Goal: Information Seeking & Learning: Check status

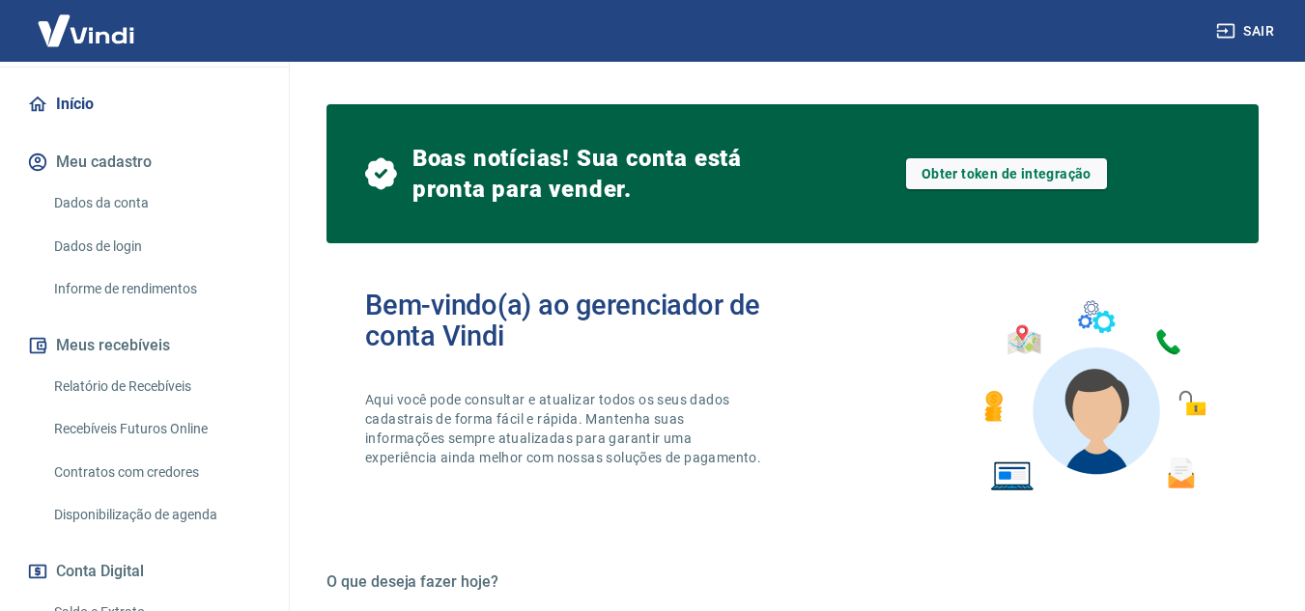
scroll to position [193, 0]
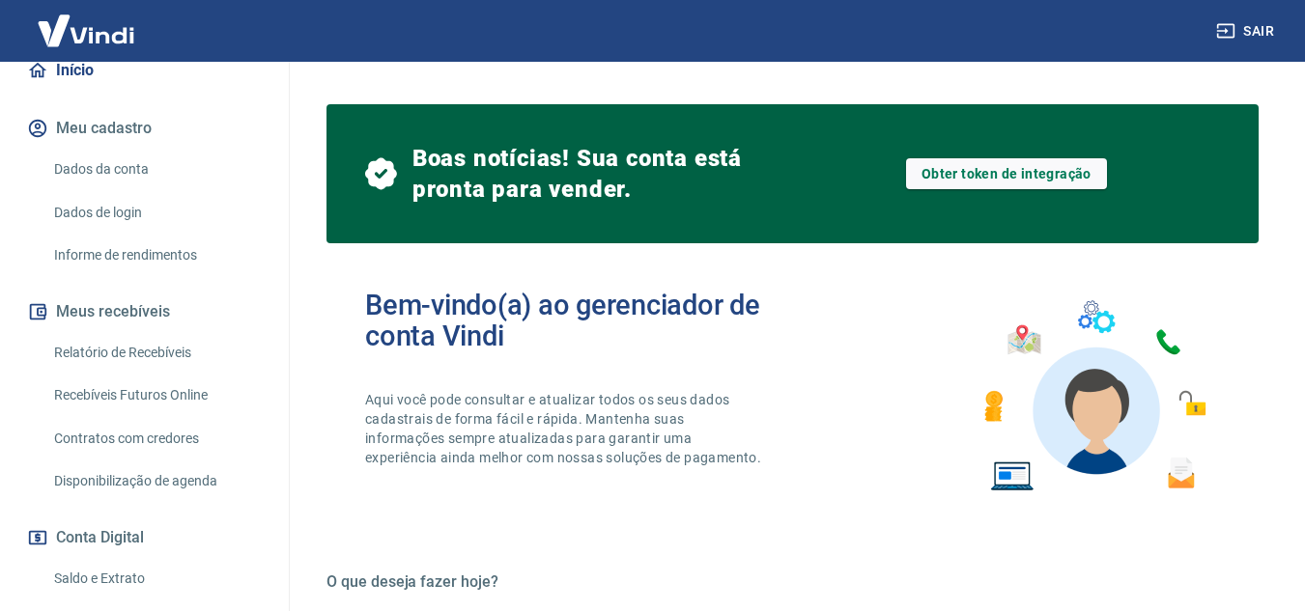
click at [177, 373] on link "Relatório de Recebíveis" at bounding box center [155, 353] width 219 height 40
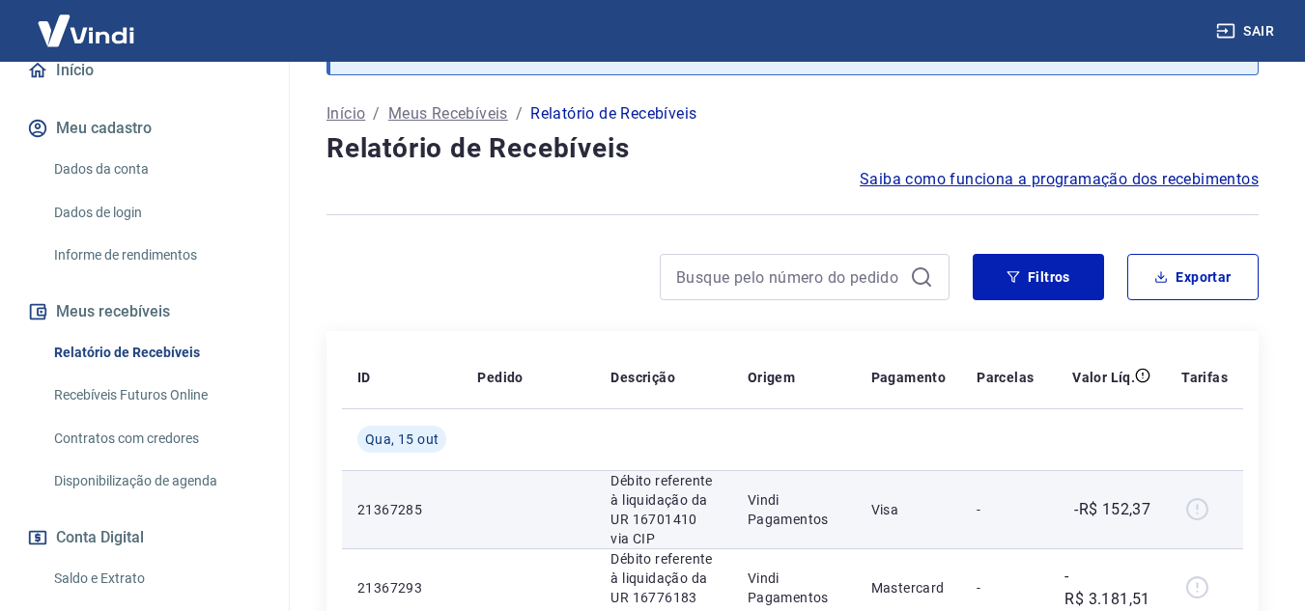
scroll to position [193, 0]
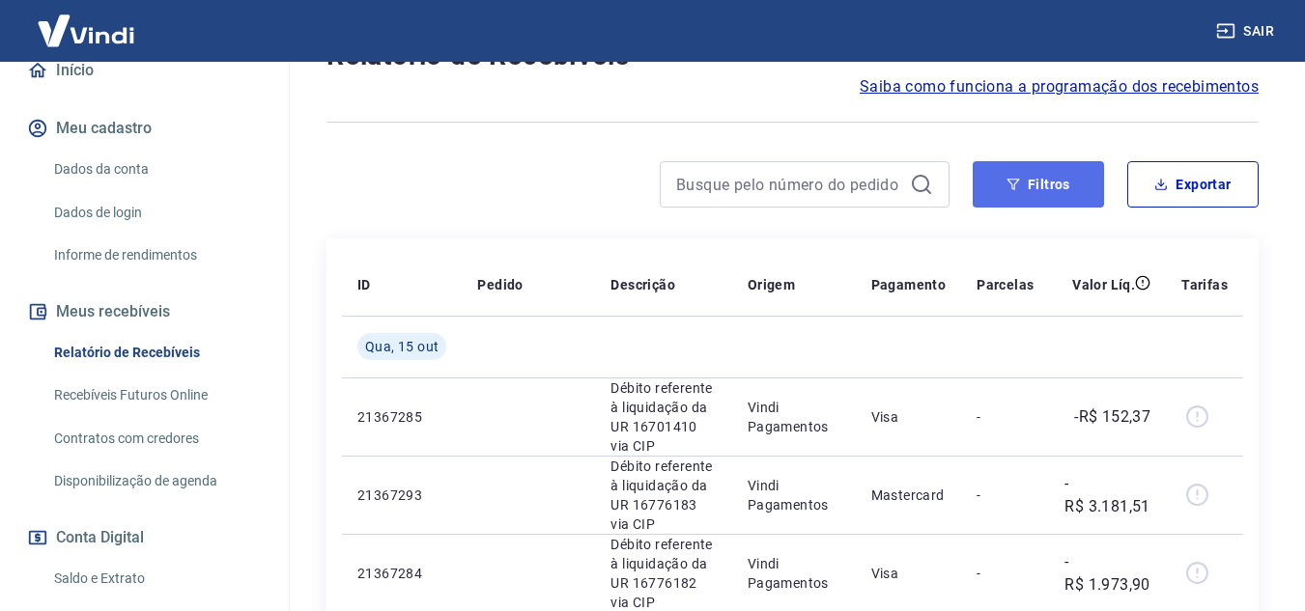
click at [1017, 178] on icon "button" at bounding box center [1013, 185] width 14 height 14
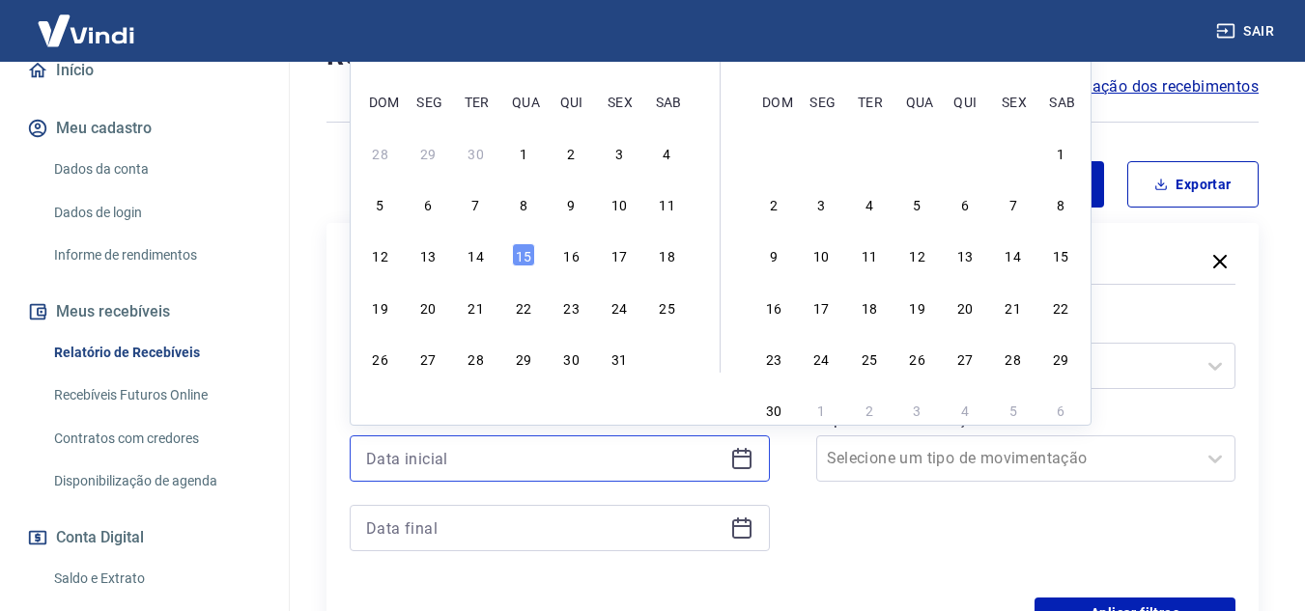
click at [699, 449] on input at bounding box center [544, 458] width 356 height 29
click at [620, 156] on div "3" at bounding box center [619, 152] width 23 height 23
type input "[DATE]"
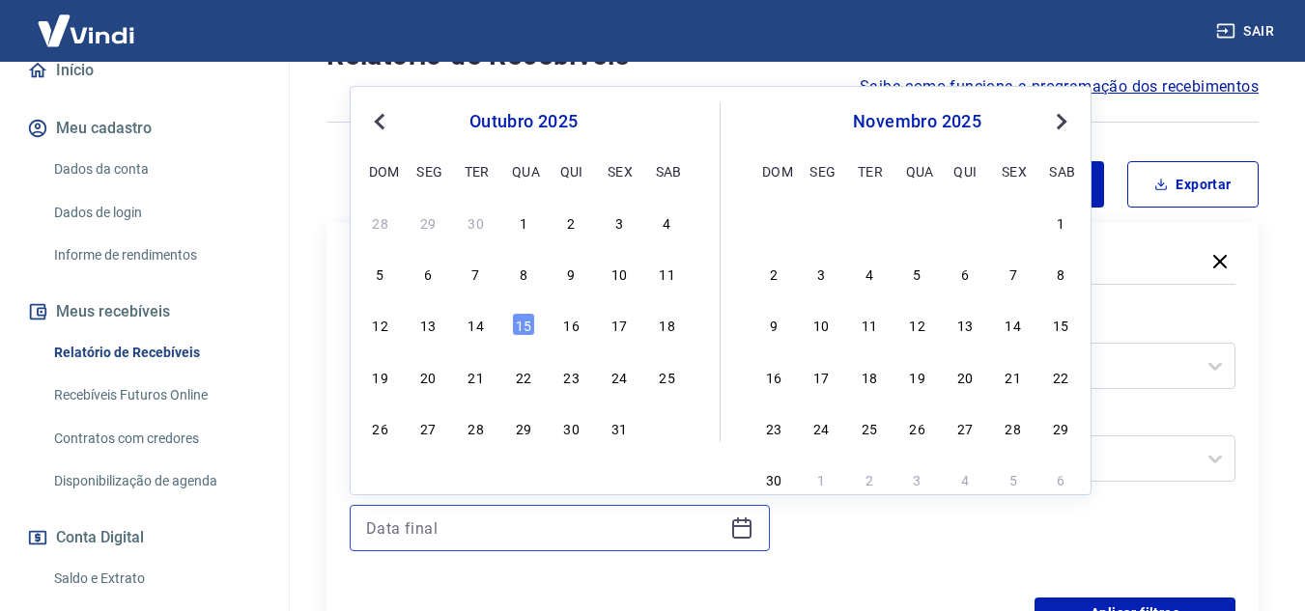
click at [520, 524] on input at bounding box center [544, 528] width 356 height 29
click at [614, 229] on div "3" at bounding box center [619, 222] width 23 height 23
type input "[DATE]"
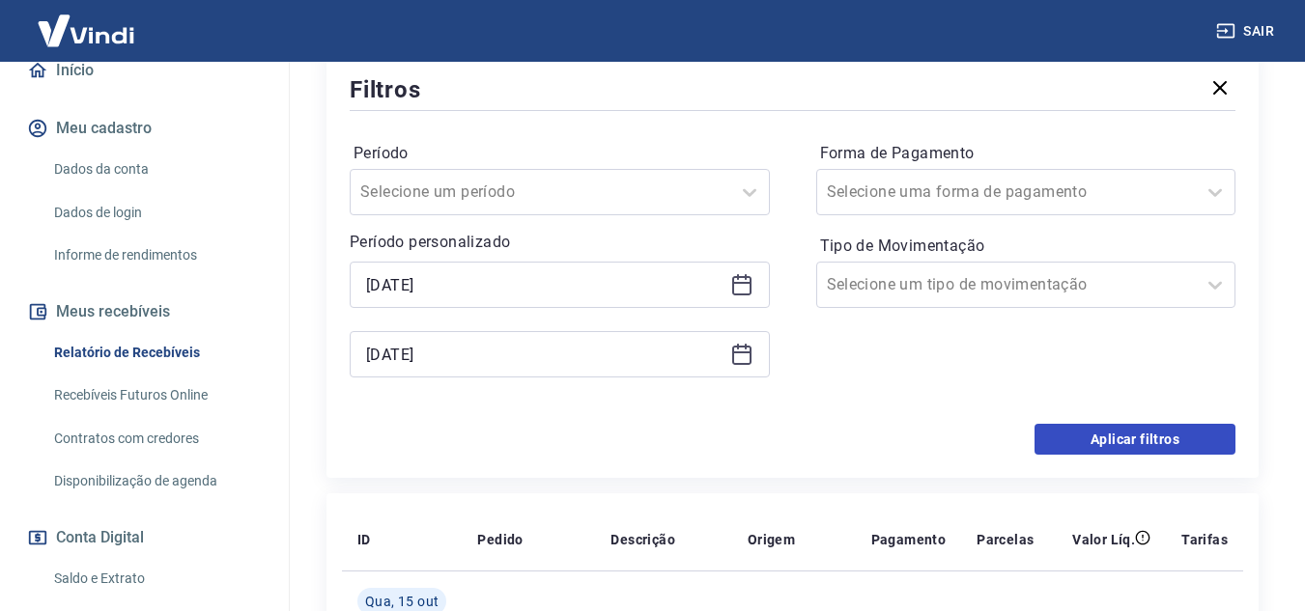
scroll to position [386, 0]
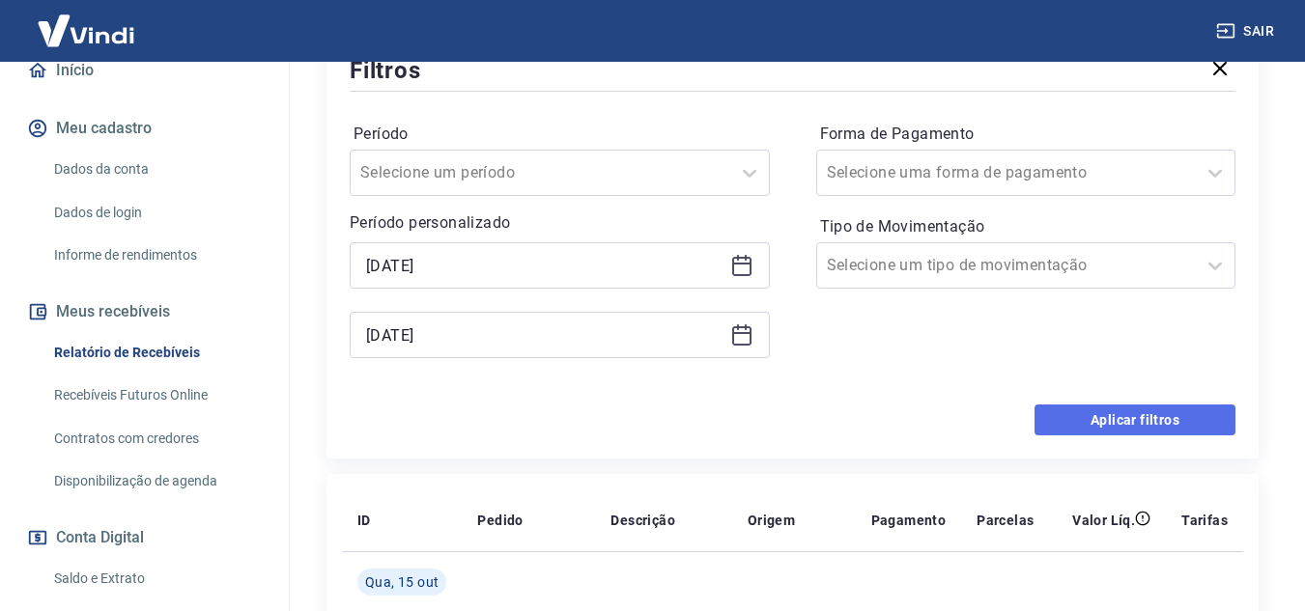
click at [1112, 417] on button "Aplicar filtros" at bounding box center [1134, 420] width 201 height 31
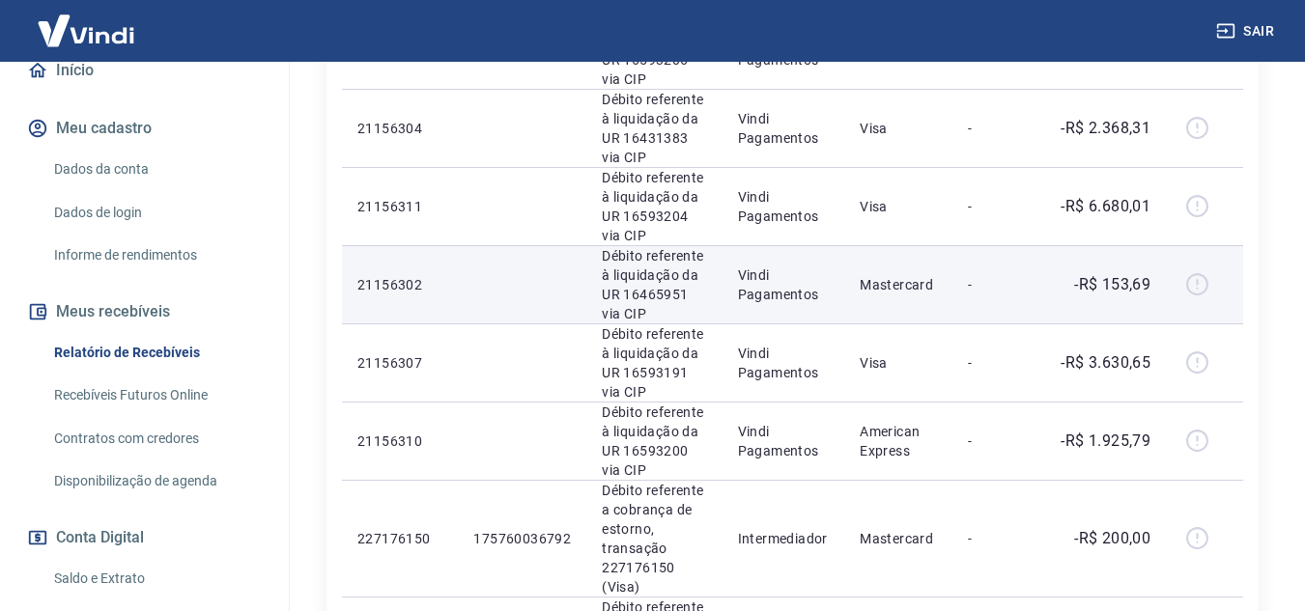
scroll to position [1449, 0]
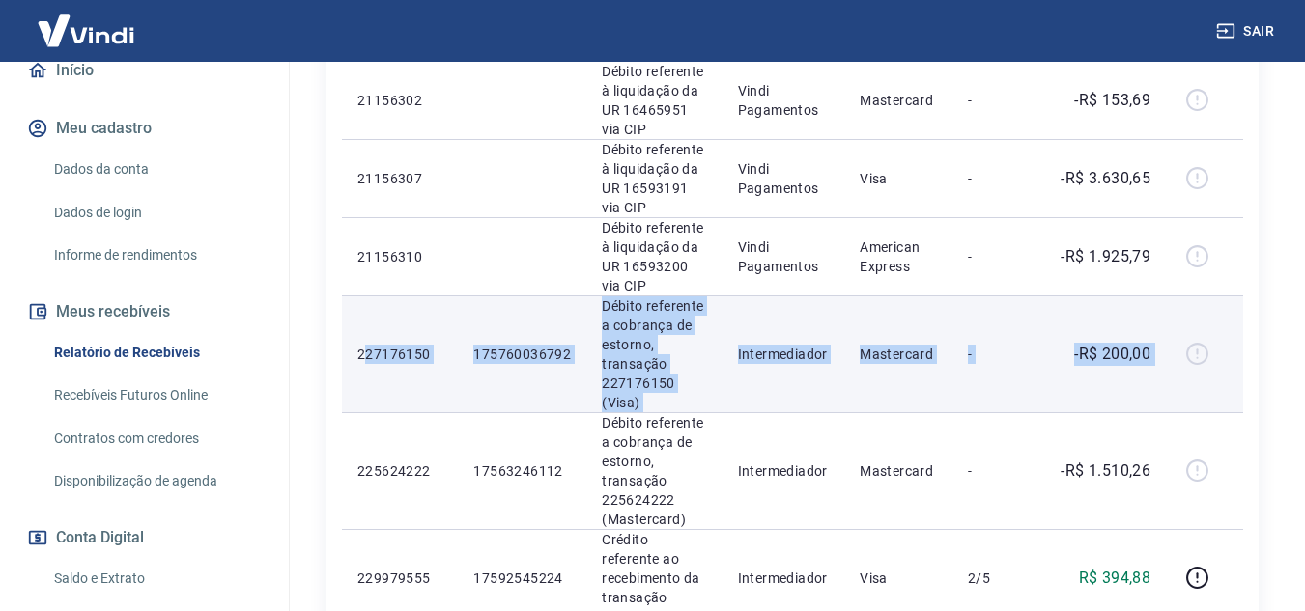
drag, startPoint x: 365, startPoint y: 345, endPoint x: 1229, endPoint y: 339, distance: 863.5
click at [1229, 339] on tr "227176150 175760036792 Débito referente a cobrança de estorno, transação 227176…" at bounding box center [792, 354] width 901 height 117
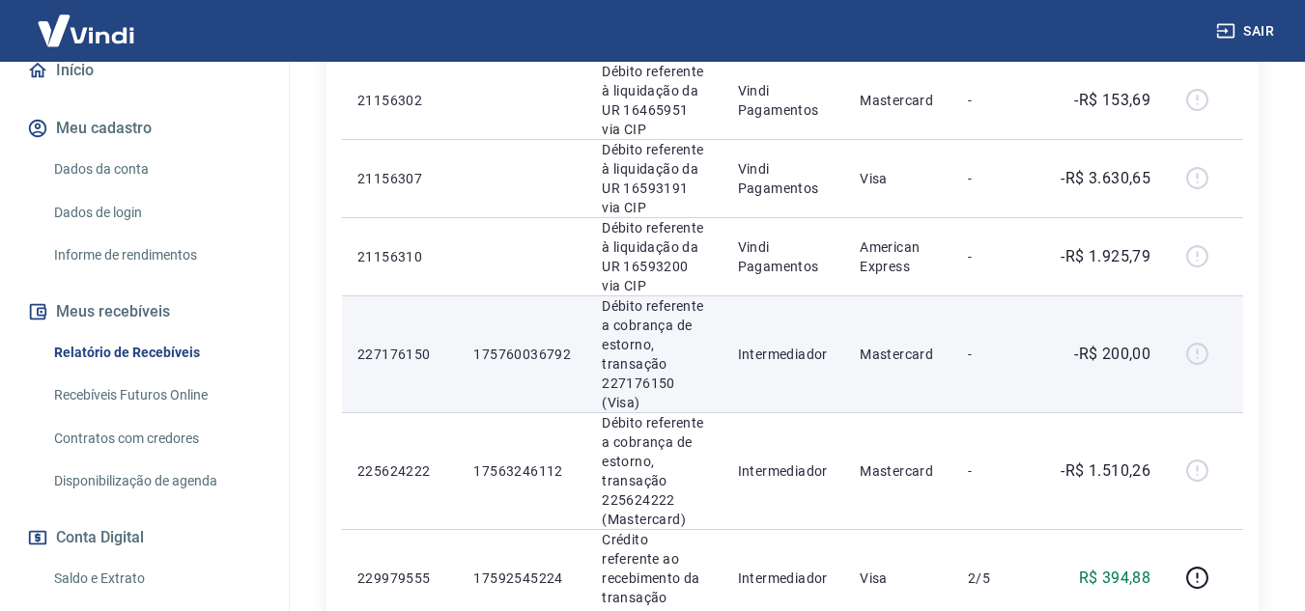
click at [354, 334] on td "227176150" at bounding box center [400, 354] width 116 height 117
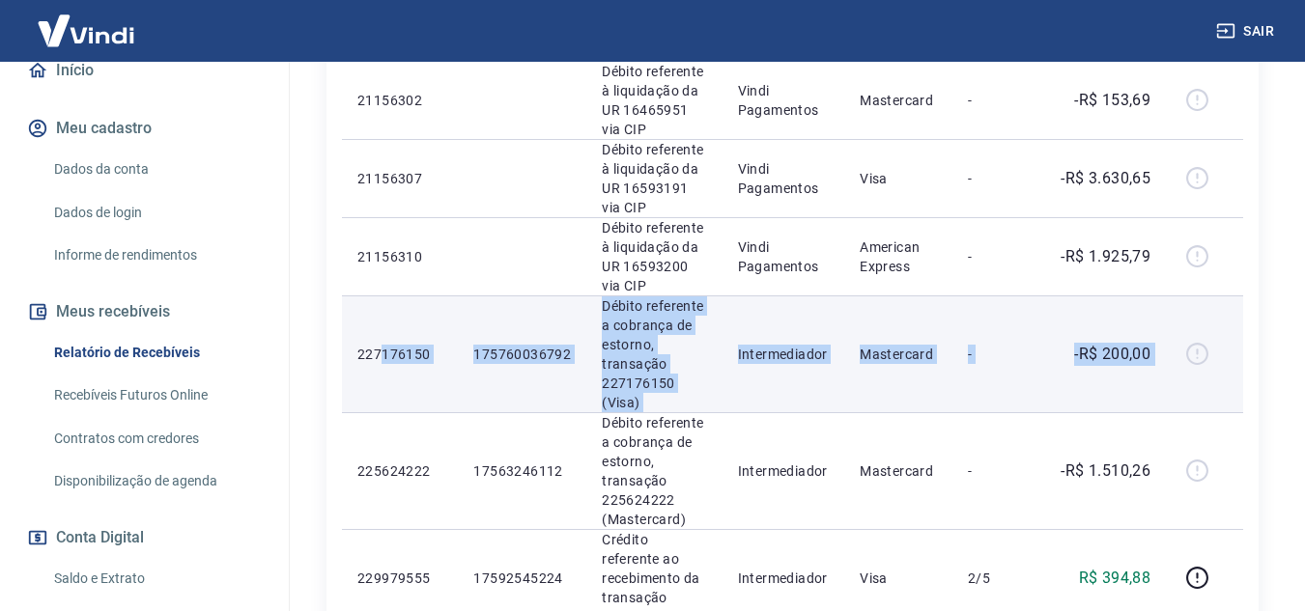
drag, startPoint x: 561, startPoint y: 356, endPoint x: 1227, endPoint y: 359, distance: 665.5
click at [1227, 359] on tr "227176150 175760036792 Débito referente a cobrança de estorno, transação 227176…" at bounding box center [792, 354] width 901 height 117
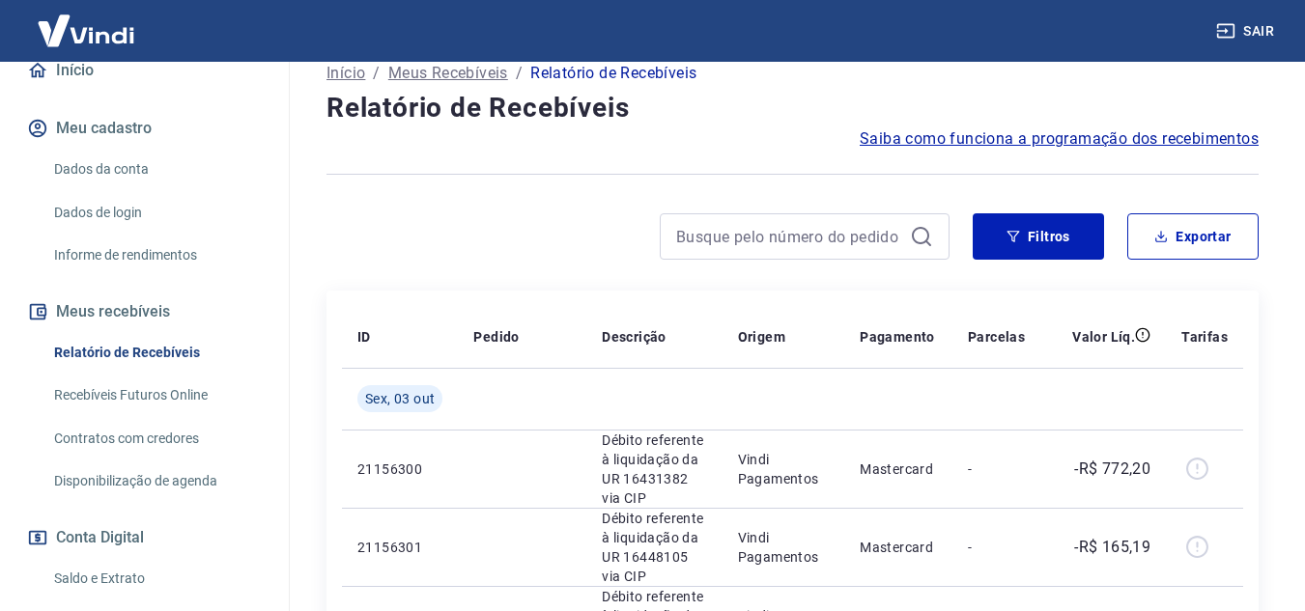
scroll to position [0, 0]
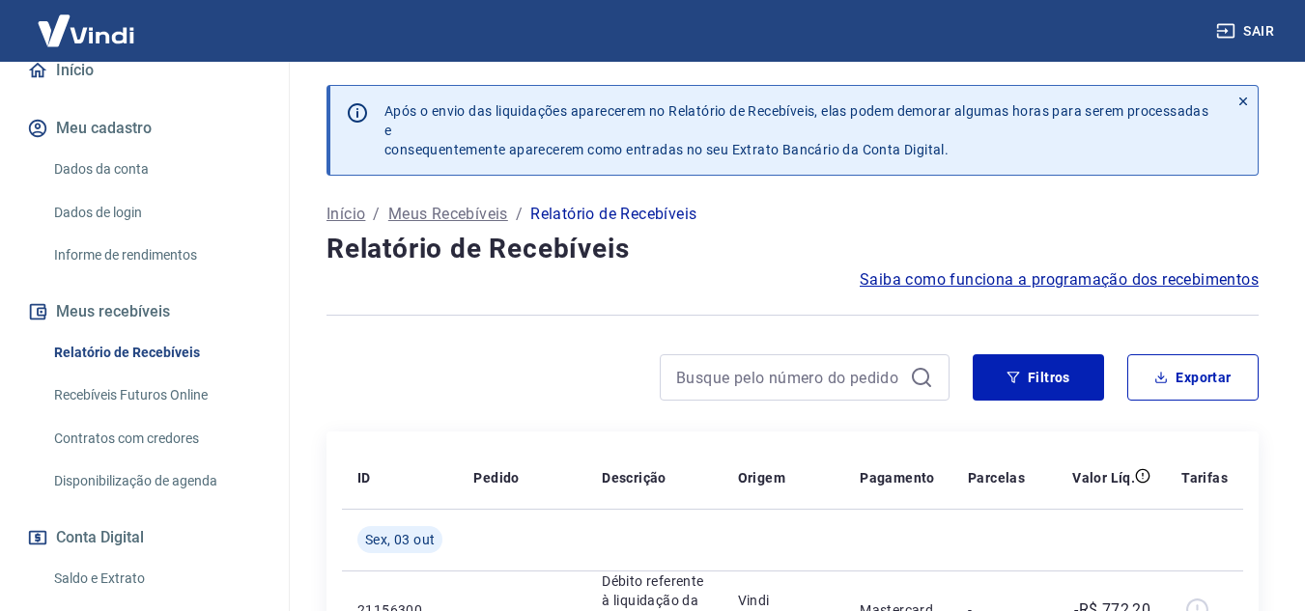
click at [752, 361] on div at bounding box center [805, 377] width 290 height 46
click at [763, 378] on input at bounding box center [789, 377] width 226 height 29
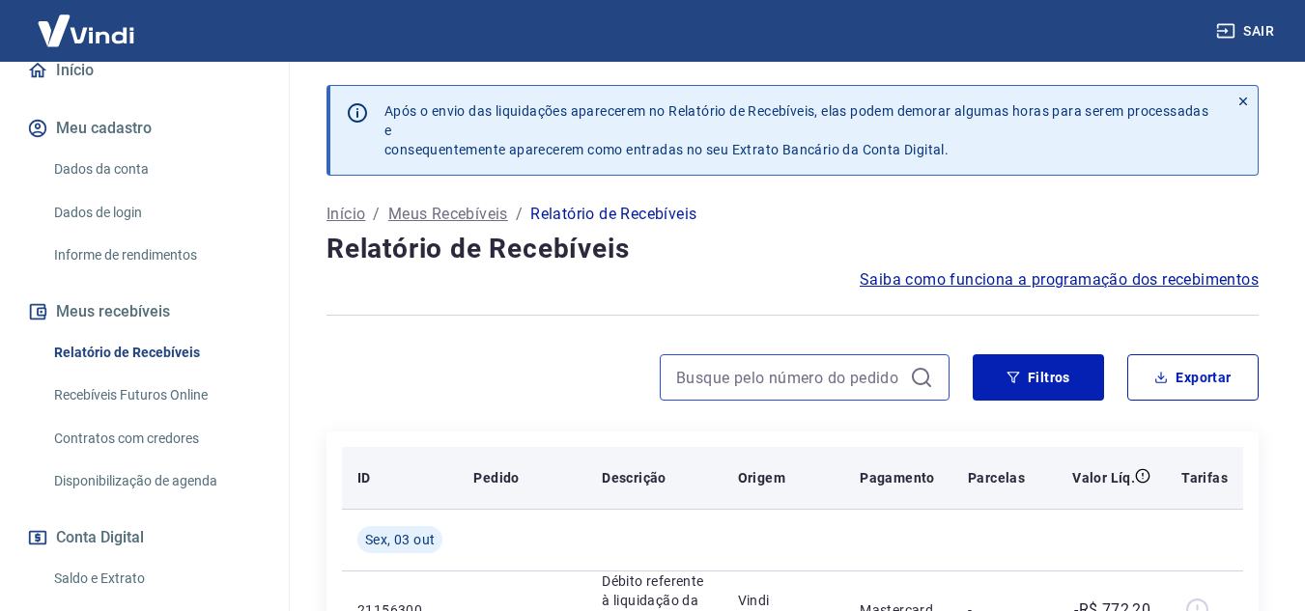
paste input "24938"
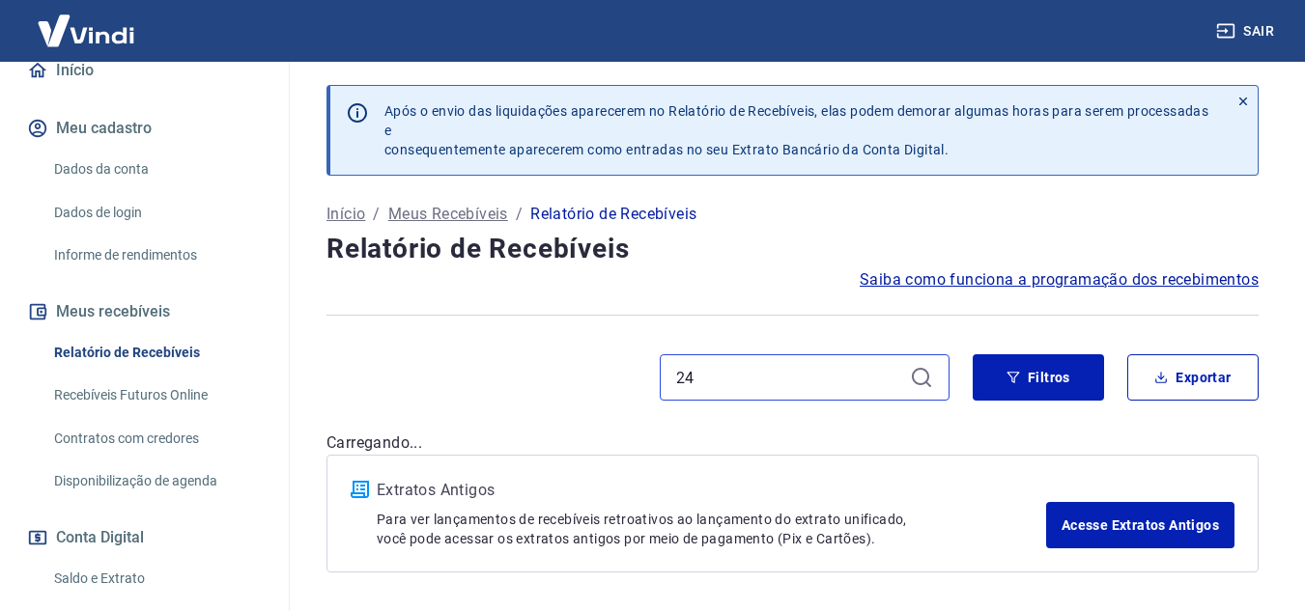
type input "2"
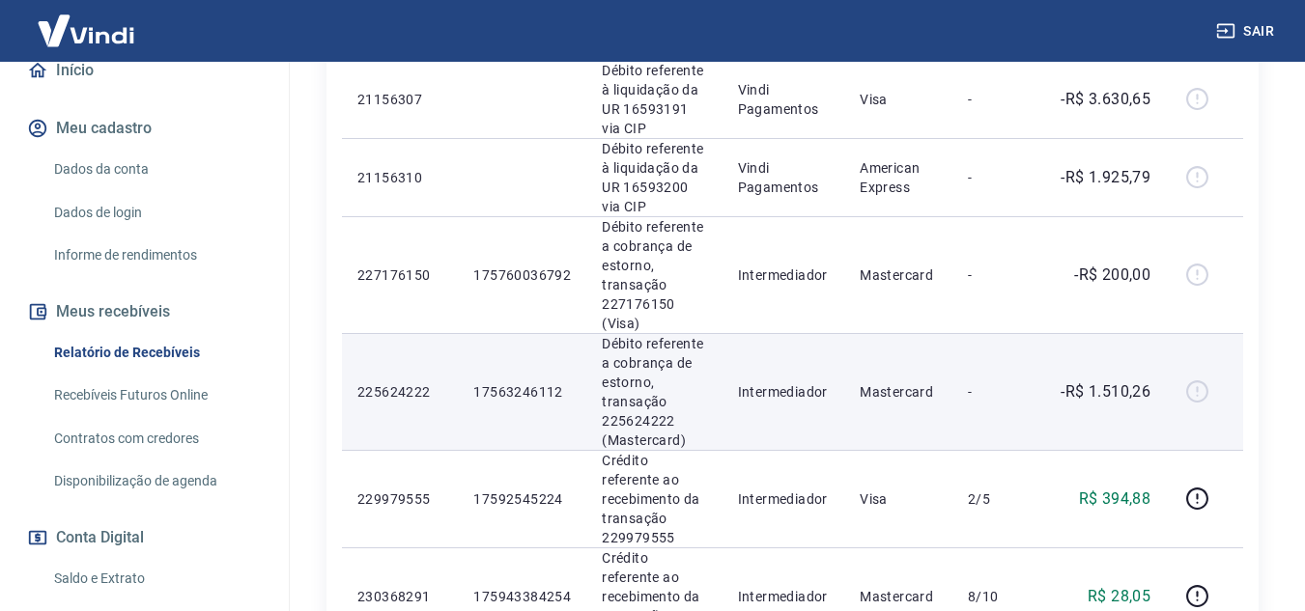
scroll to position [1516, 0]
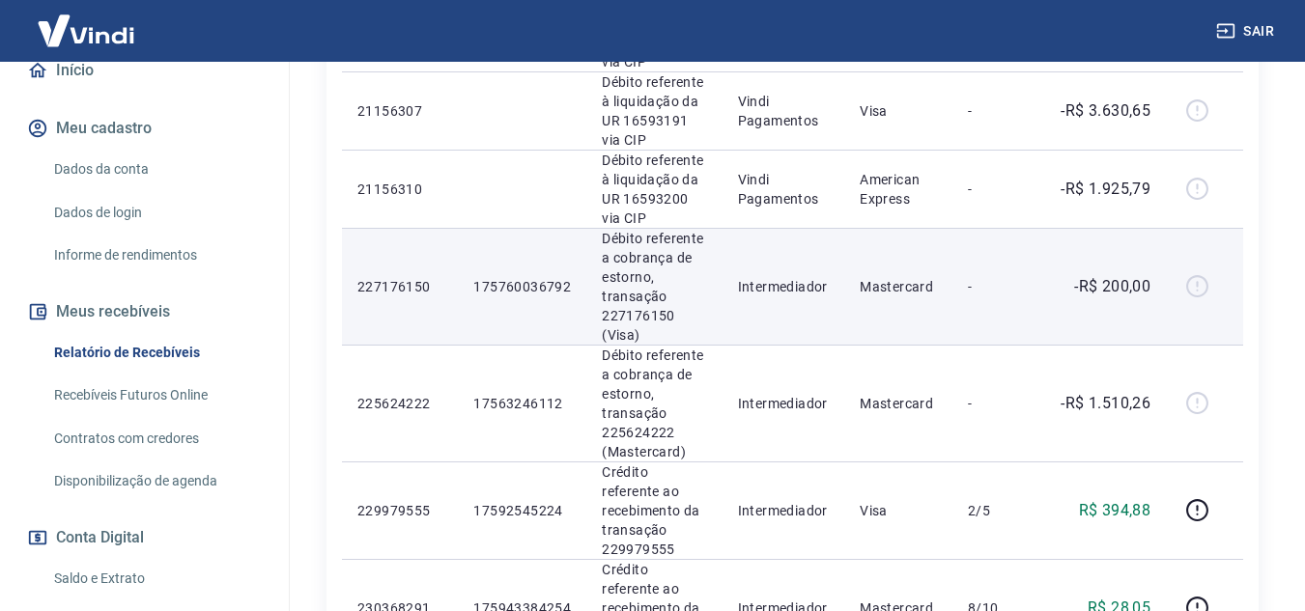
drag, startPoint x: 470, startPoint y: 285, endPoint x: 563, endPoint y: 282, distance: 92.8
click at [566, 276] on td "175760036792" at bounding box center [522, 286] width 128 height 117
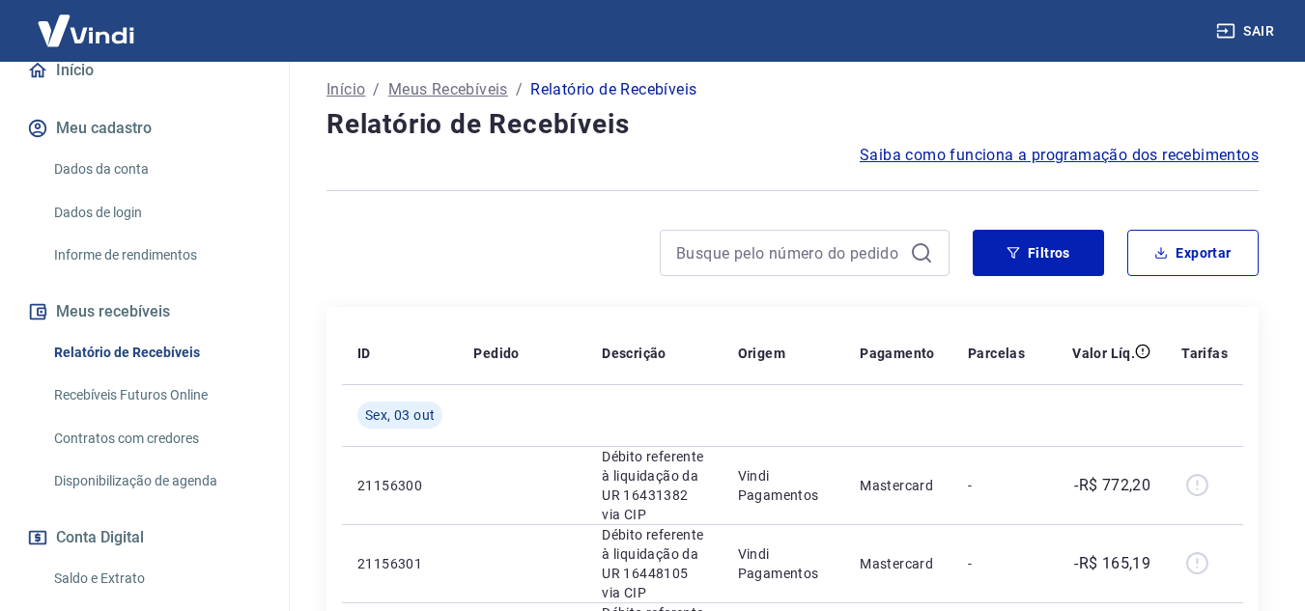
scroll to position [0, 0]
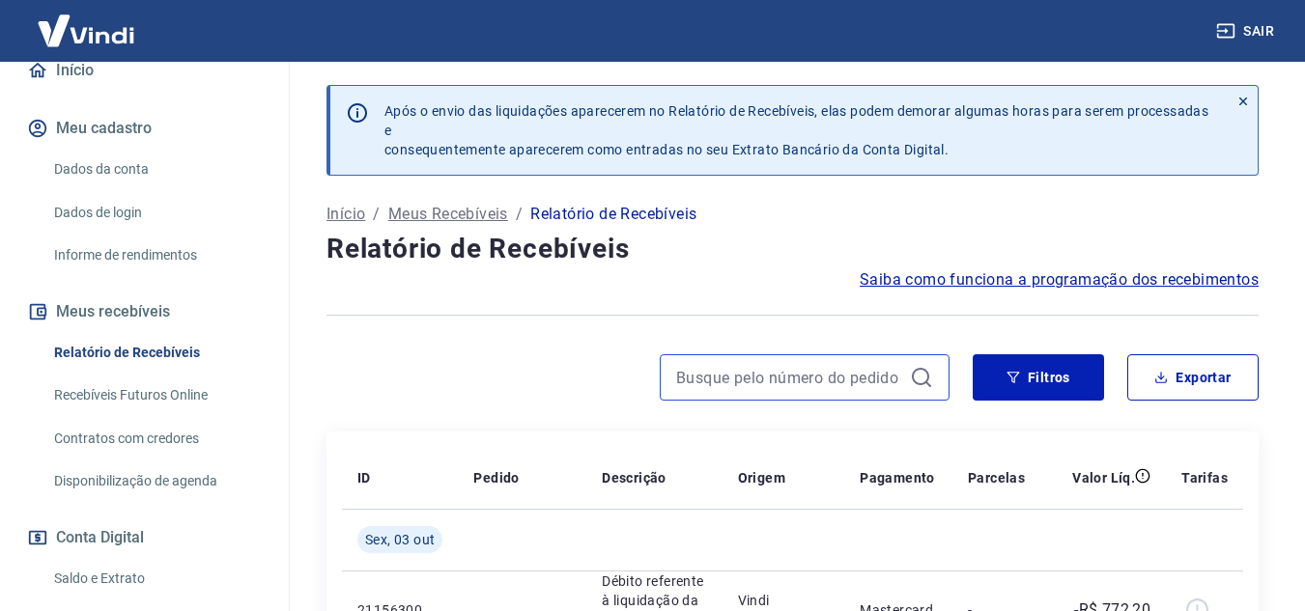
click at [779, 373] on input at bounding box center [789, 377] width 226 height 29
paste input "175760036792"
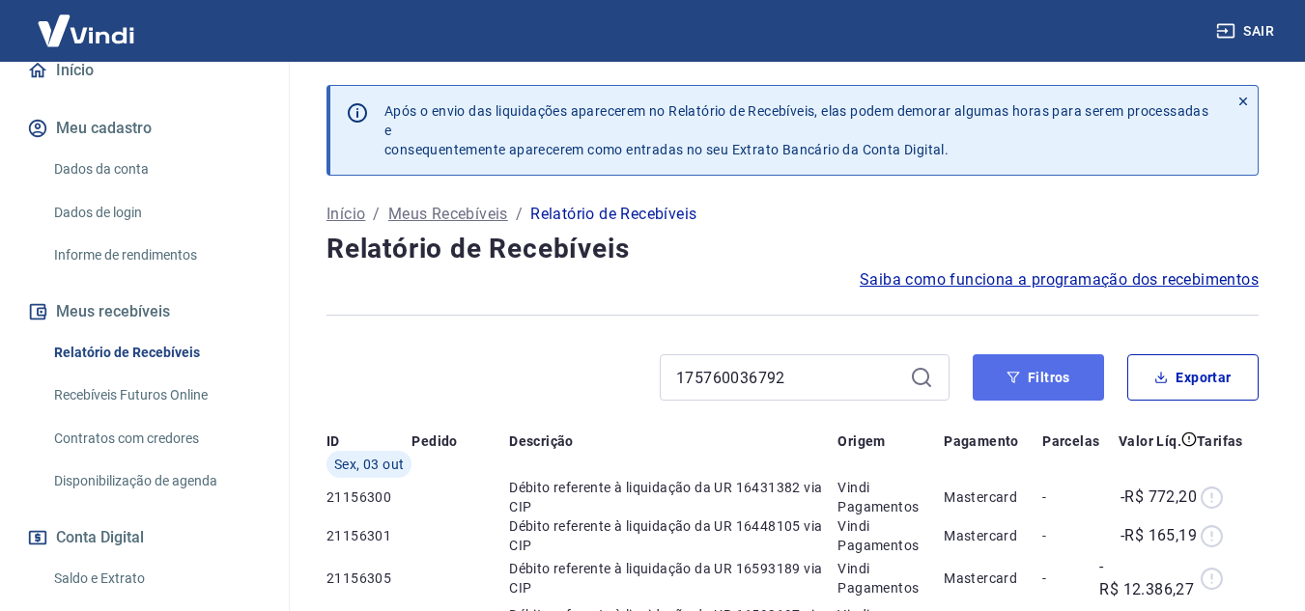
click at [1006, 382] on icon "button" at bounding box center [1013, 378] width 14 height 14
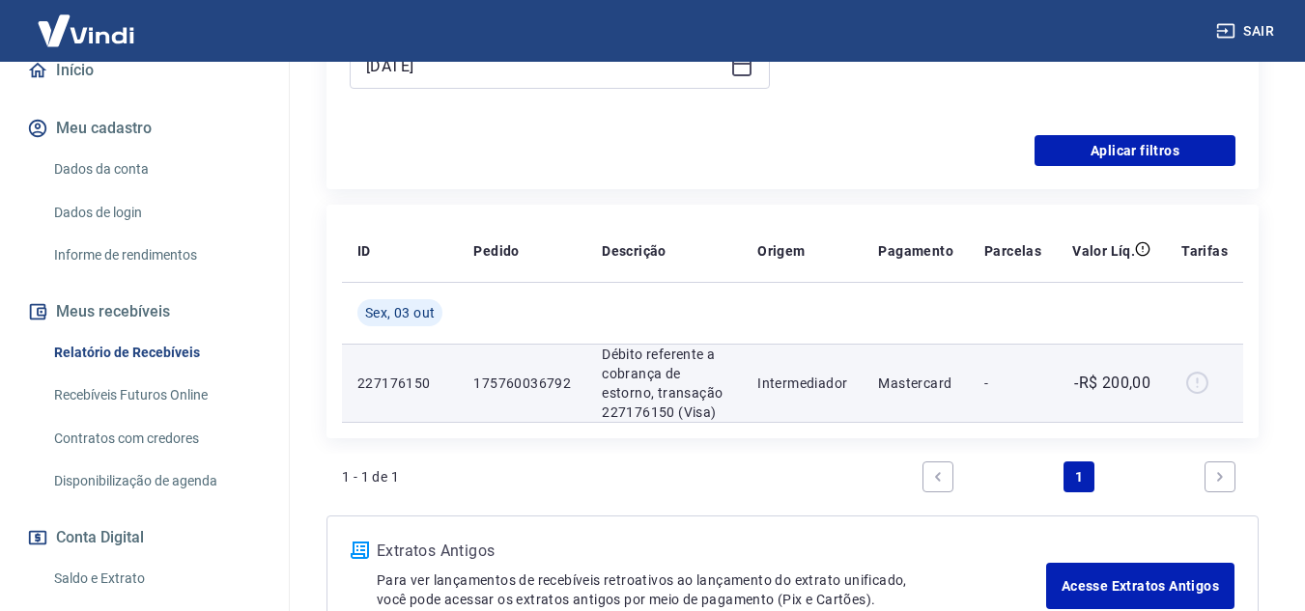
scroll to position [676, 0]
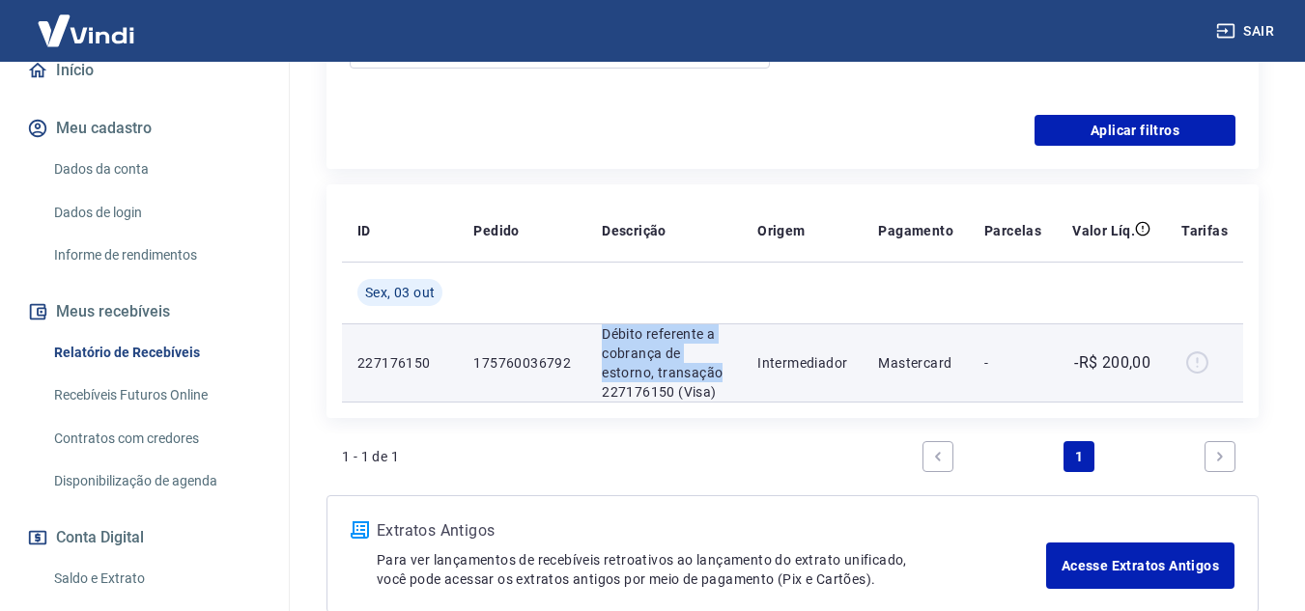
drag, startPoint x: 589, startPoint y: 341, endPoint x: 730, endPoint y: 382, distance: 146.7
click at [730, 382] on td "Débito referente a cobrança de estorno, transação 227176150 (Visa)" at bounding box center [664, 363] width 156 height 78
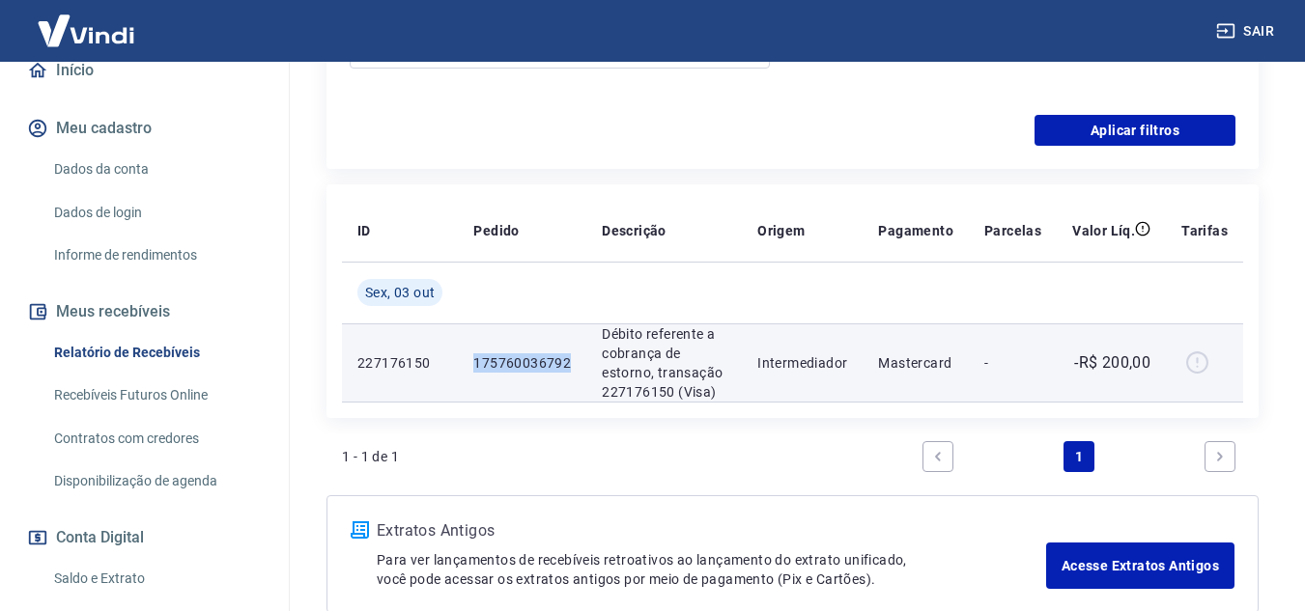
drag, startPoint x: 471, startPoint y: 371, endPoint x: 567, endPoint y: 371, distance: 95.6
click at [567, 371] on td "175760036792" at bounding box center [522, 363] width 128 height 78
copy p "175760036792"
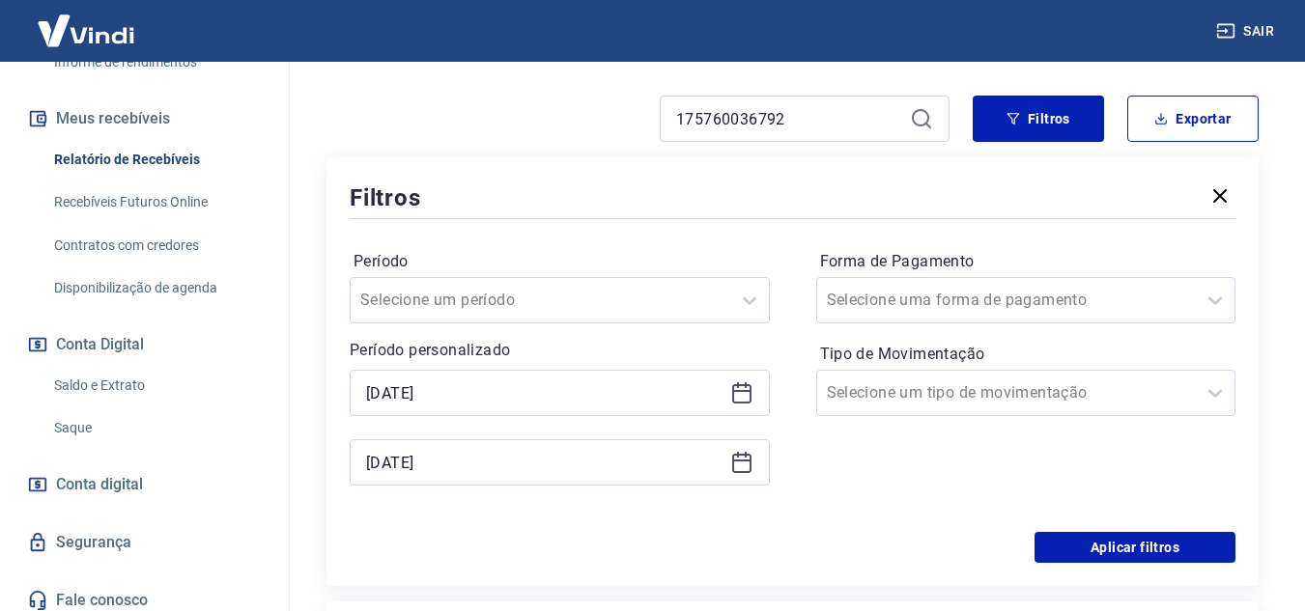
scroll to position [97, 0]
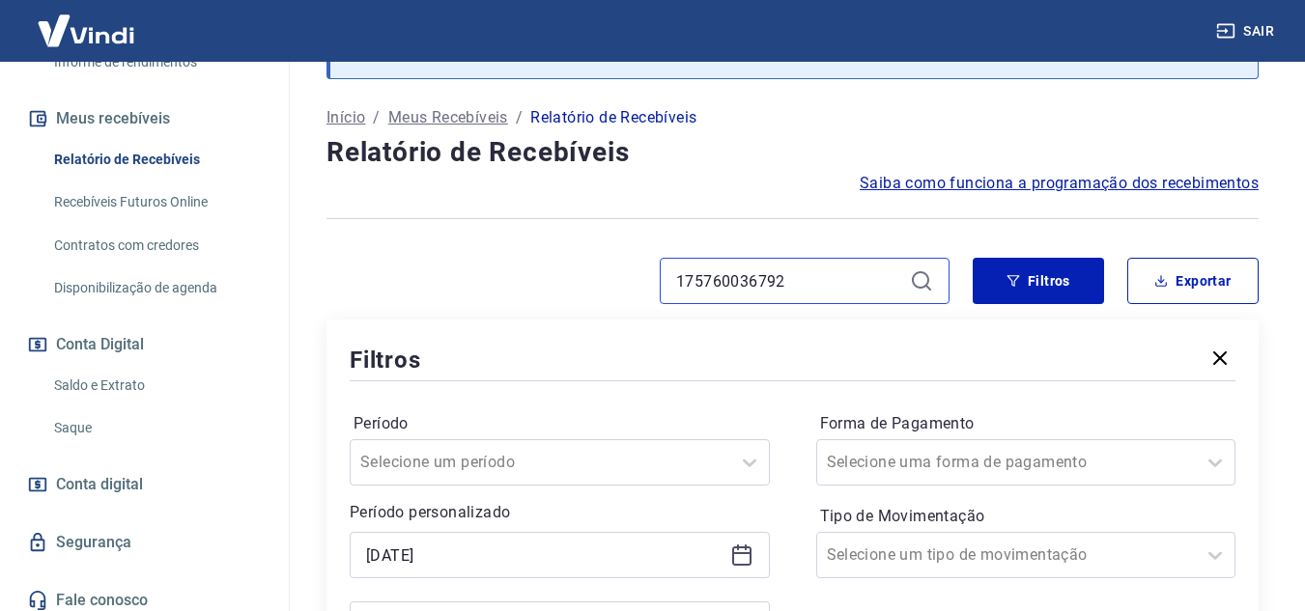
drag, startPoint x: 768, startPoint y: 289, endPoint x: 797, endPoint y: 284, distance: 29.4
click at [797, 284] on input "175760036792" at bounding box center [789, 281] width 226 height 29
drag, startPoint x: 797, startPoint y: 284, endPoint x: 748, endPoint y: 283, distance: 49.3
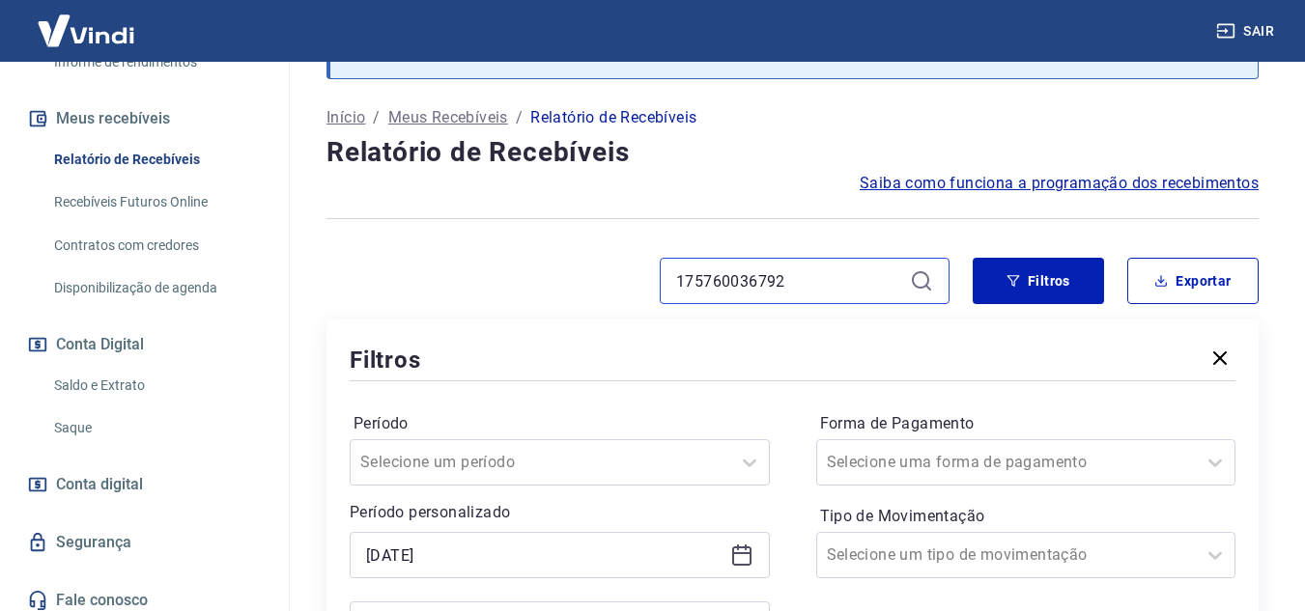
click at [796, 283] on input "175760036792" at bounding box center [789, 281] width 226 height 29
paste input "3"
type input "175760036793"
click at [1011, 273] on button "Filtros" at bounding box center [1038, 281] width 131 height 46
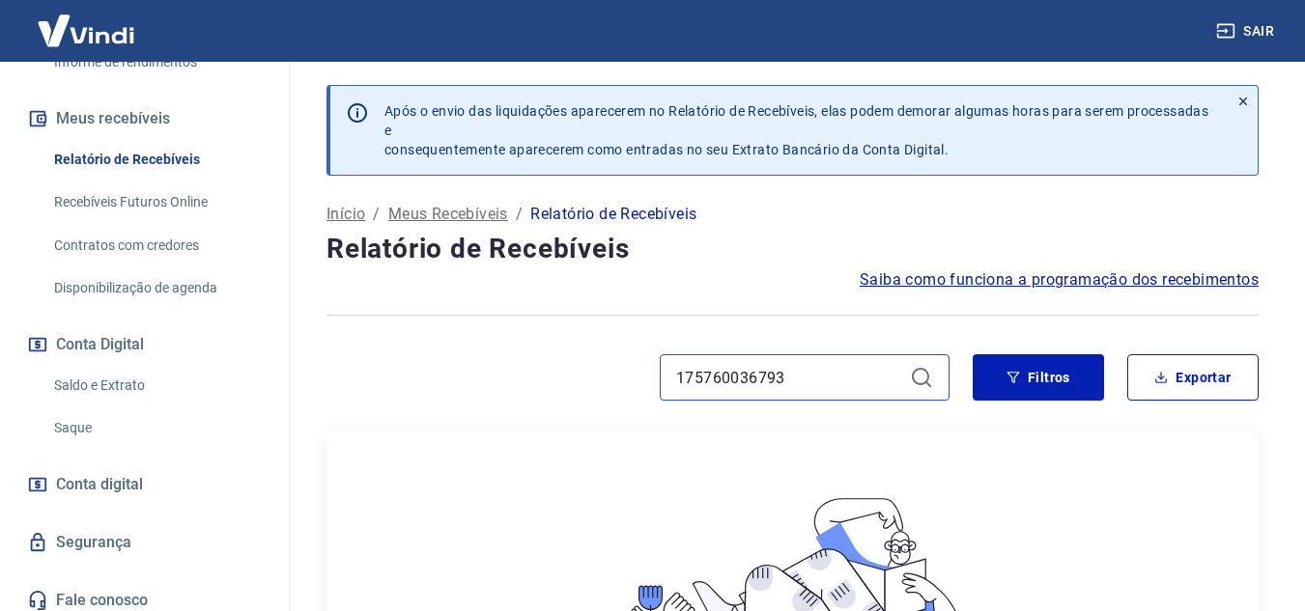
click at [825, 373] on input "175760036793" at bounding box center [789, 377] width 226 height 29
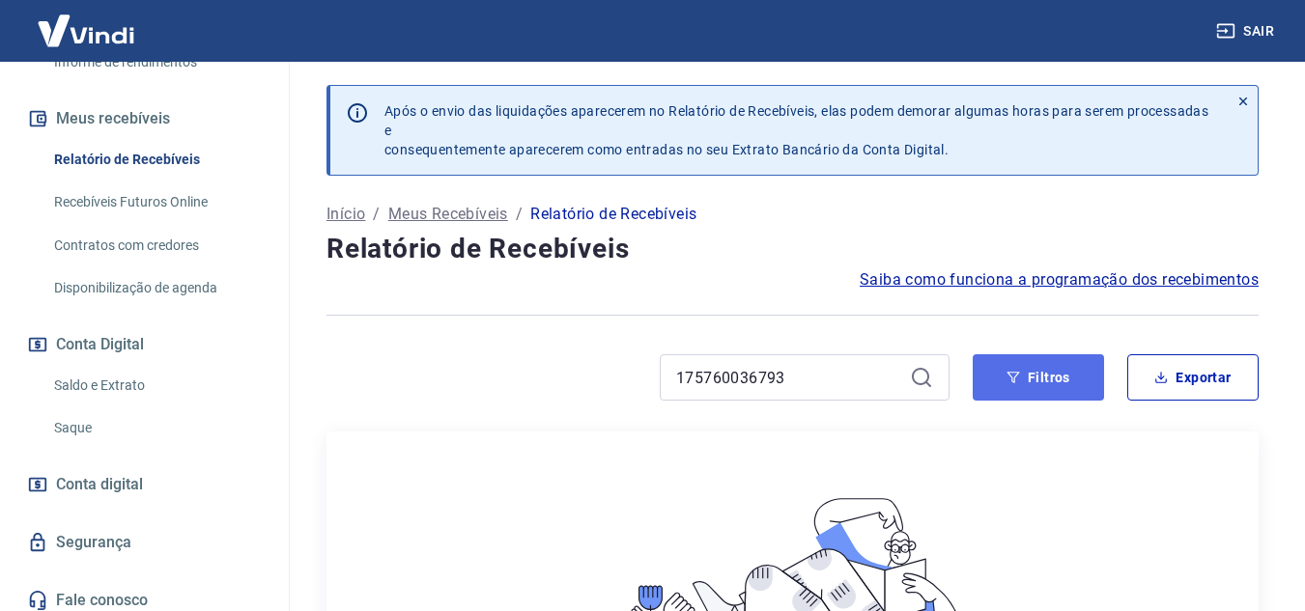
drag, startPoint x: 1022, startPoint y: 372, endPoint x: 927, endPoint y: 320, distance: 108.1
click at [1018, 370] on button "Filtros" at bounding box center [1038, 377] width 131 height 46
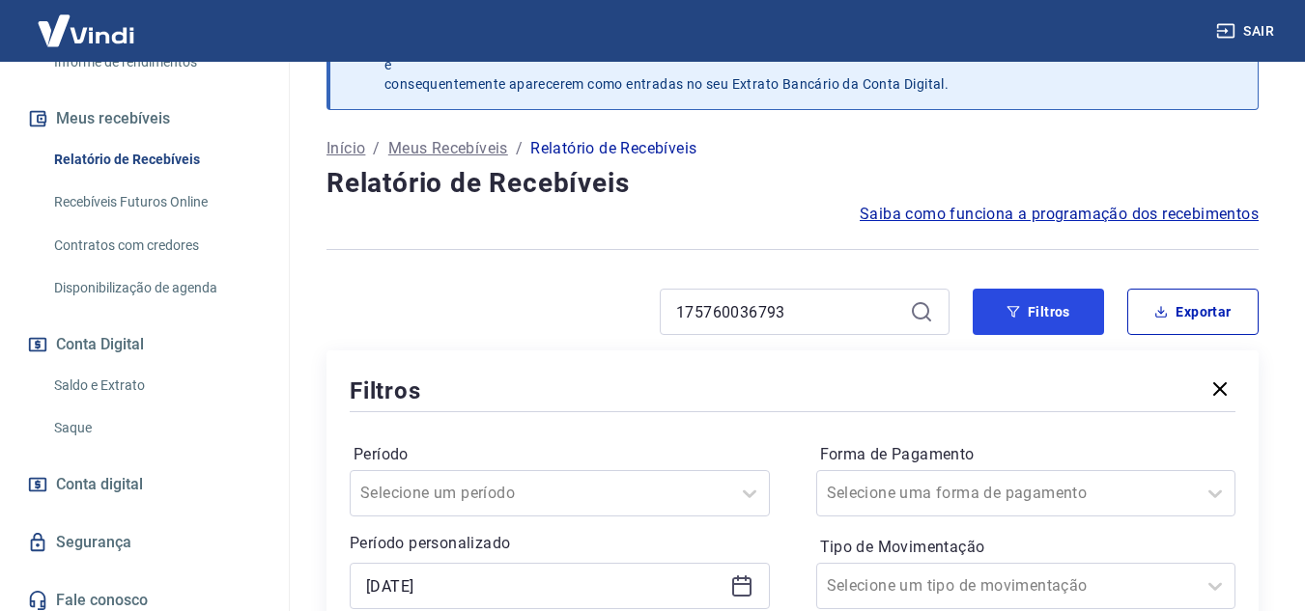
scroll to position [290, 0]
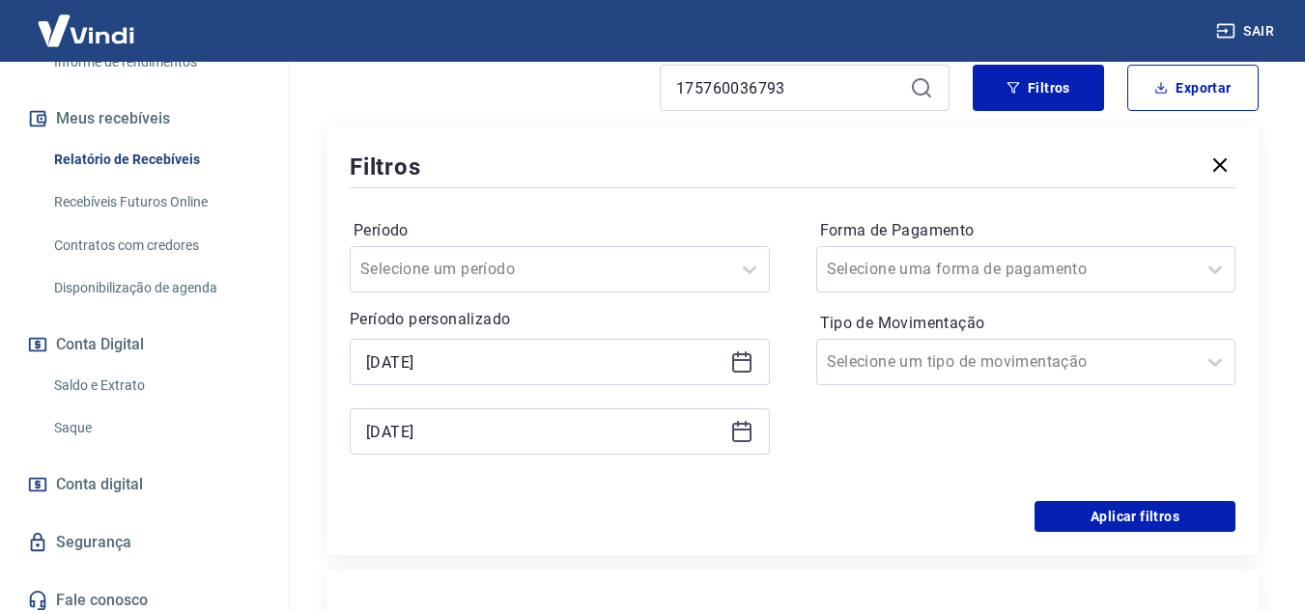
click at [567, 377] on div "[DATE]" at bounding box center [560, 362] width 420 height 46
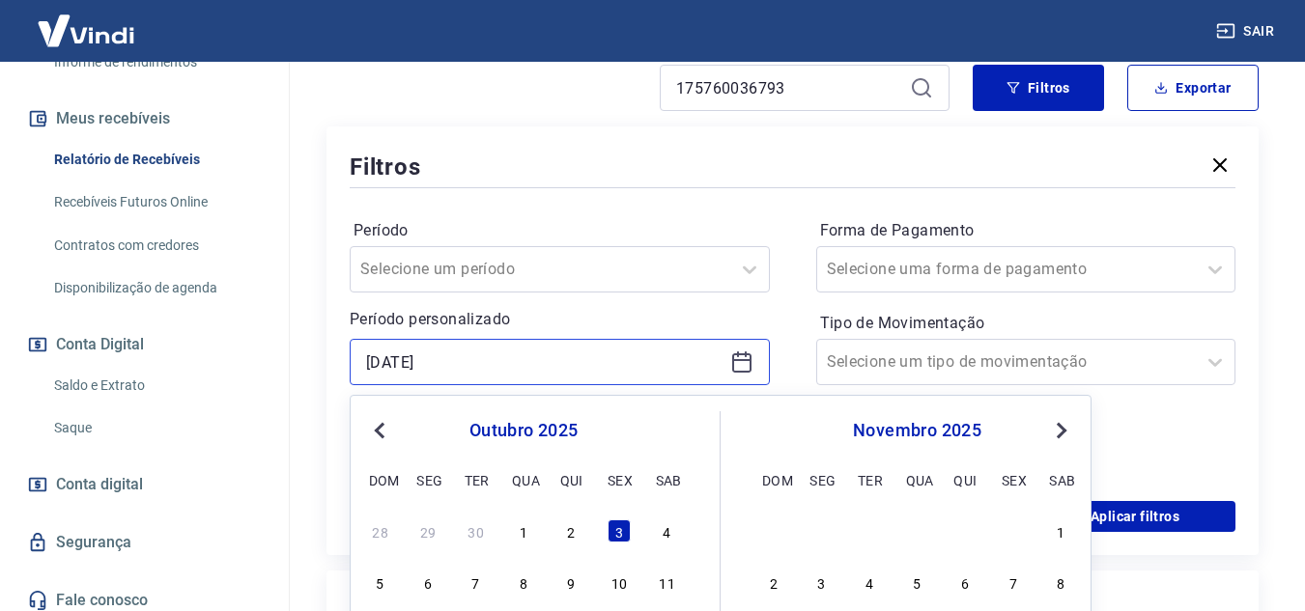
click at [421, 357] on input "[DATE]" at bounding box center [544, 362] width 356 height 29
click at [377, 420] on button "Previous Month" at bounding box center [379, 430] width 23 height 23
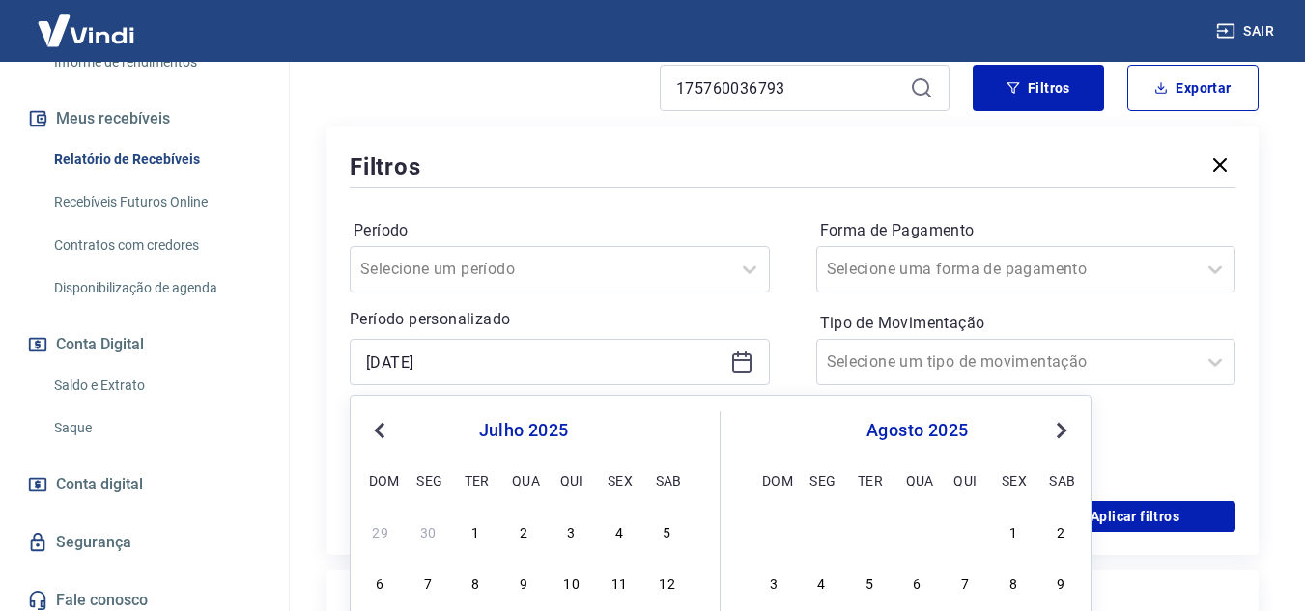
click at [377, 420] on button "Previous Month" at bounding box center [379, 430] width 23 height 23
click at [378, 420] on button "Previous Month" at bounding box center [379, 430] width 23 height 23
drag, startPoint x: 669, startPoint y: 528, endPoint x: 705, endPoint y: 506, distance: 42.1
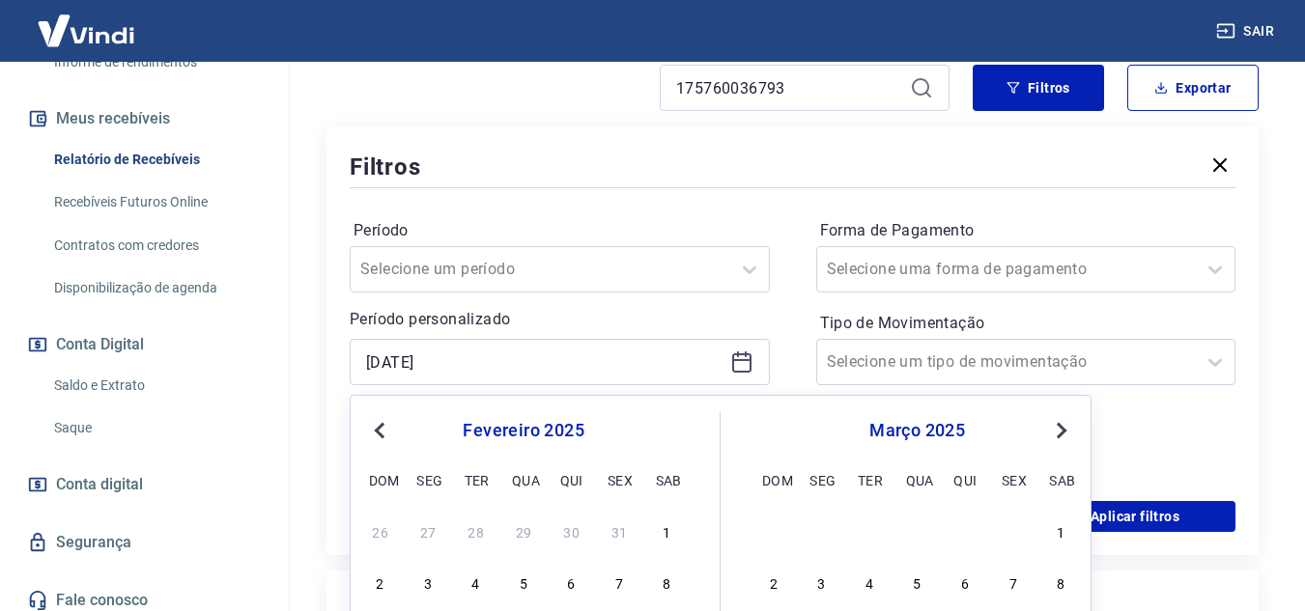
click at [669, 527] on div "1" at bounding box center [667, 531] width 23 height 23
type input "01/02/2025"
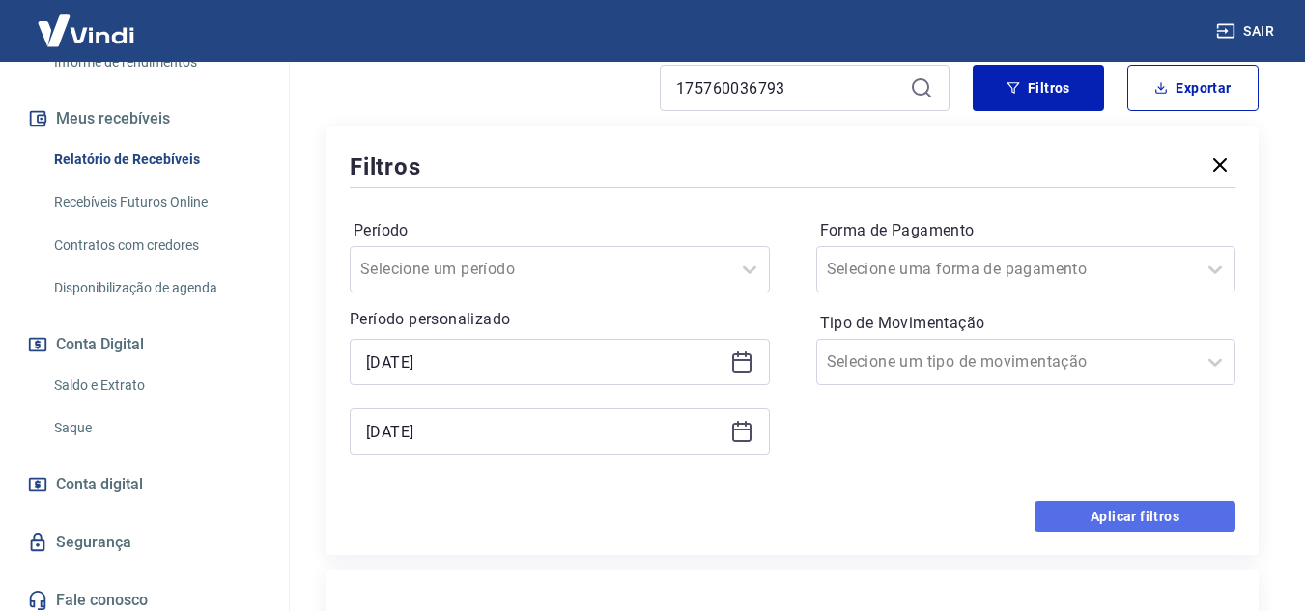
click at [1112, 528] on button "Aplicar filtros" at bounding box center [1134, 516] width 201 height 31
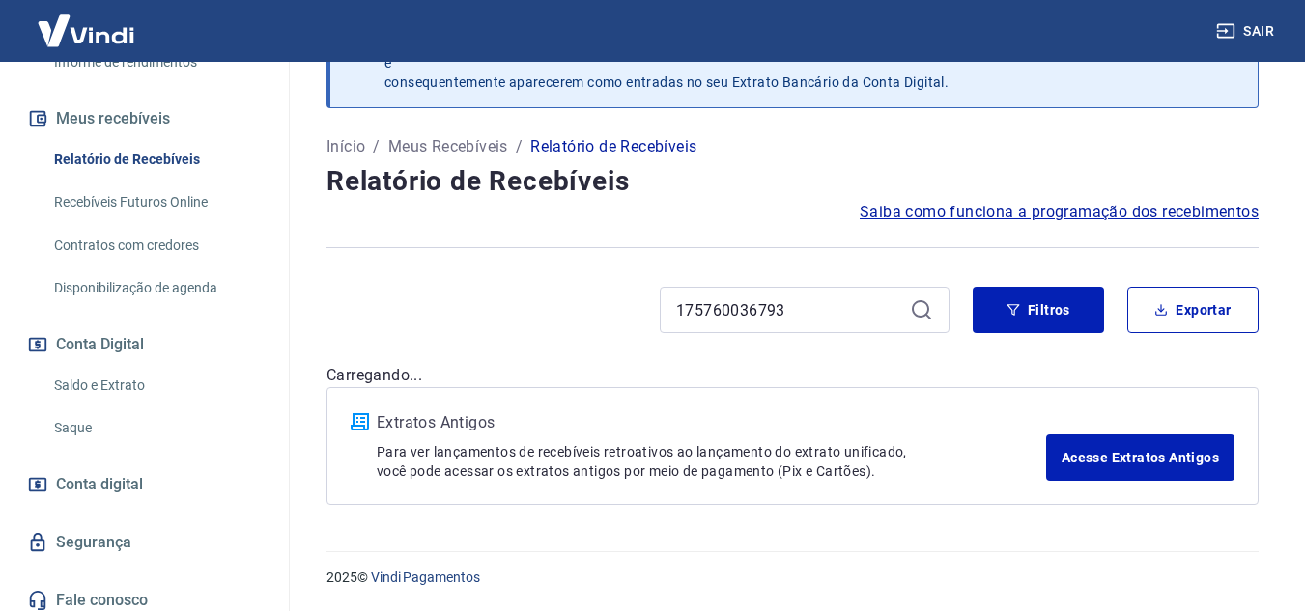
scroll to position [290, 0]
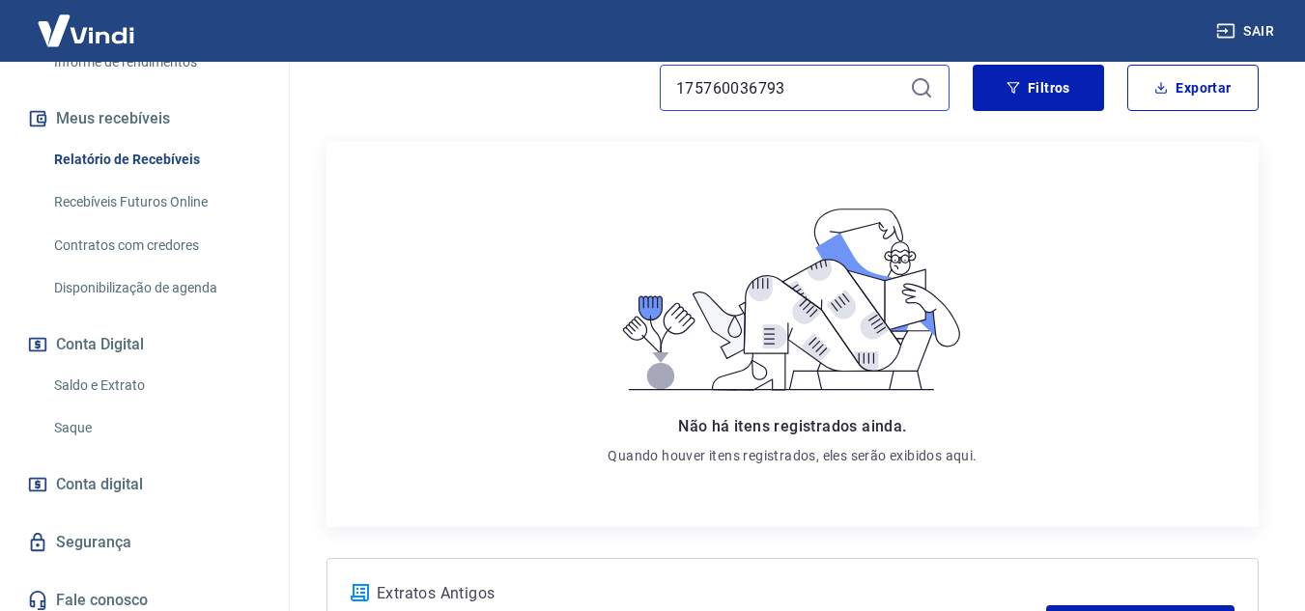
click at [839, 95] on input "175760036793" at bounding box center [789, 87] width 226 height 29
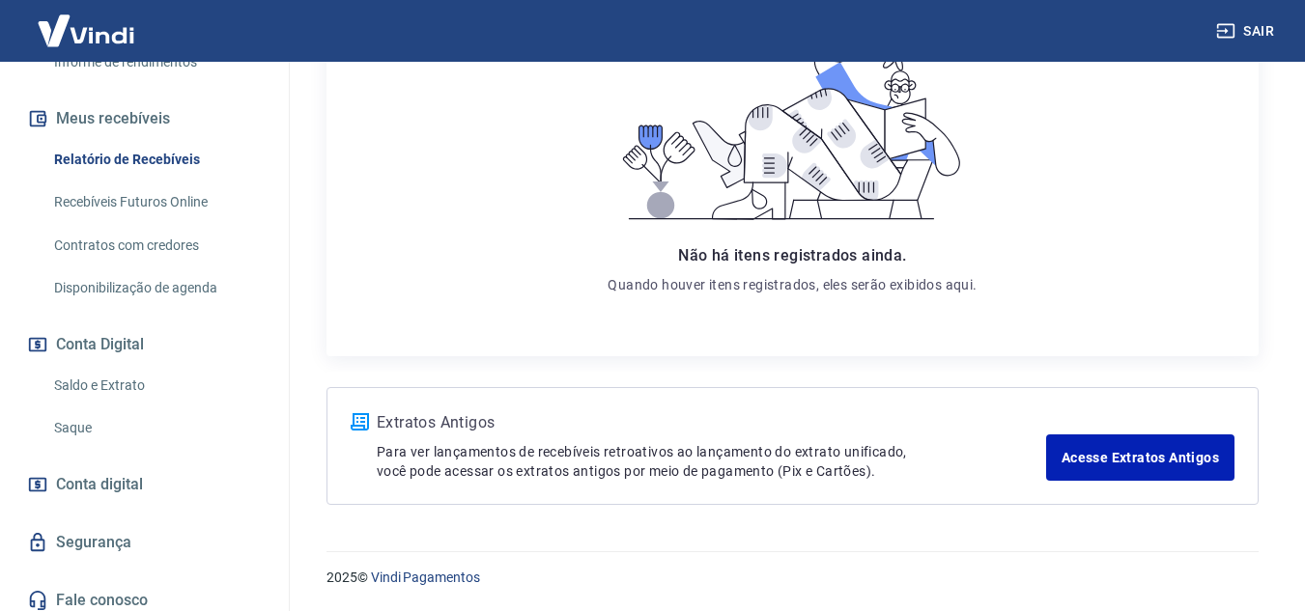
scroll to position [0, 0]
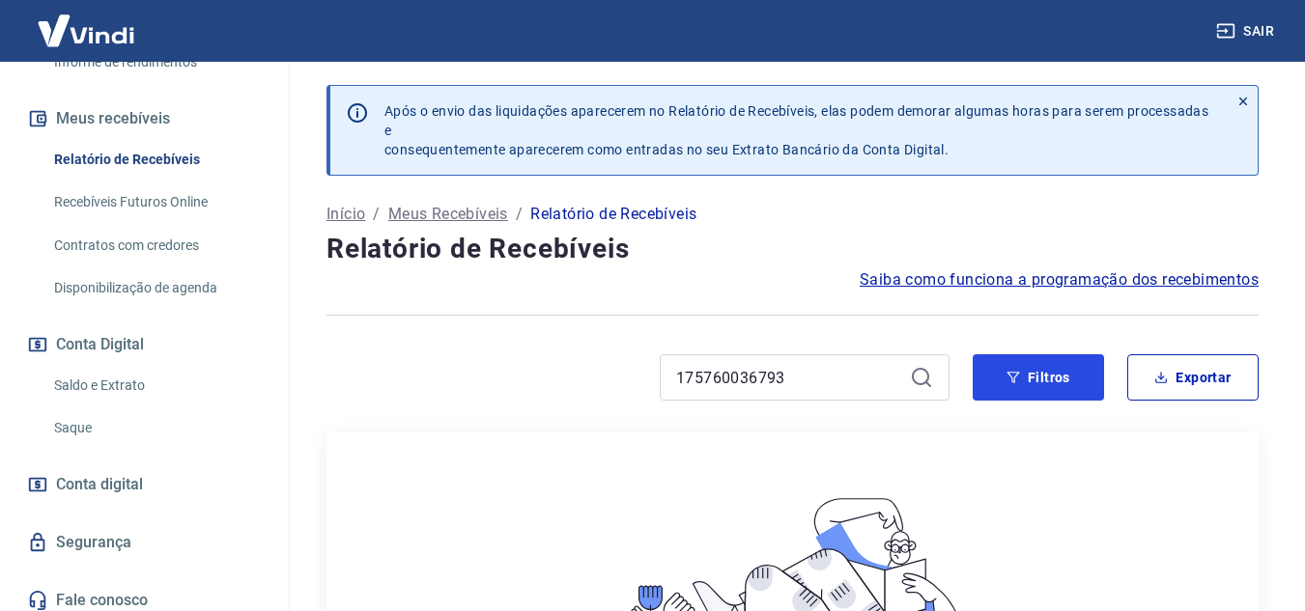
drag, startPoint x: 1021, startPoint y: 375, endPoint x: 951, endPoint y: 331, distance: 82.0
click at [1025, 365] on button "Filtros" at bounding box center [1038, 377] width 131 height 46
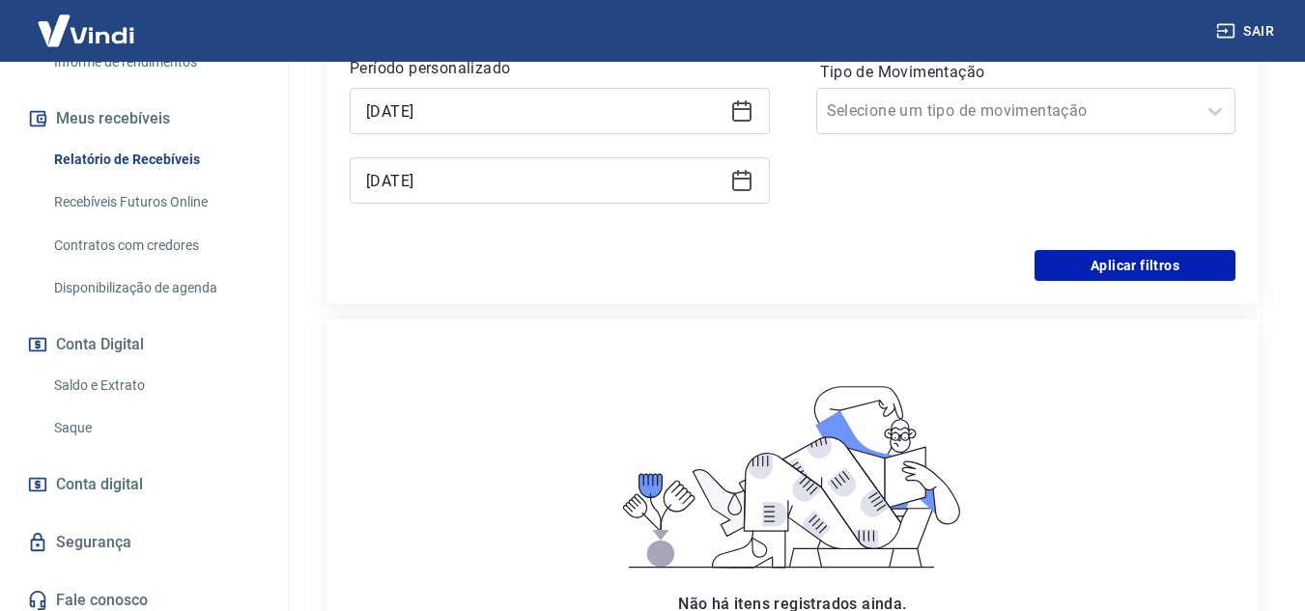
scroll to position [386, 0]
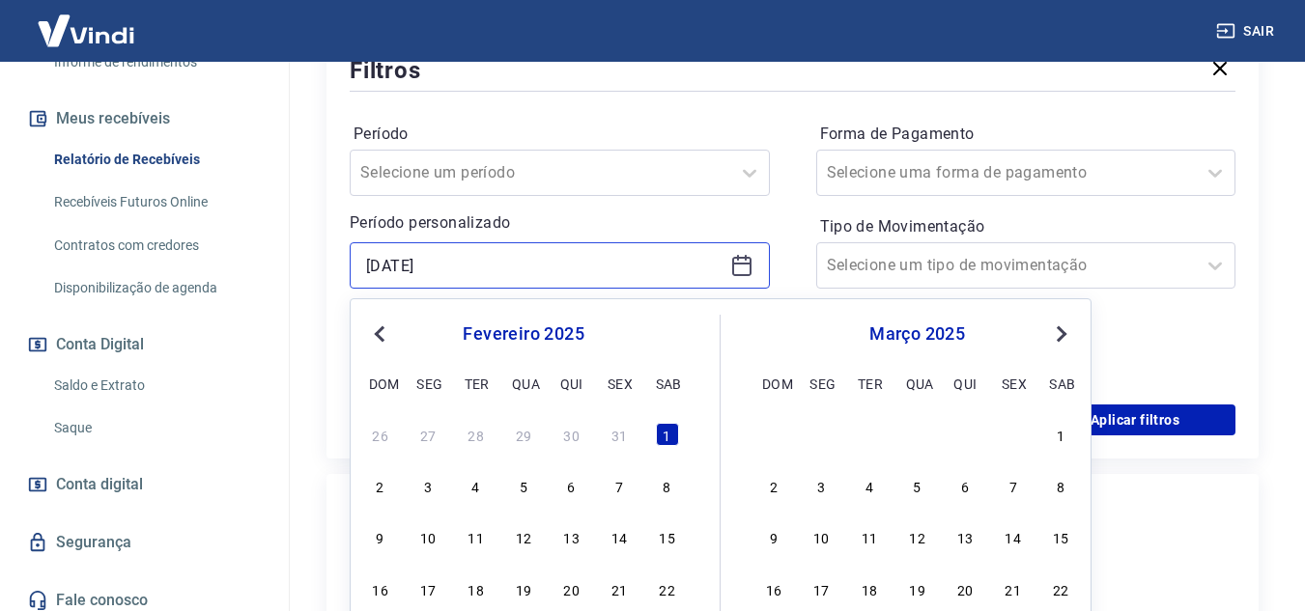
drag, startPoint x: 470, startPoint y: 273, endPoint x: 495, endPoint y: 272, distance: 25.1
click at [475, 273] on input "01/02/2025" at bounding box center [544, 265] width 356 height 29
click at [382, 337] on span "Previous Month" at bounding box center [382, 334] width 0 height 22
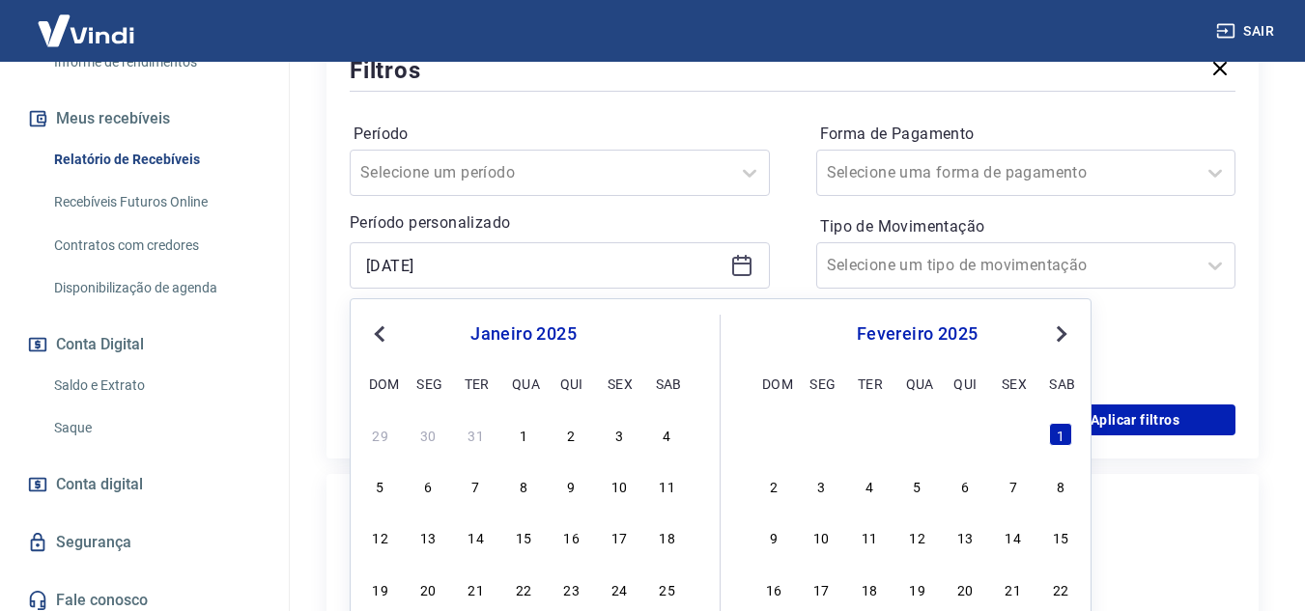
click at [382, 337] on span "Previous Month" at bounding box center [382, 334] width 0 height 22
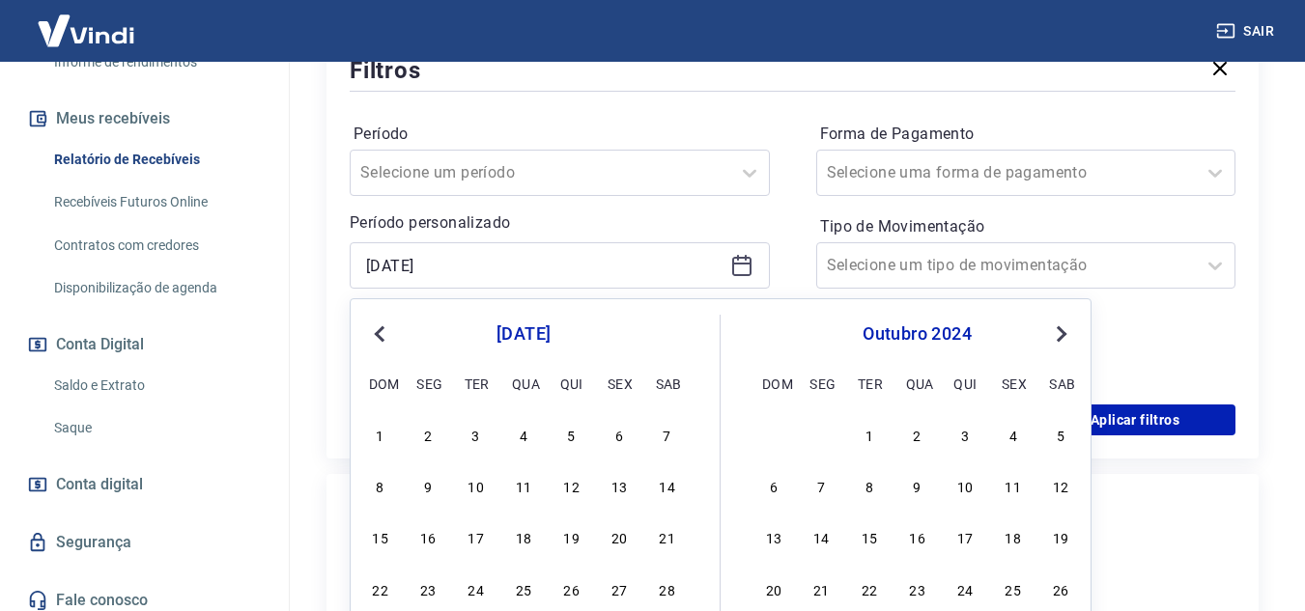
click at [382, 337] on span "Previous Month" at bounding box center [382, 334] width 0 height 22
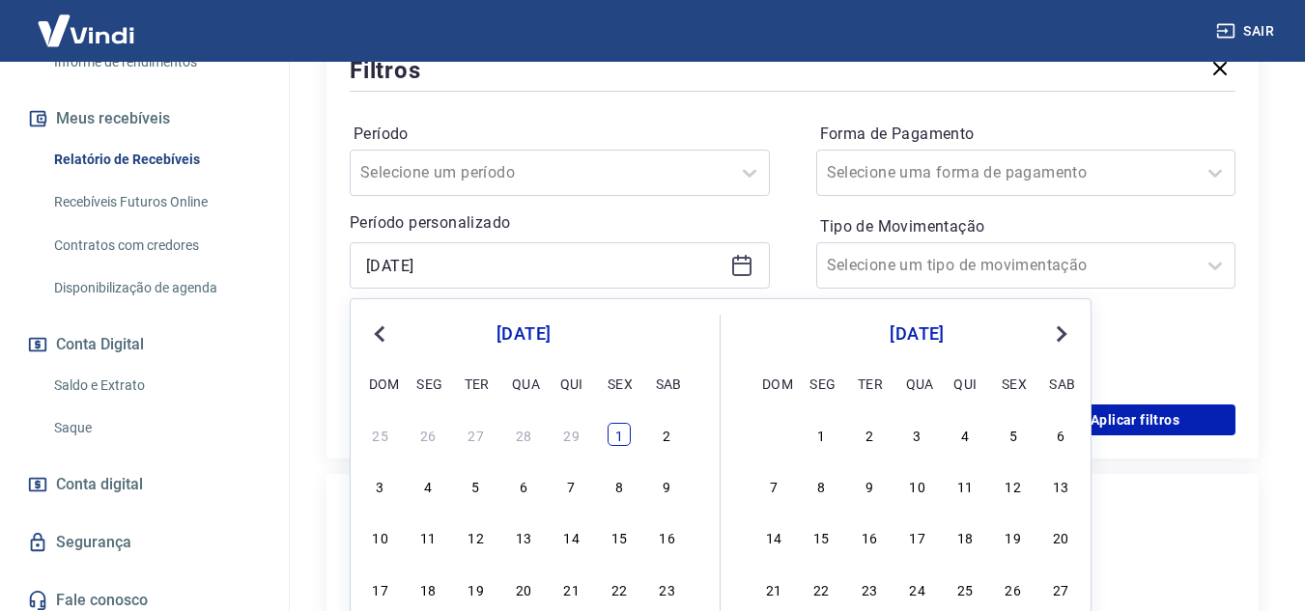
click at [623, 434] on div "1" at bounding box center [619, 434] width 23 height 23
type input "01/03/2024"
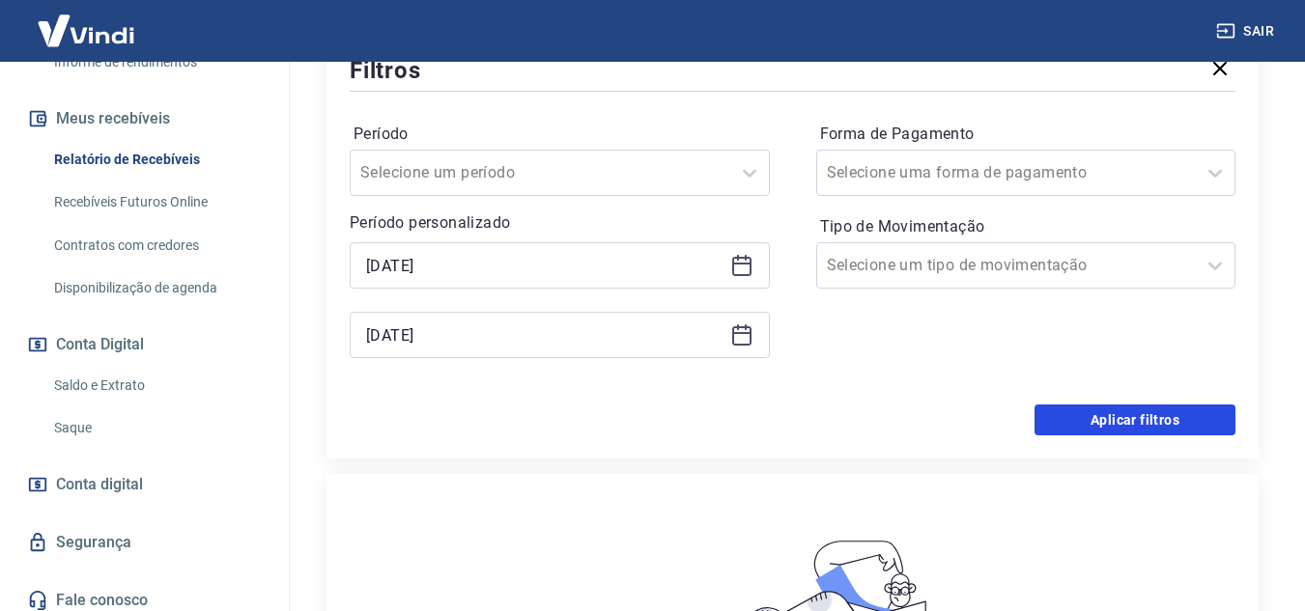
drag, startPoint x: 1194, startPoint y: 411, endPoint x: 1105, endPoint y: 405, distance: 89.1
click at [1192, 410] on button "Aplicar filtros" at bounding box center [1134, 420] width 201 height 31
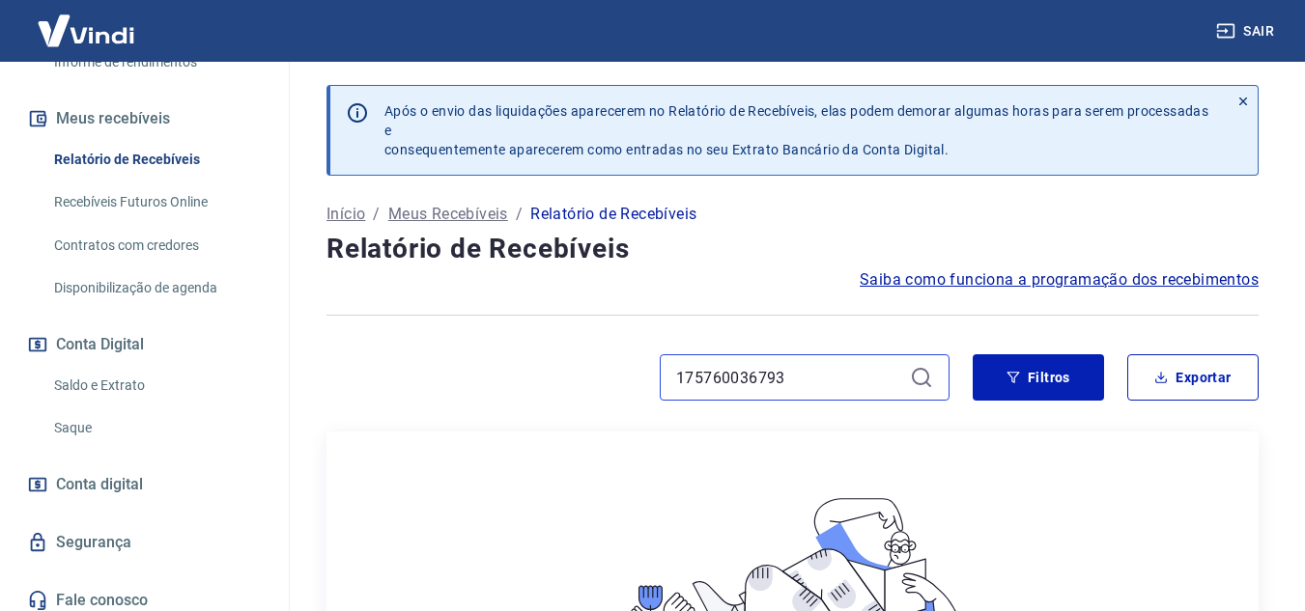
drag, startPoint x: 721, startPoint y: 380, endPoint x: 523, endPoint y: 344, distance: 201.2
click at [523, 344] on div "Após o envio das liquidações aparecerem no Relatório de Recebíveis, elas podem …" at bounding box center [792, 525] width 978 height 927
type input "41509"
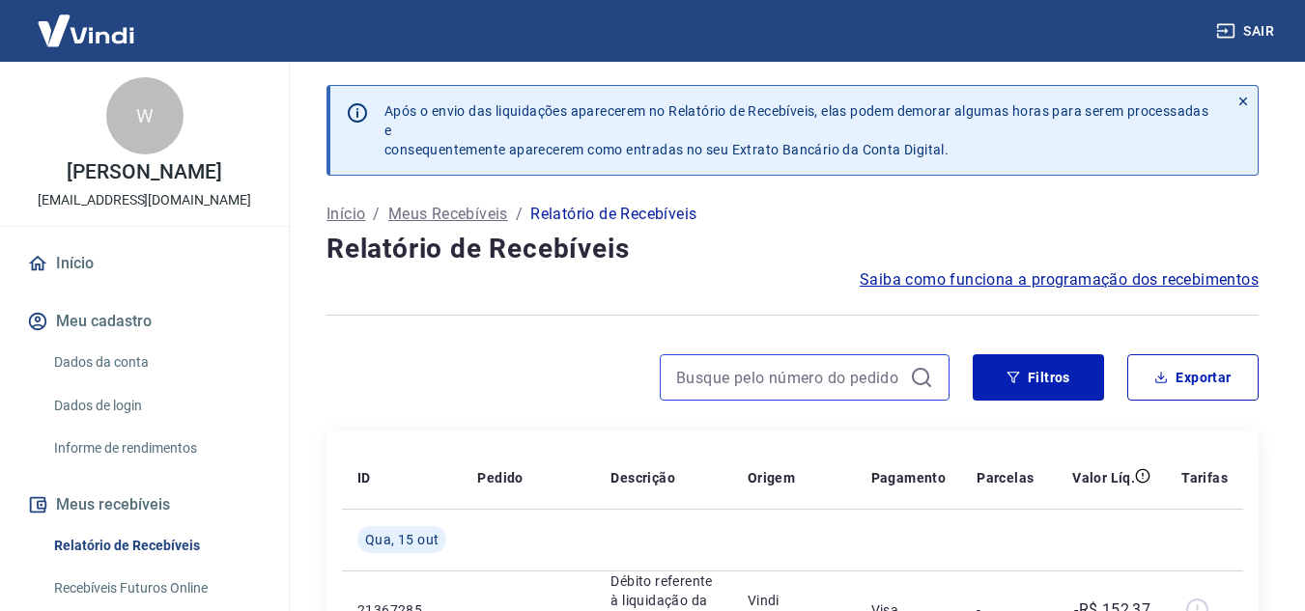
click at [717, 370] on input at bounding box center [789, 377] width 226 height 29
paste input "227174105"
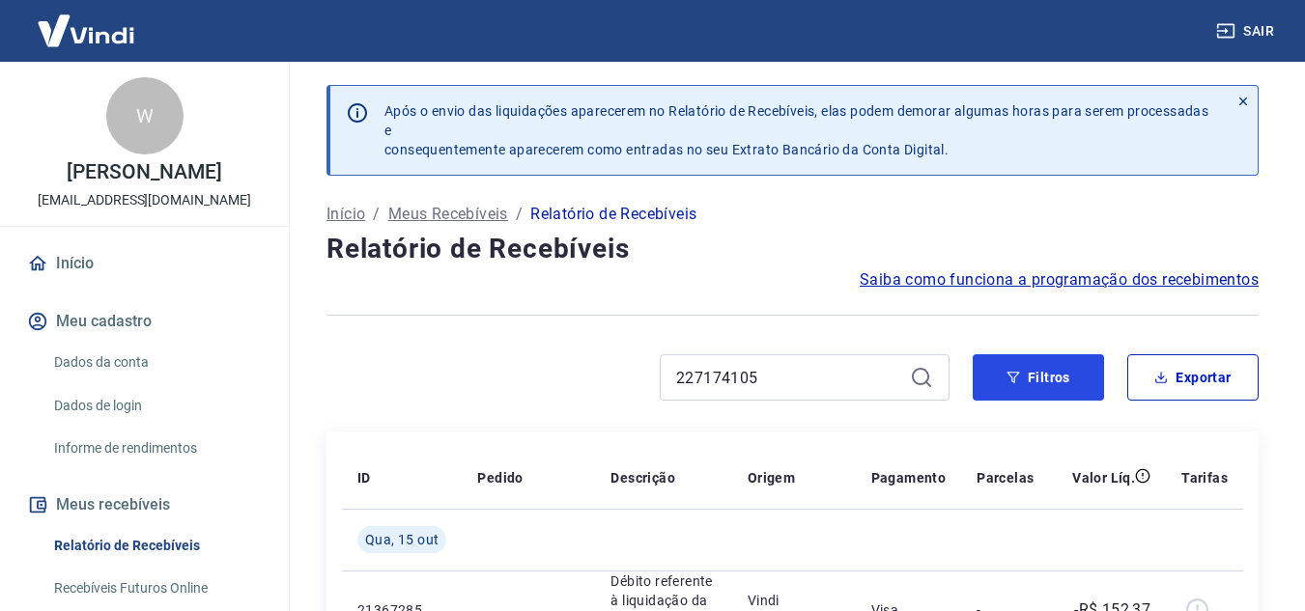
click at [984, 386] on button "Filtros" at bounding box center [1038, 377] width 131 height 46
click at [920, 377] on icon at bounding box center [921, 377] width 23 height 23
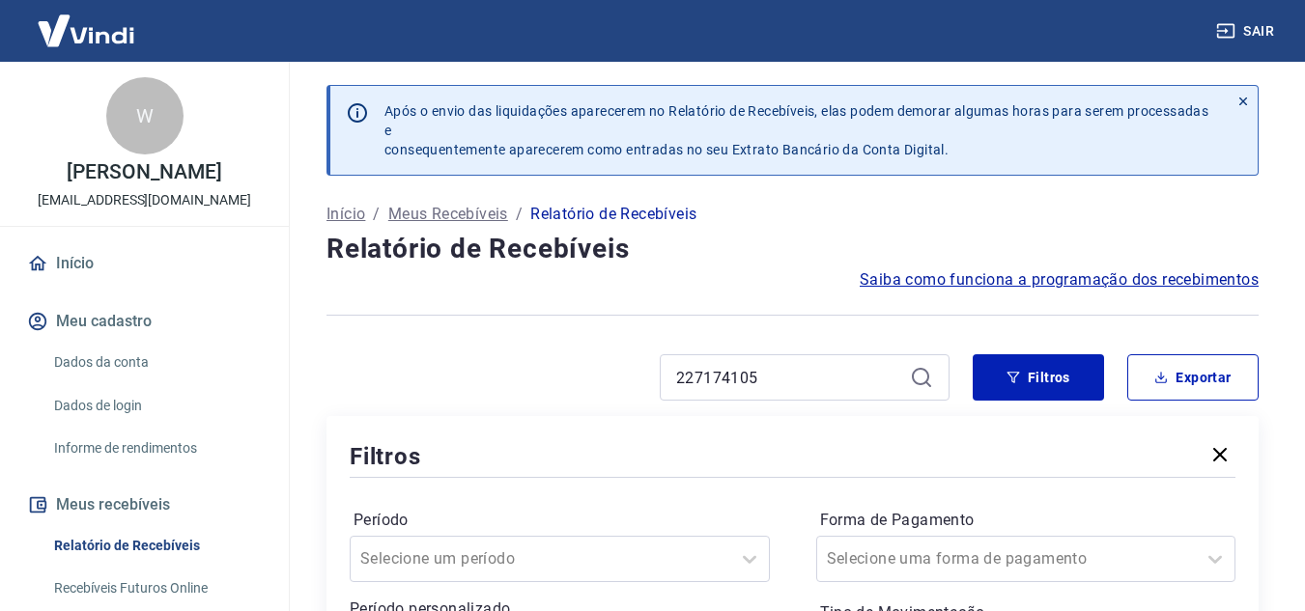
scroll to position [97, 0]
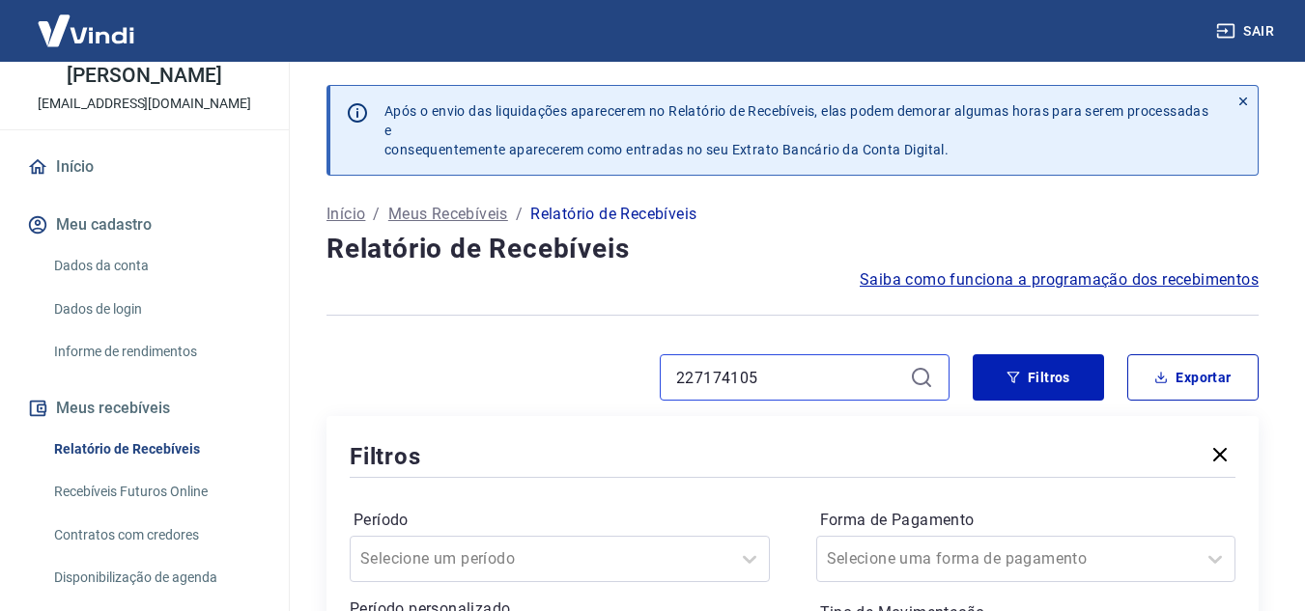
click at [748, 372] on input "227174105" at bounding box center [789, 377] width 226 height 29
paste input "175760036792"
click at [924, 373] on icon at bounding box center [921, 377] width 23 height 23
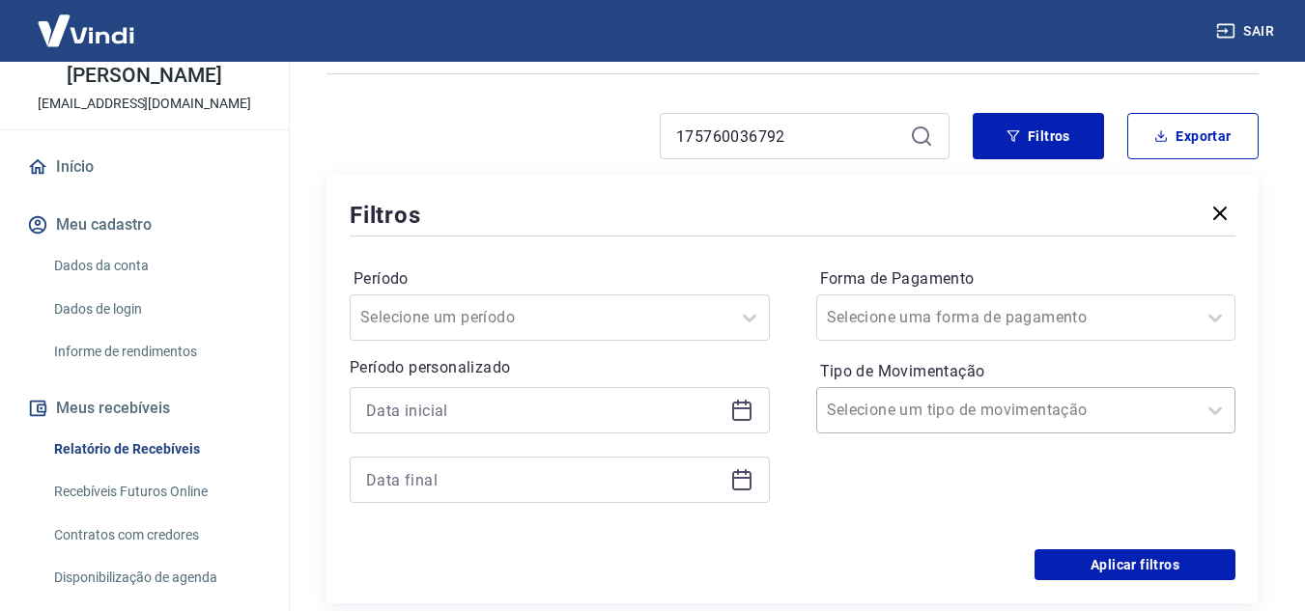
scroll to position [290, 0]
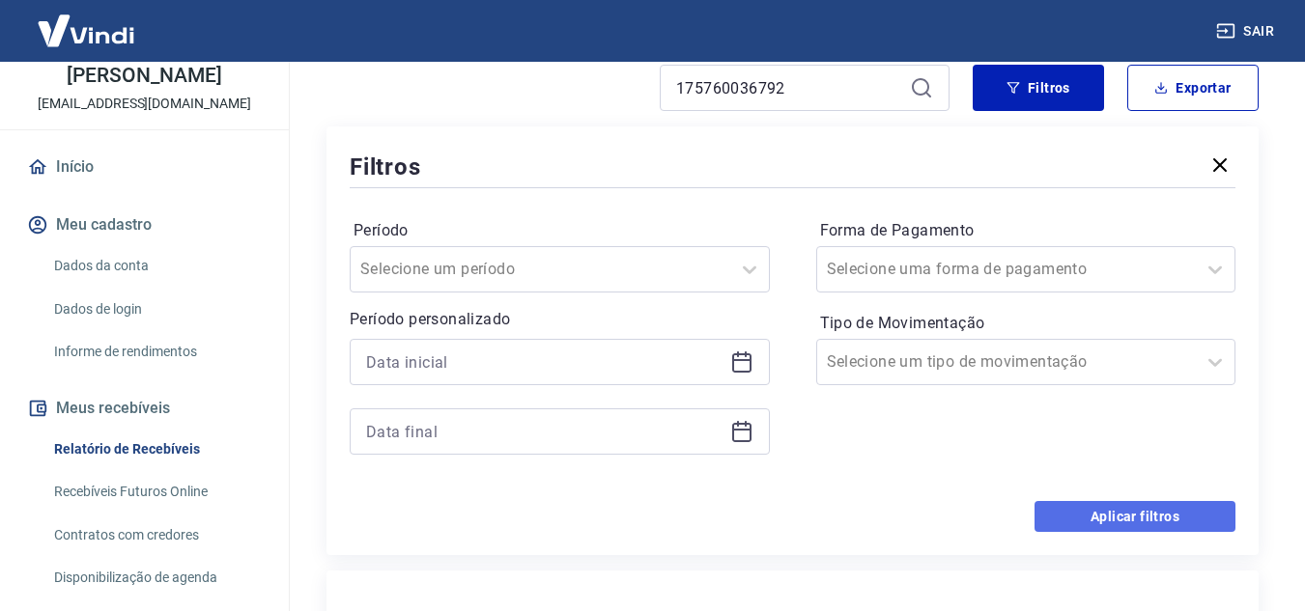
click at [1171, 523] on button "Aplicar filtros" at bounding box center [1134, 516] width 201 height 31
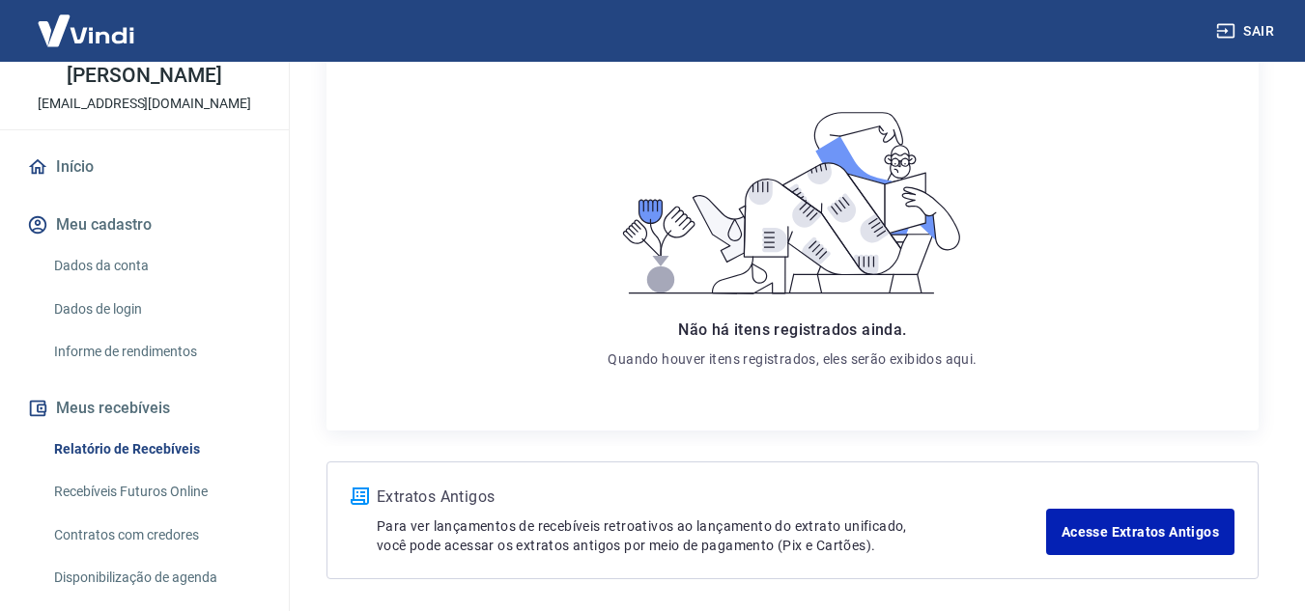
scroll to position [0, 0]
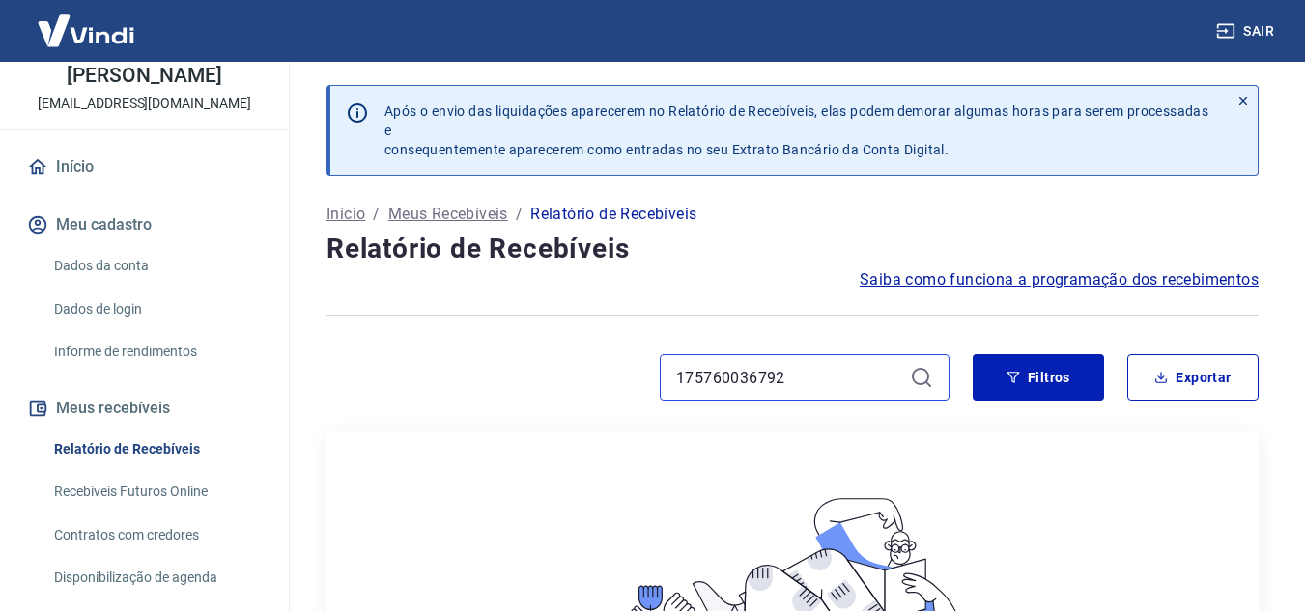
click at [830, 386] on input "175760036792" at bounding box center [789, 377] width 226 height 29
paste input "175760036793"
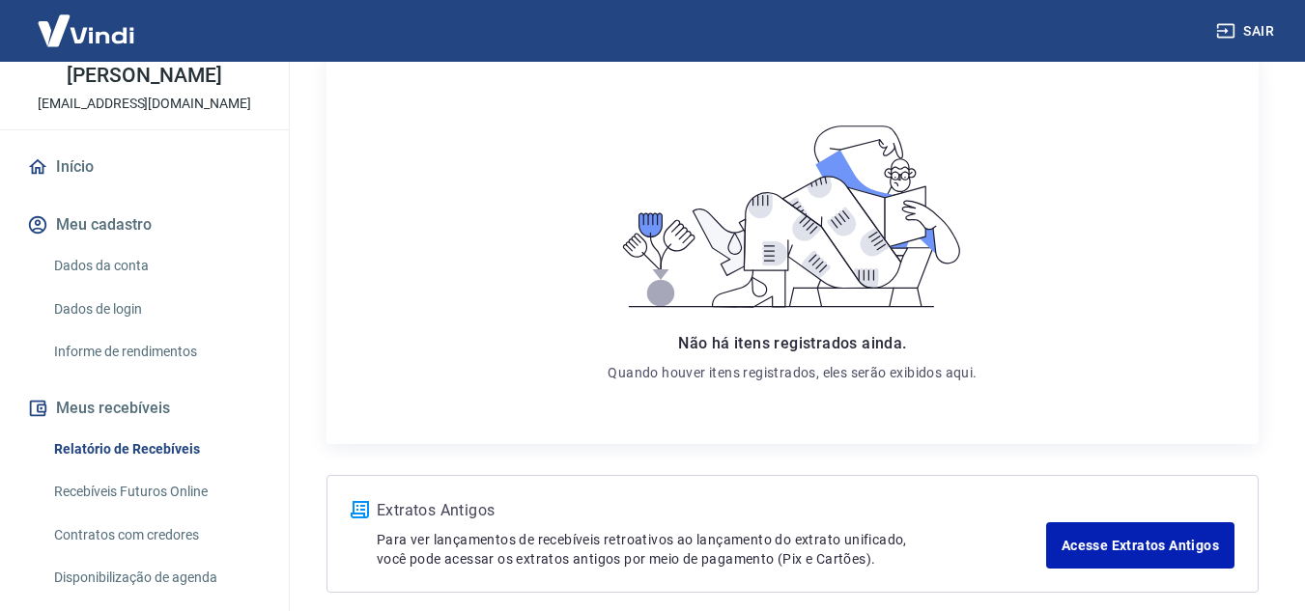
scroll to position [462, 0]
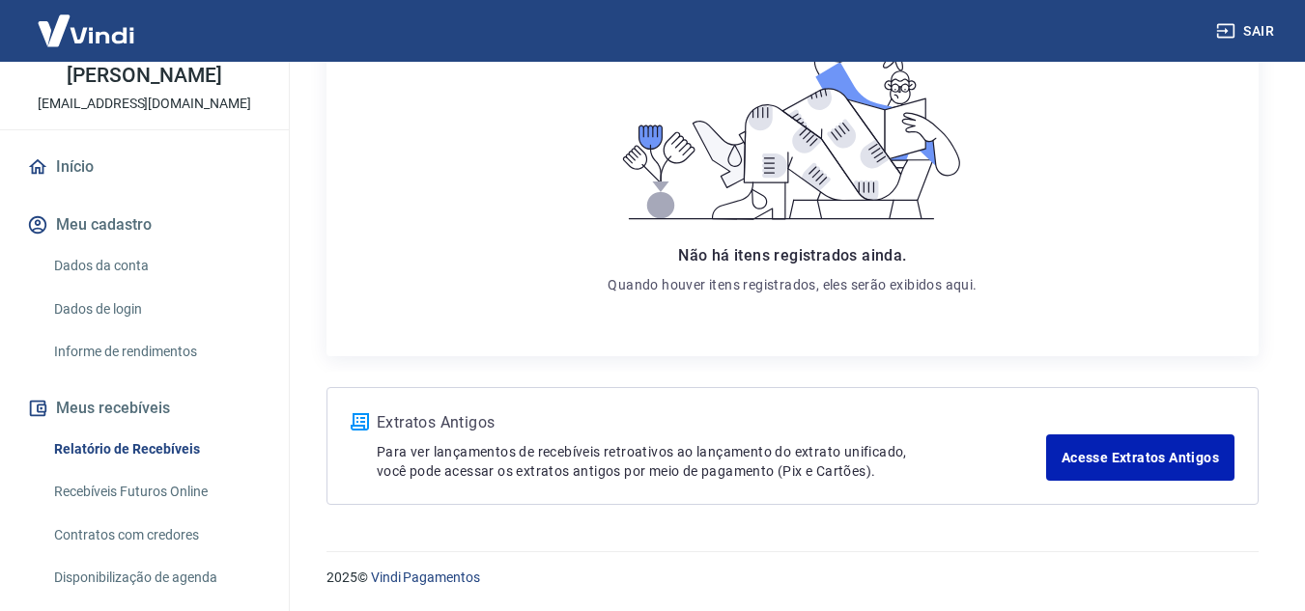
type input "175760036793"
click at [1173, 428] on div "Extratos Antigos Para ver lançamentos de recebíveis retroativos ao lançamento d…" at bounding box center [793, 446] width 884 height 70
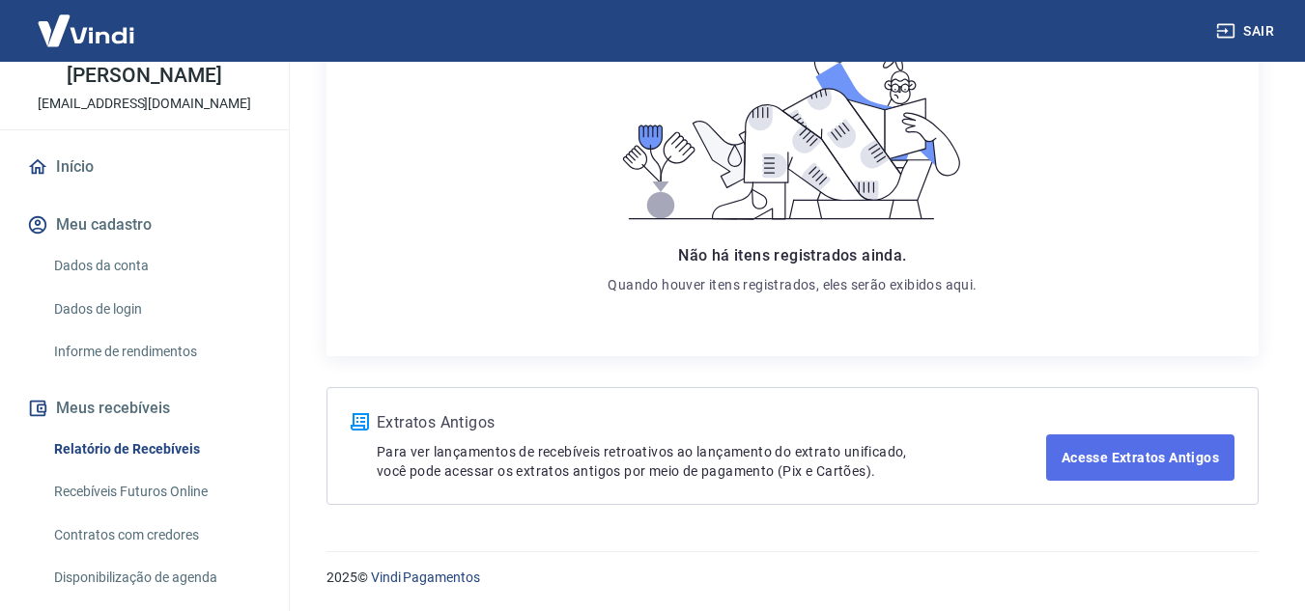
click at [1172, 453] on link "Acesse Extratos Antigos" at bounding box center [1140, 458] width 188 height 46
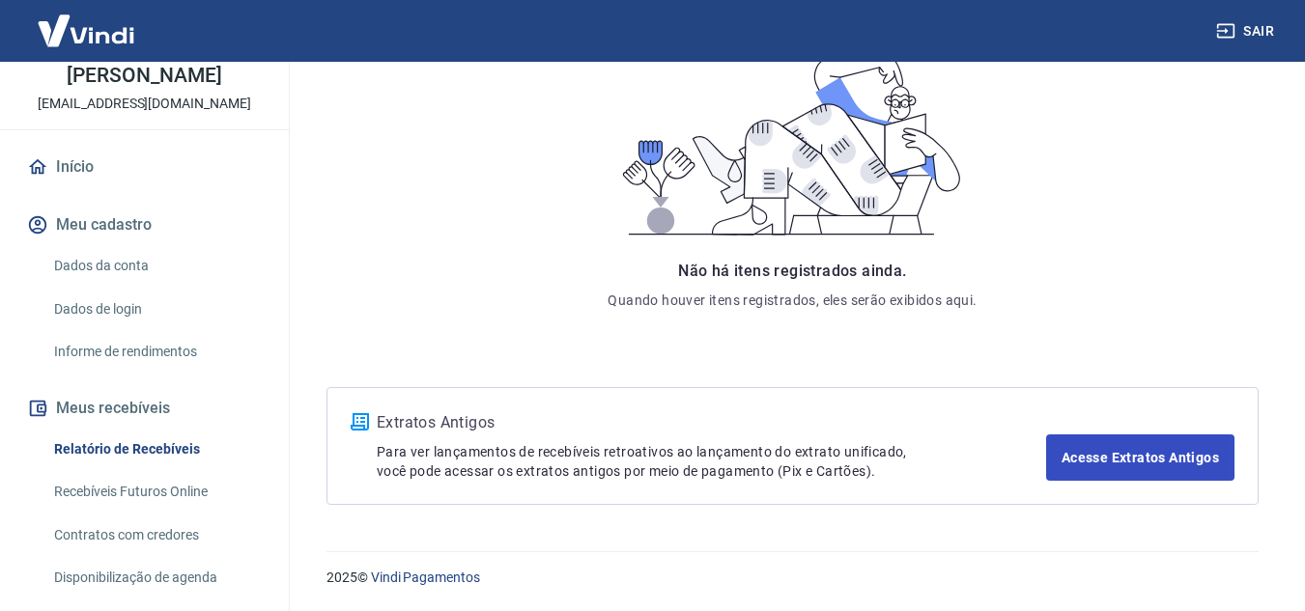
scroll to position [190, 0]
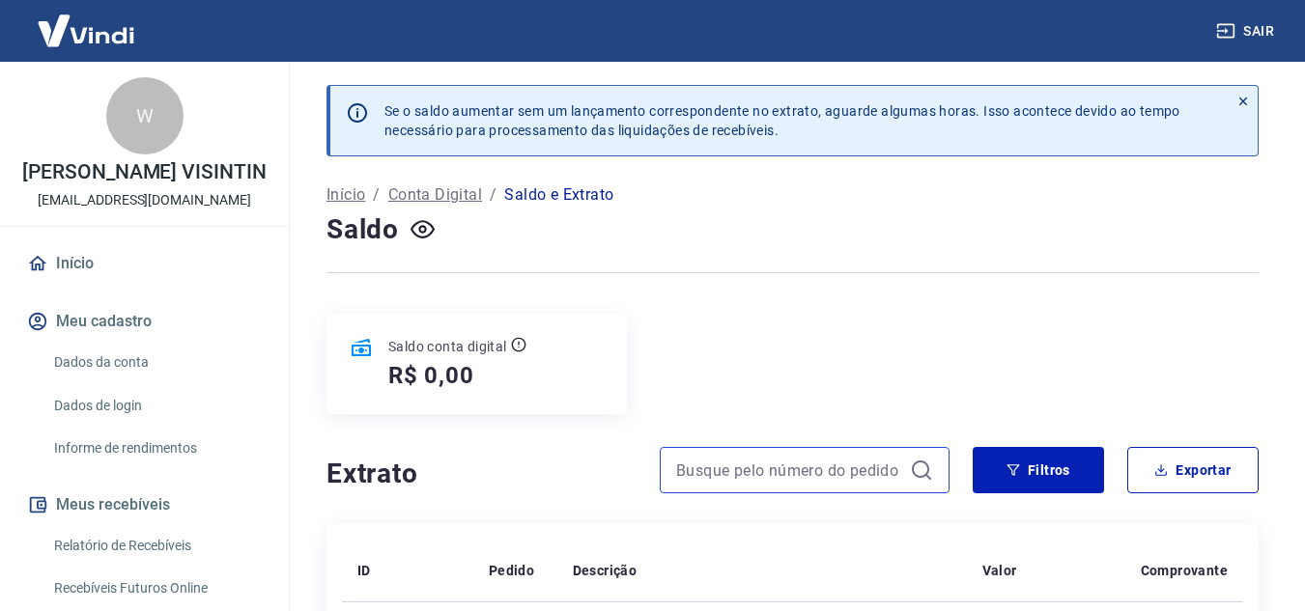
click at [695, 481] on input at bounding box center [789, 470] width 226 height 29
paste input "175760036792"
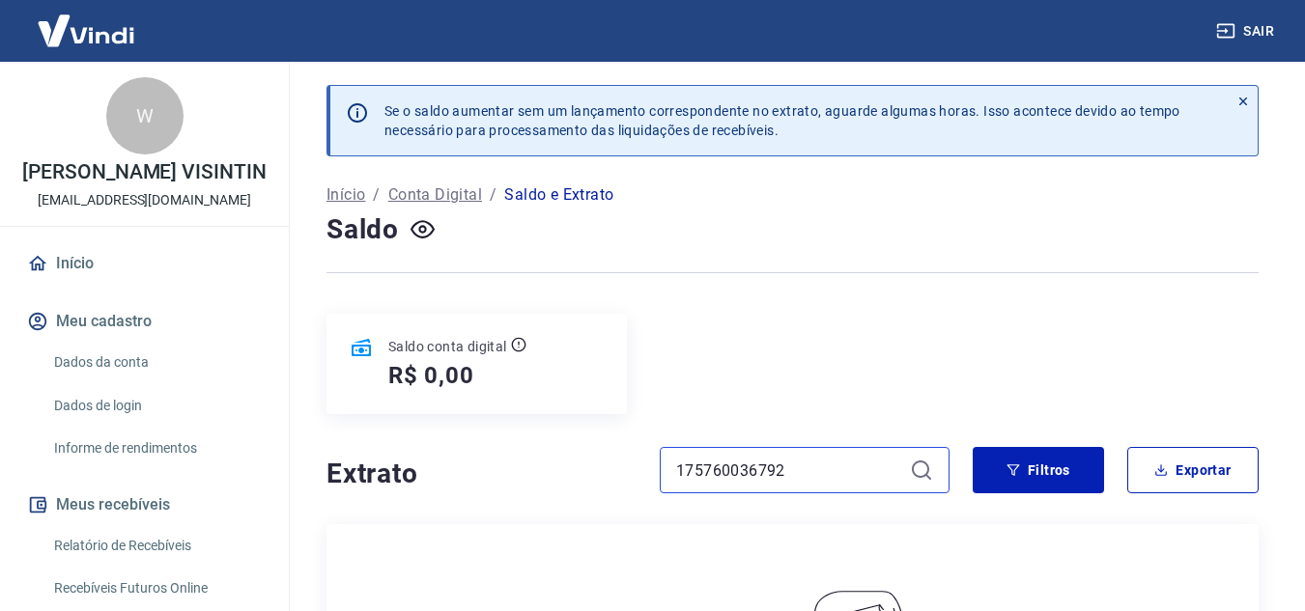
scroll to position [97, 0]
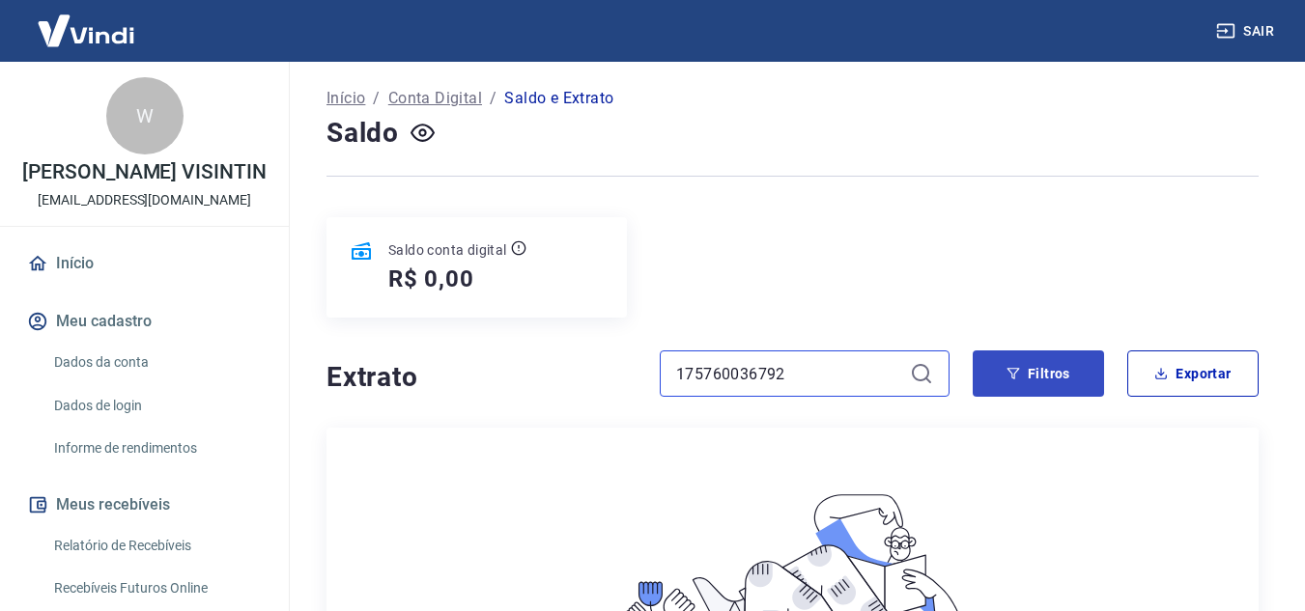
type input "175760036792"
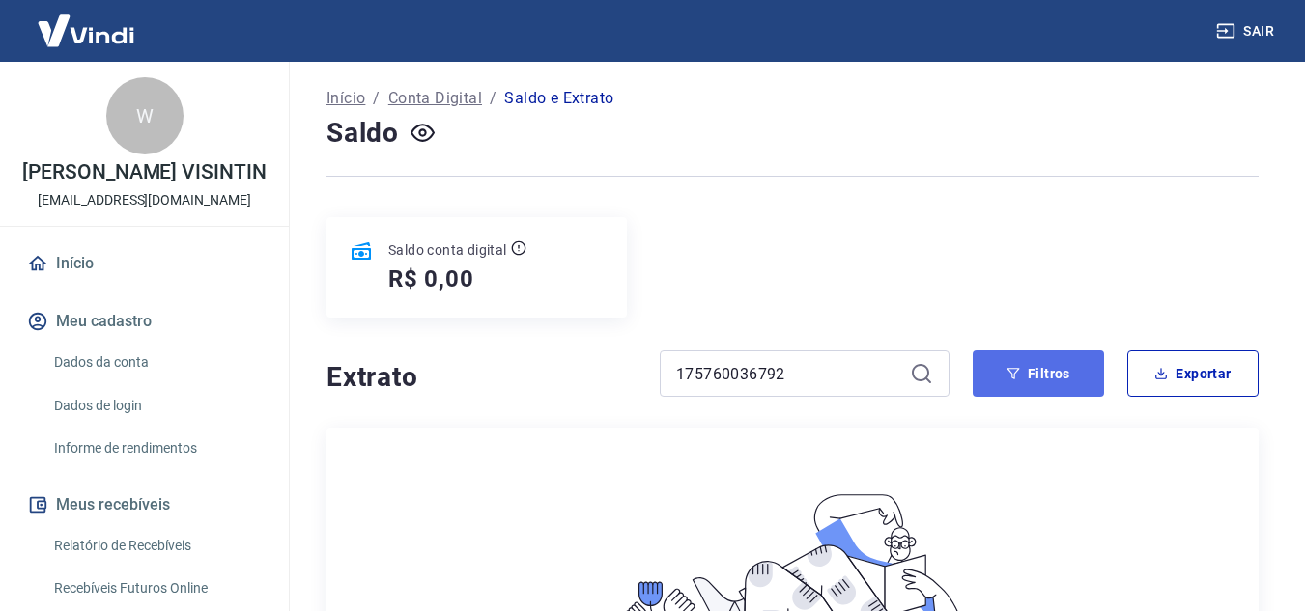
click at [991, 378] on button "Filtros" at bounding box center [1038, 374] width 131 height 46
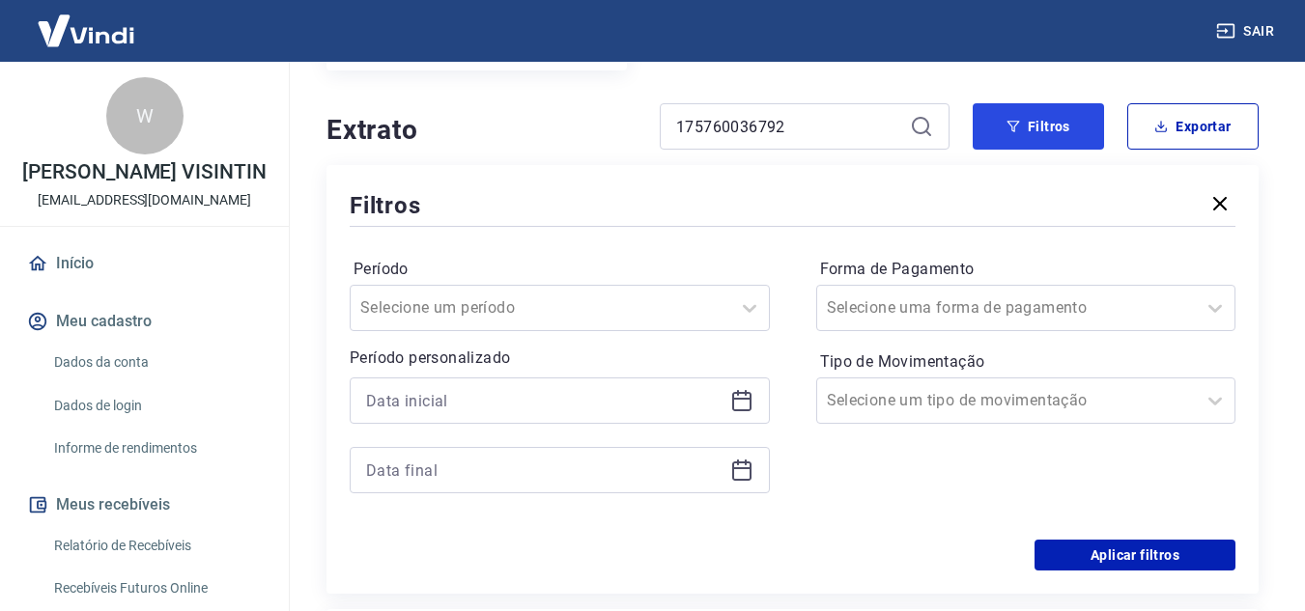
scroll to position [386, 0]
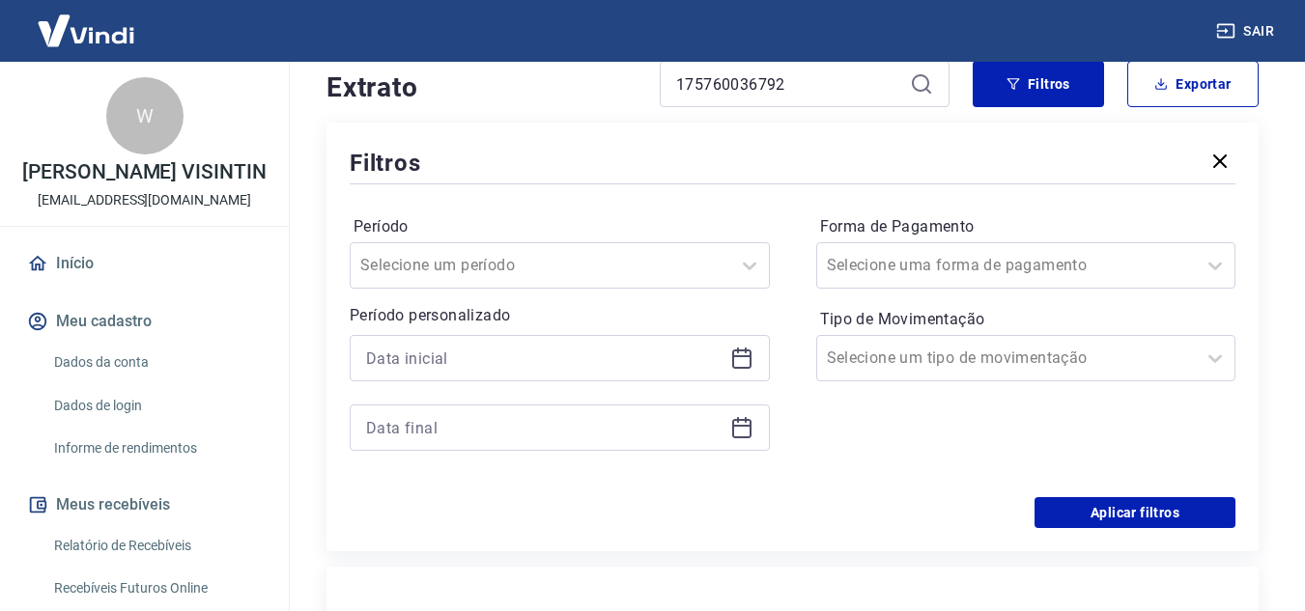
click at [736, 365] on icon at bounding box center [741, 358] width 23 height 23
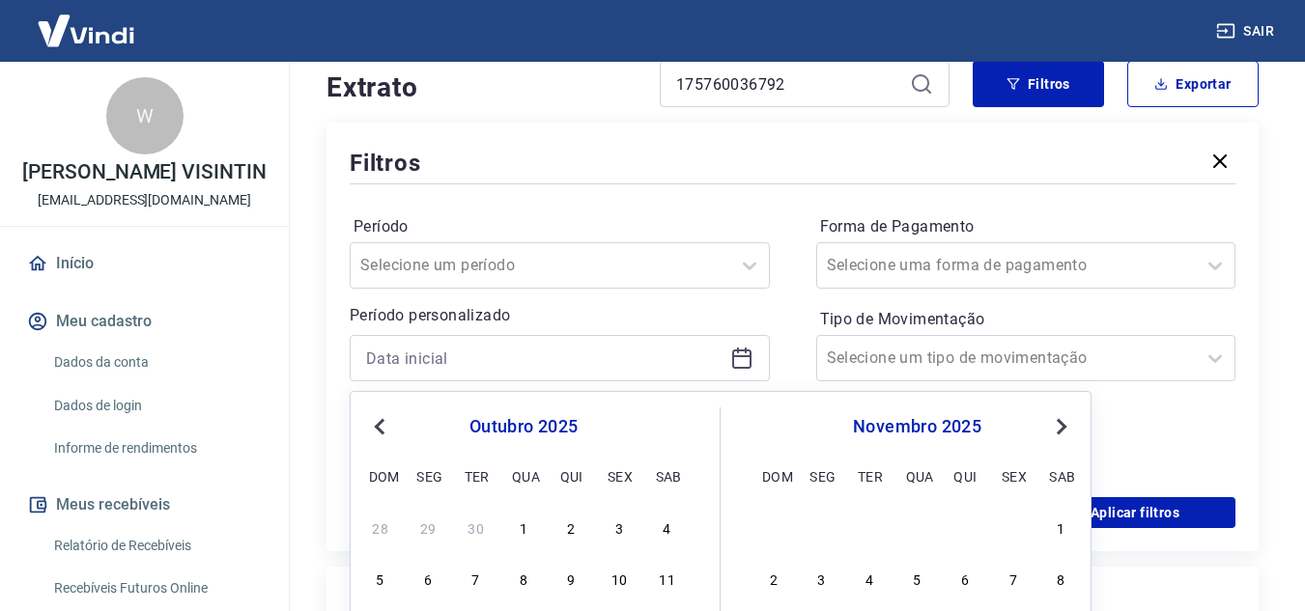
click at [371, 413] on div "outubro 2025 dom seg ter qua qui sex sab" at bounding box center [523, 449] width 315 height 82
click at [380, 417] on button "Previous Month" at bounding box center [379, 426] width 23 height 23
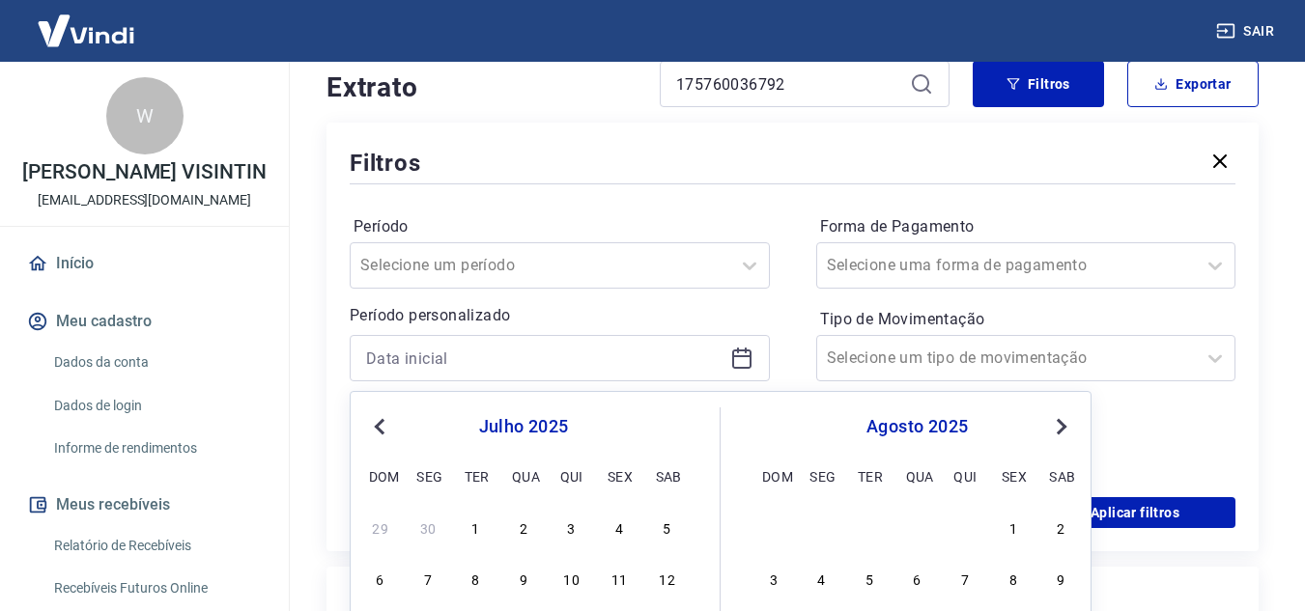
click at [380, 417] on button "Previous Month" at bounding box center [379, 426] width 23 height 23
click at [379, 433] on button "Previous Month" at bounding box center [379, 426] width 23 height 23
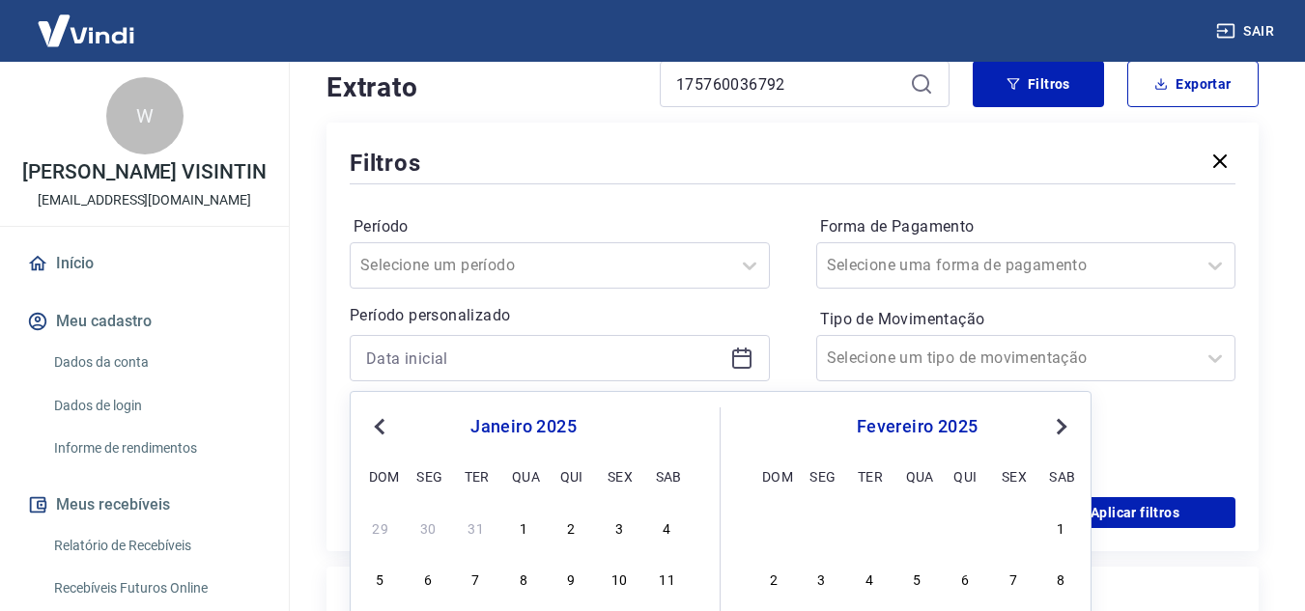
click at [379, 433] on button "Previous Month" at bounding box center [379, 426] width 23 height 23
drag, startPoint x: 656, startPoint y: 534, endPoint x: 662, endPoint y: 525, distance: 10.4
click at [658, 534] on div "7" at bounding box center [667, 527] width 23 height 23
type input "[DATE]"
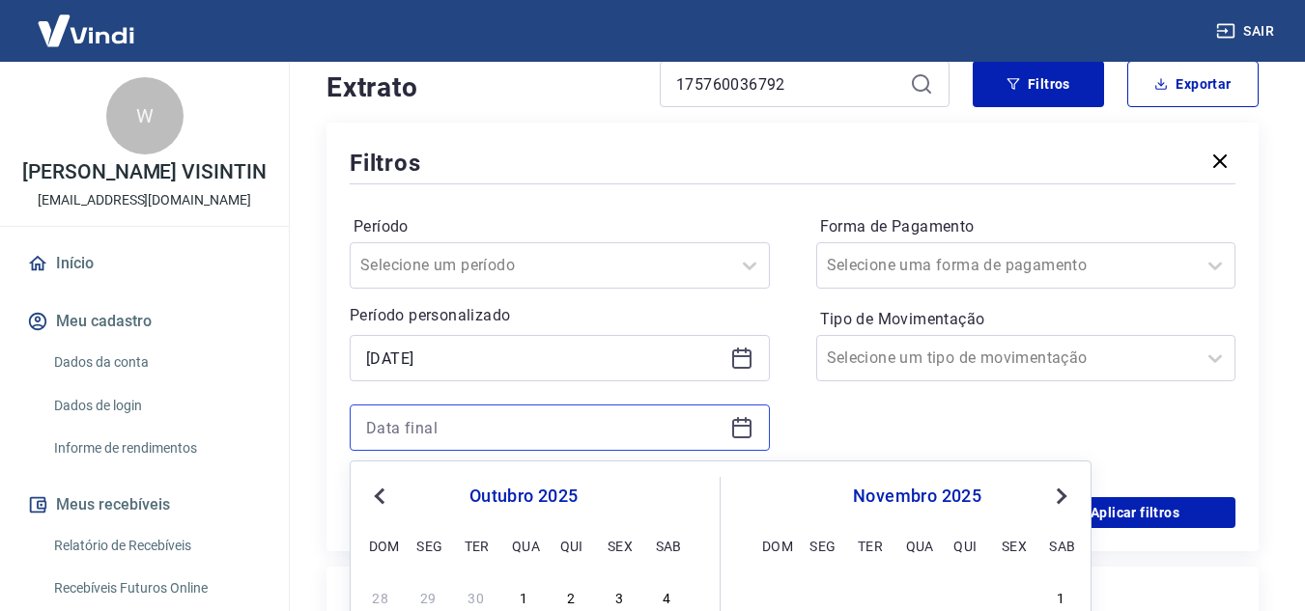
click at [467, 440] on input at bounding box center [544, 427] width 356 height 29
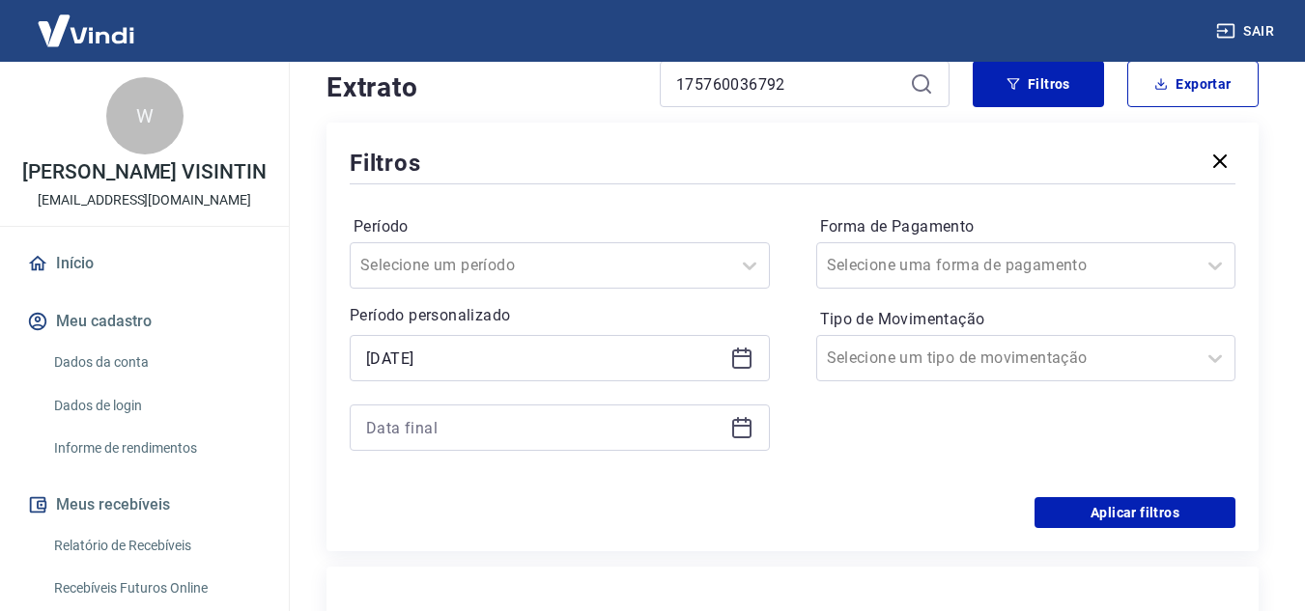
click at [731, 429] on icon at bounding box center [741, 427] width 23 height 23
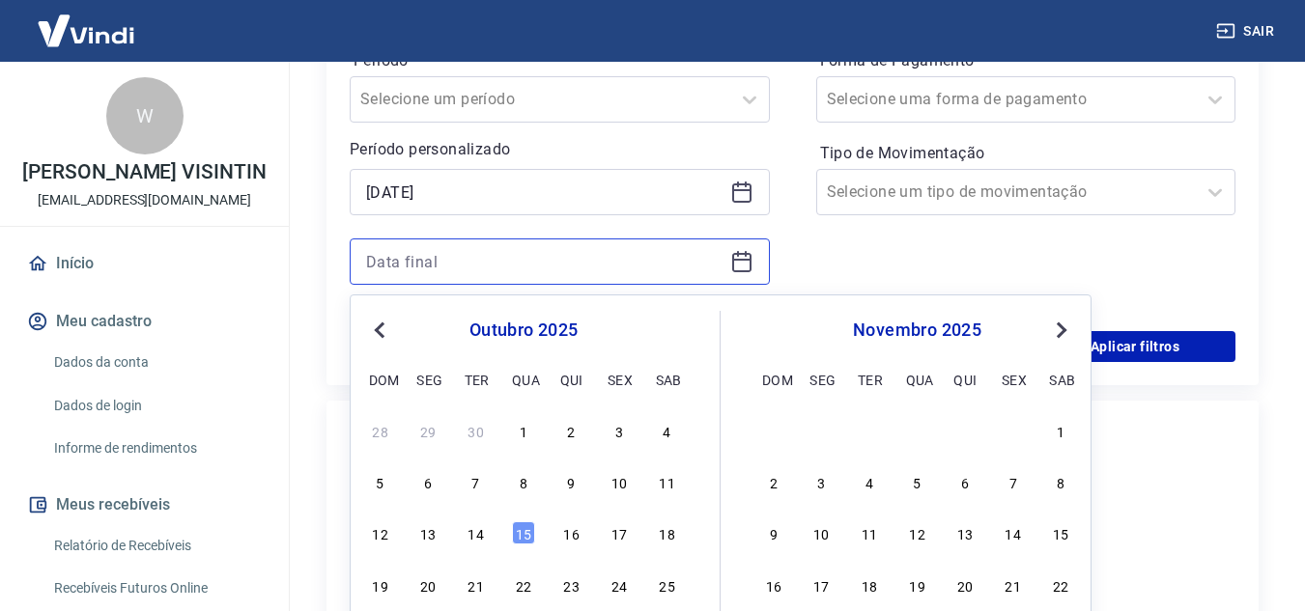
scroll to position [580, 0]
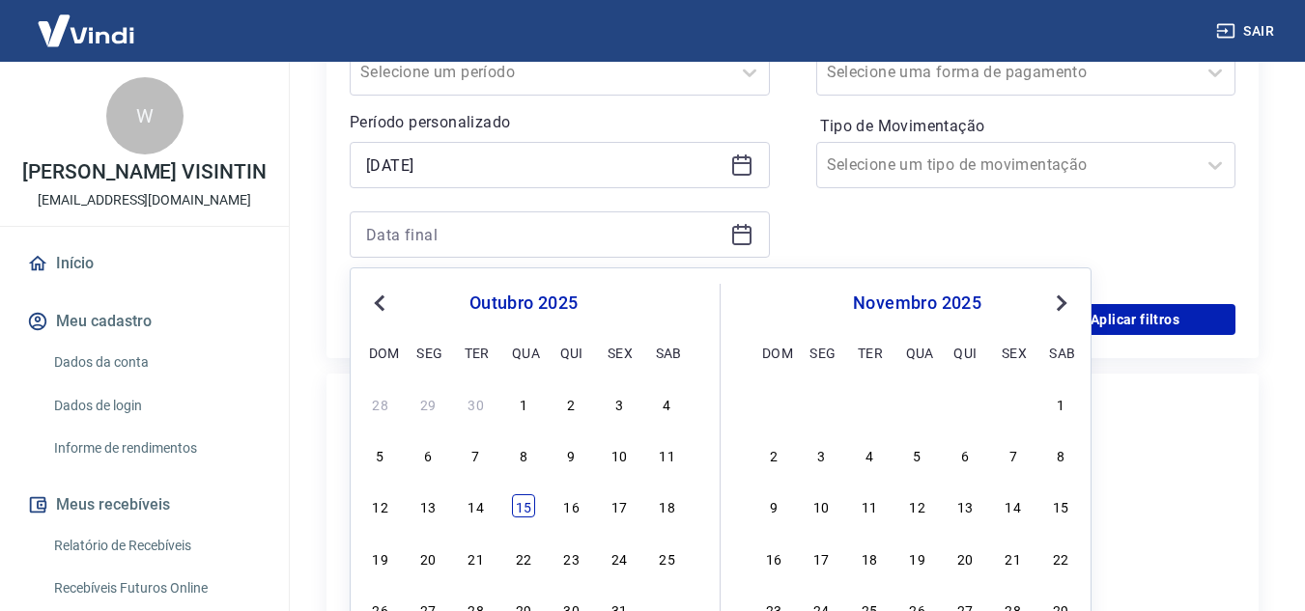
click at [528, 502] on div "15" at bounding box center [523, 506] width 23 height 23
type input "[DATE]"
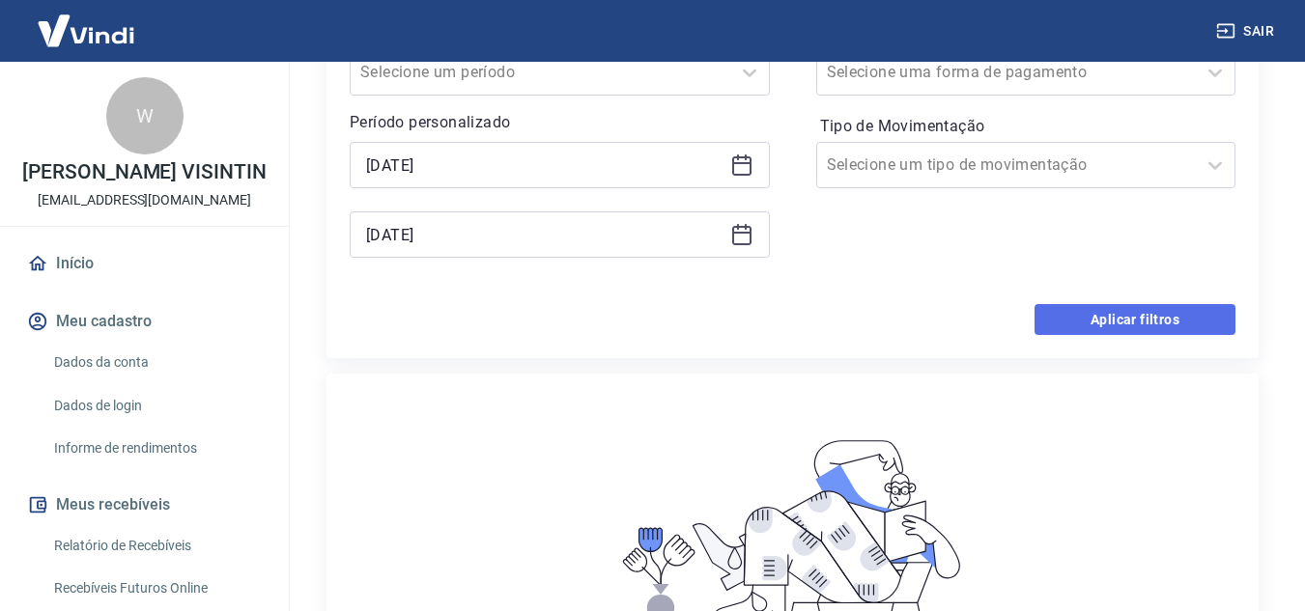
click at [1105, 321] on button "Aplicar filtros" at bounding box center [1134, 319] width 201 height 31
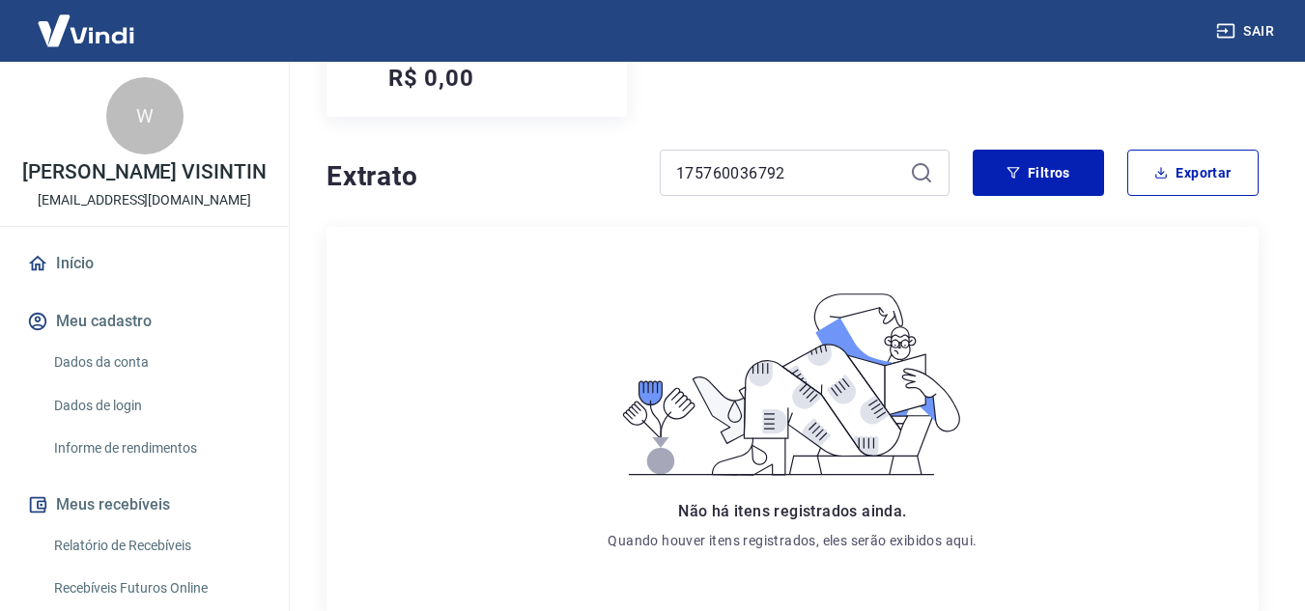
scroll to position [131, 0]
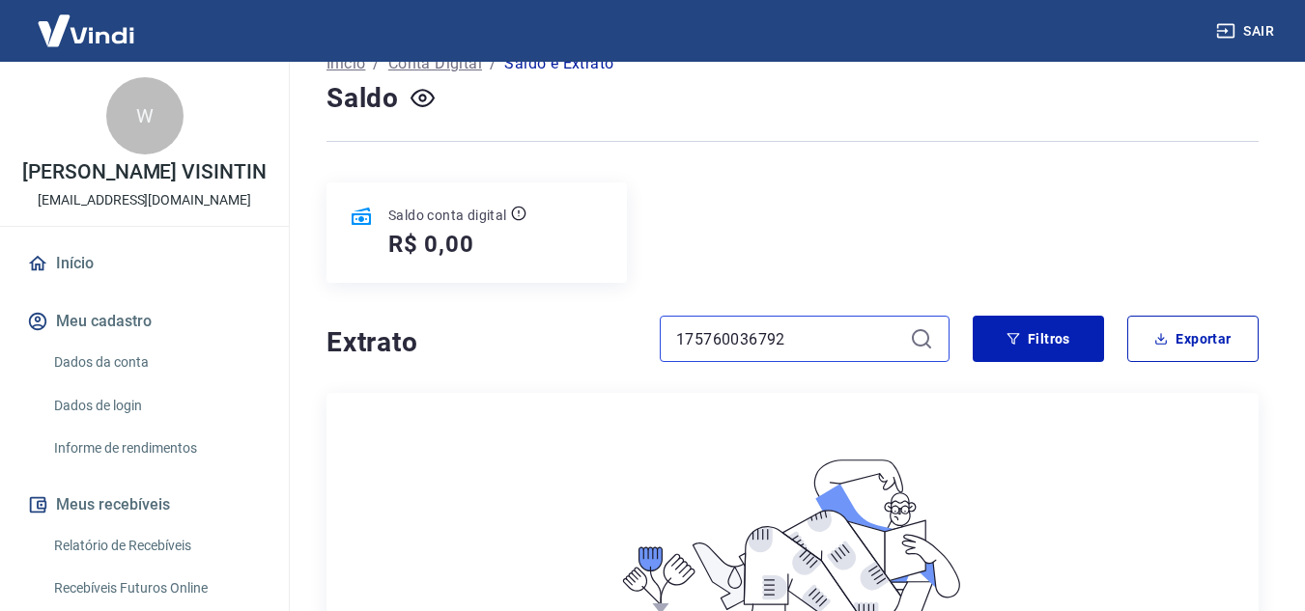
drag, startPoint x: 739, startPoint y: 350, endPoint x: 784, endPoint y: 353, distance: 45.5
click at [727, 350] on input "175760036792" at bounding box center [789, 339] width 226 height 29
click at [727, 341] on input "175760036792" at bounding box center [789, 339] width 226 height 29
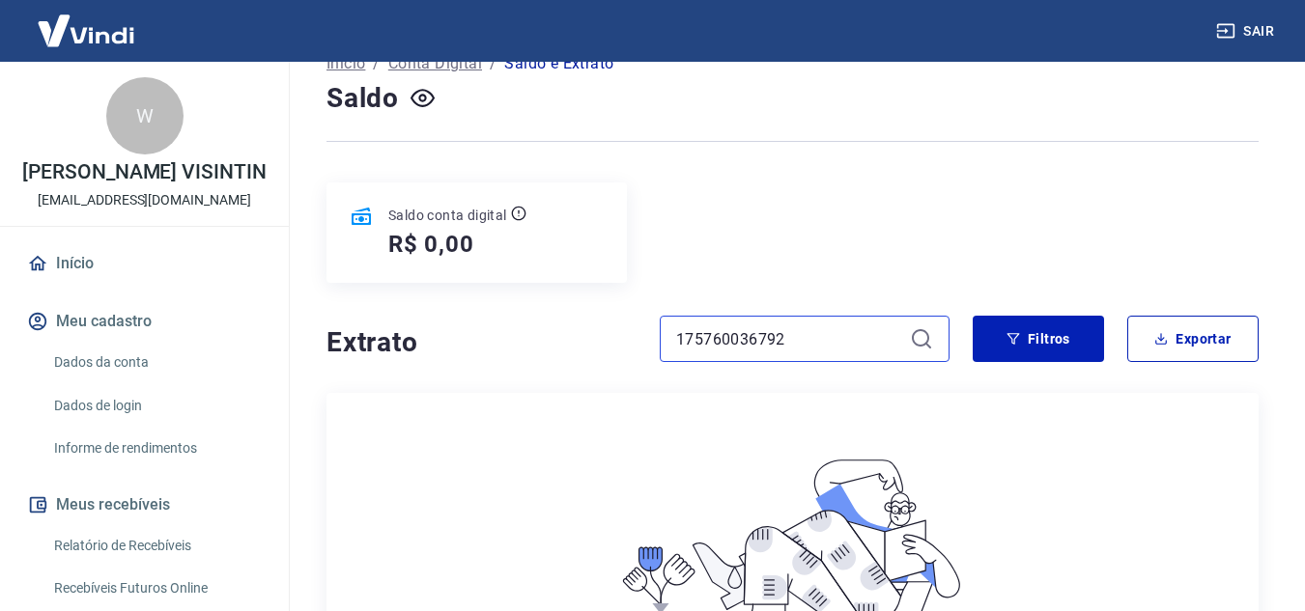
paste input "227174105"
type input "227174105"
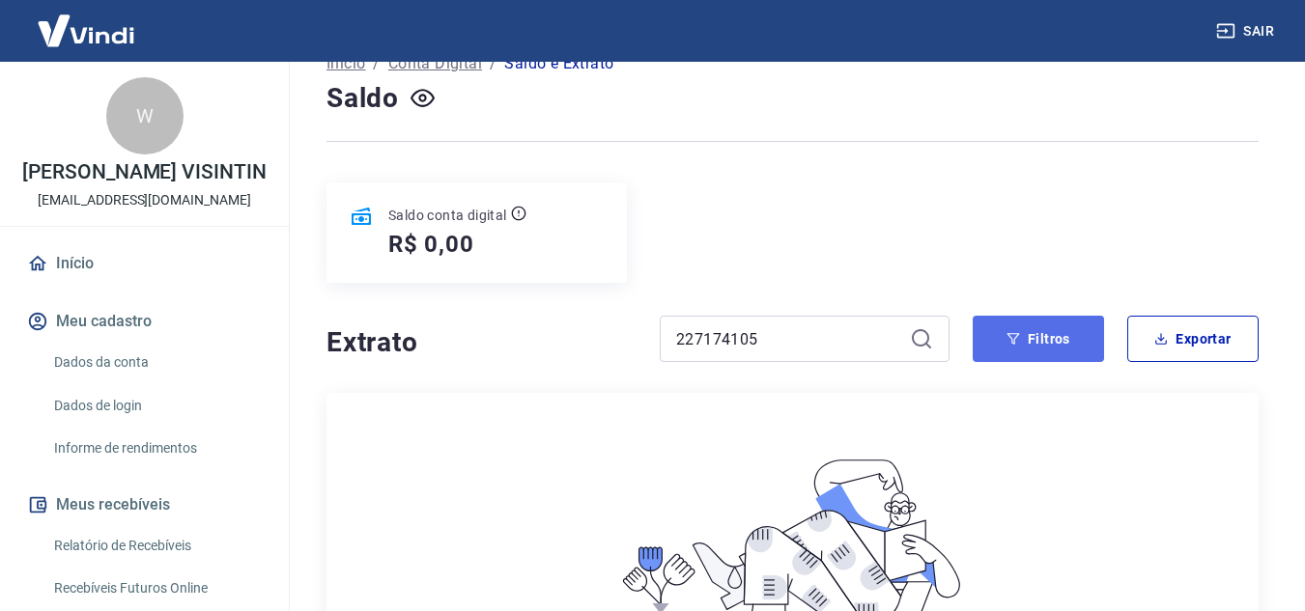
click at [1011, 346] on button "Filtros" at bounding box center [1038, 339] width 131 height 46
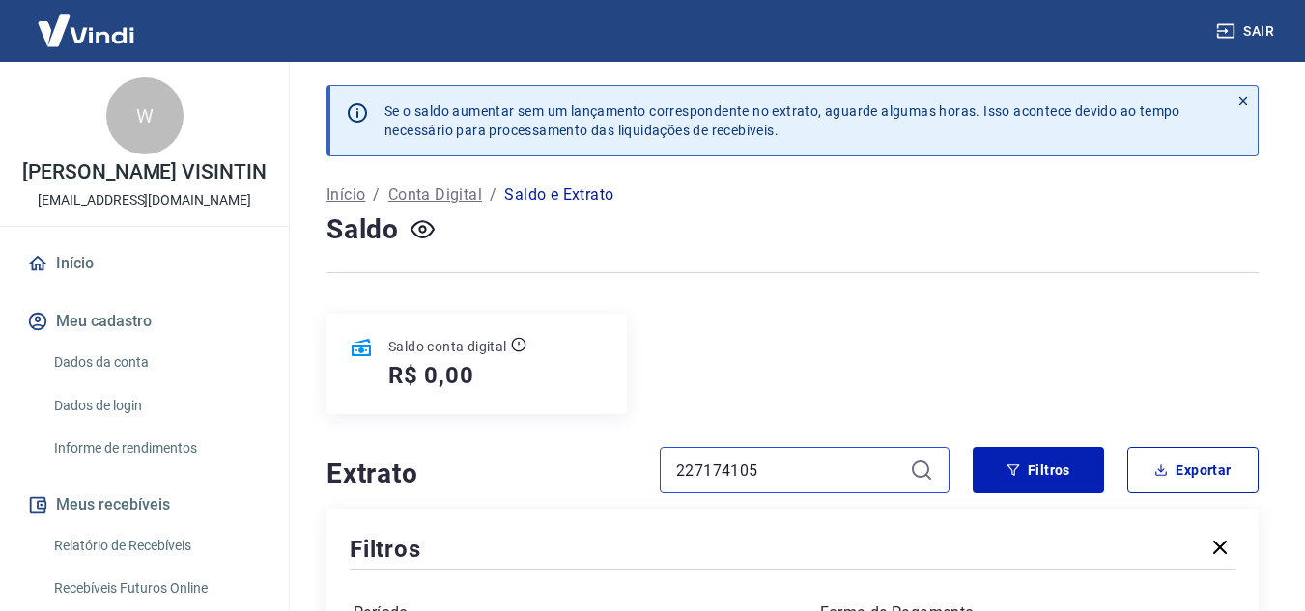
drag, startPoint x: 776, startPoint y: 482, endPoint x: 698, endPoint y: 460, distance: 80.4
click at [671, 469] on div "227174105" at bounding box center [805, 470] width 290 height 46
click at [746, 471] on input at bounding box center [789, 470] width 226 height 29
paste input "227174105"
click at [1004, 473] on button "Filtros" at bounding box center [1038, 470] width 131 height 46
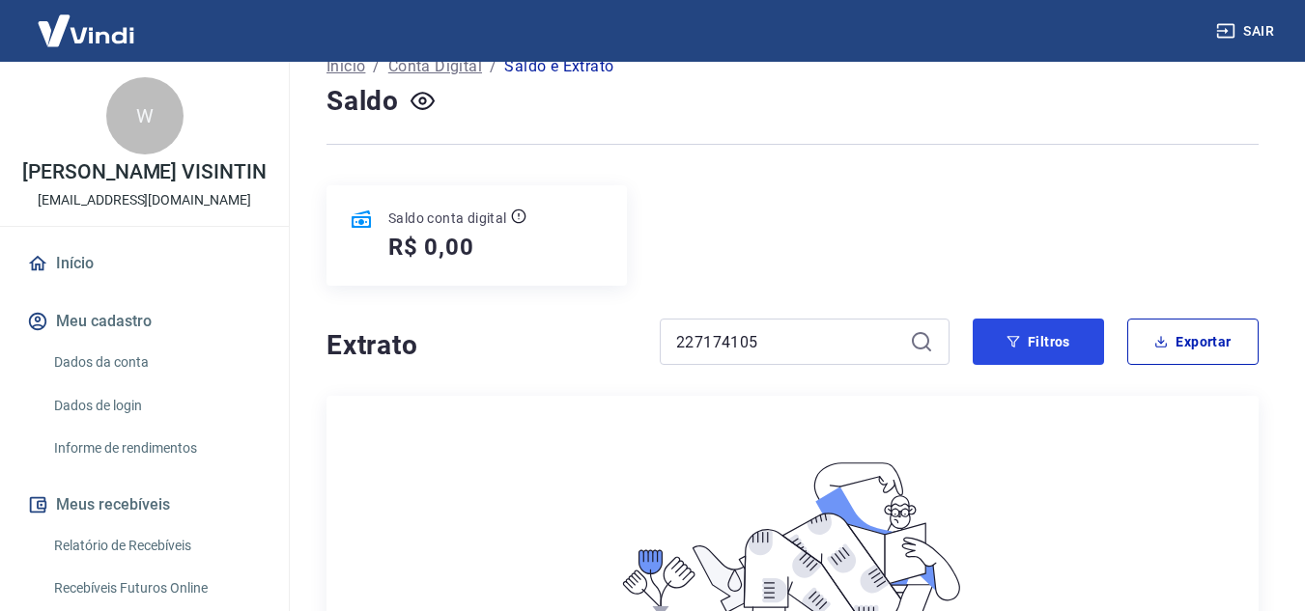
scroll to position [236, 0]
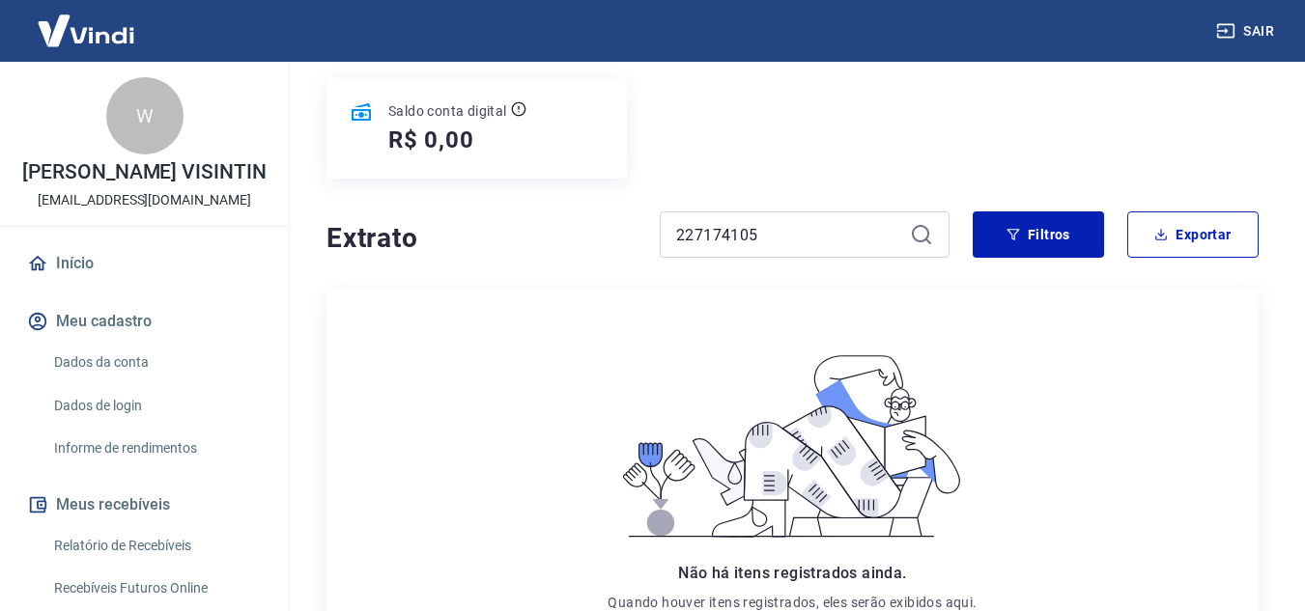
click at [1033, 263] on div "Extrato 227174105 Filtros Exportar" at bounding box center [792, 243] width 932 height 62
click at [1033, 243] on button "Filtros" at bounding box center [1038, 235] width 131 height 46
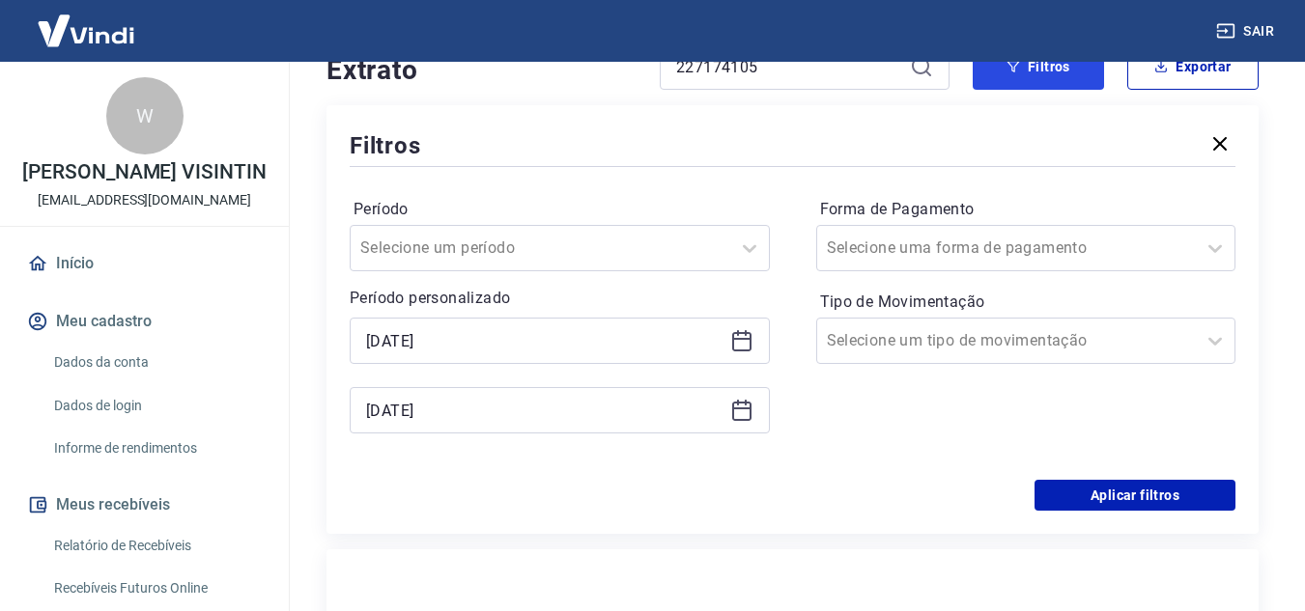
scroll to position [429, 0]
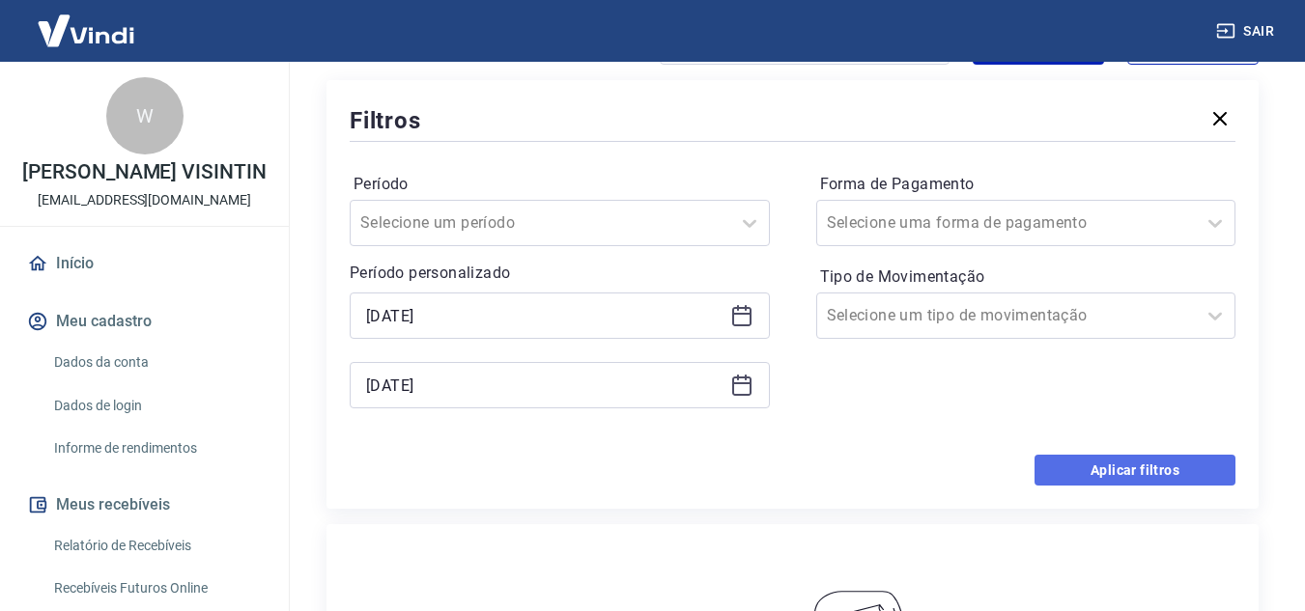
click at [1153, 471] on button "Aplicar filtros" at bounding box center [1134, 470] width 201 height 31
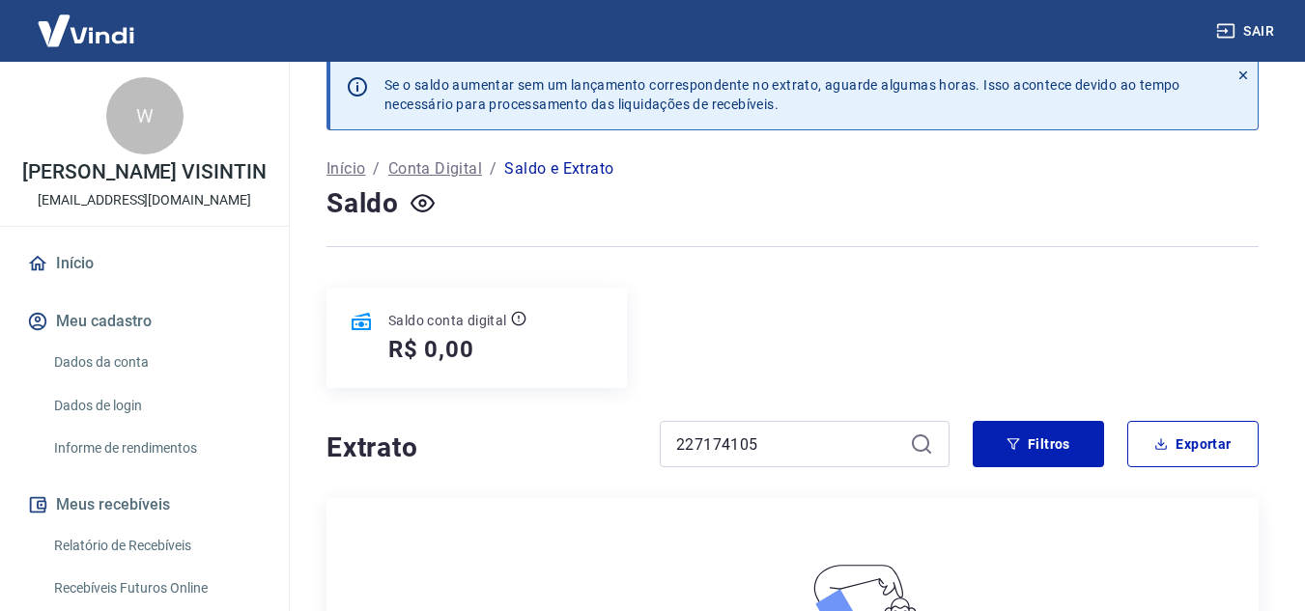
scroll to position [0, 0]
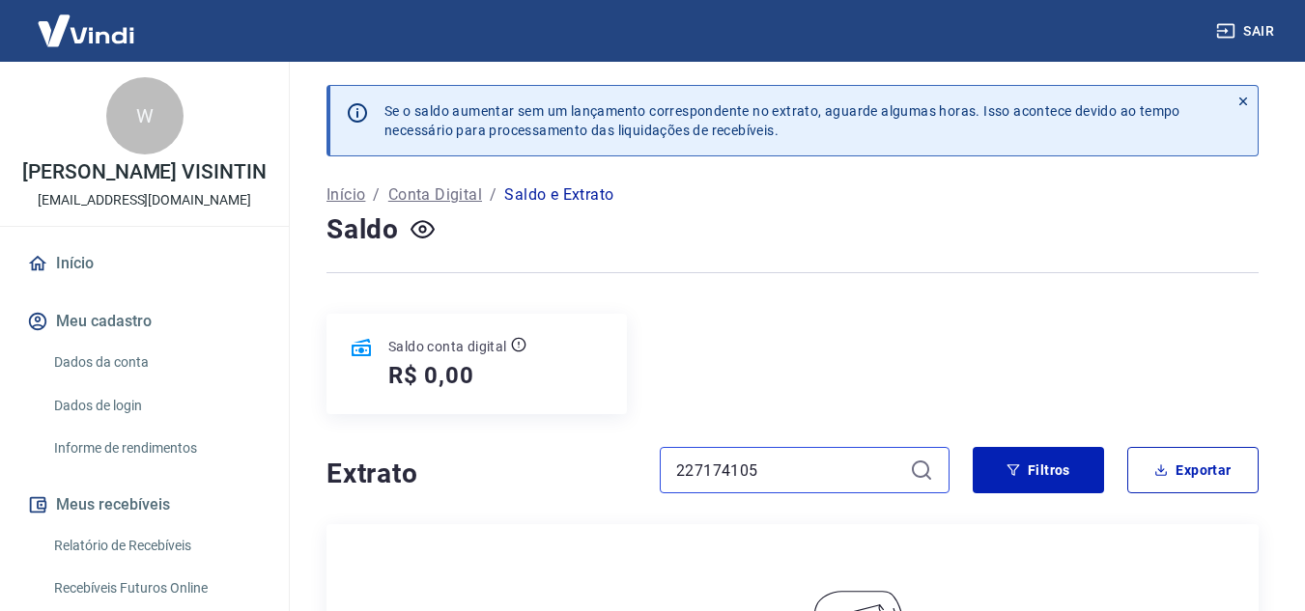
drag, startPoint x: 778, startPoint y: 477, endPoint x: 635, endPoint y: 482, distance: 144.0
click at [627, 483] on div "Extrato 227174105" at bounding box center [637, 470] width 623 height 46
drag, startPoint x: 774, startPoint y: 466, endPoint x: 608, endPoint y: 456, distance: 166.4
click at [600, 459] on div "Extrato 227174105" at bounding box center [637, 470] width 623 height 46
paste input "175760036793"
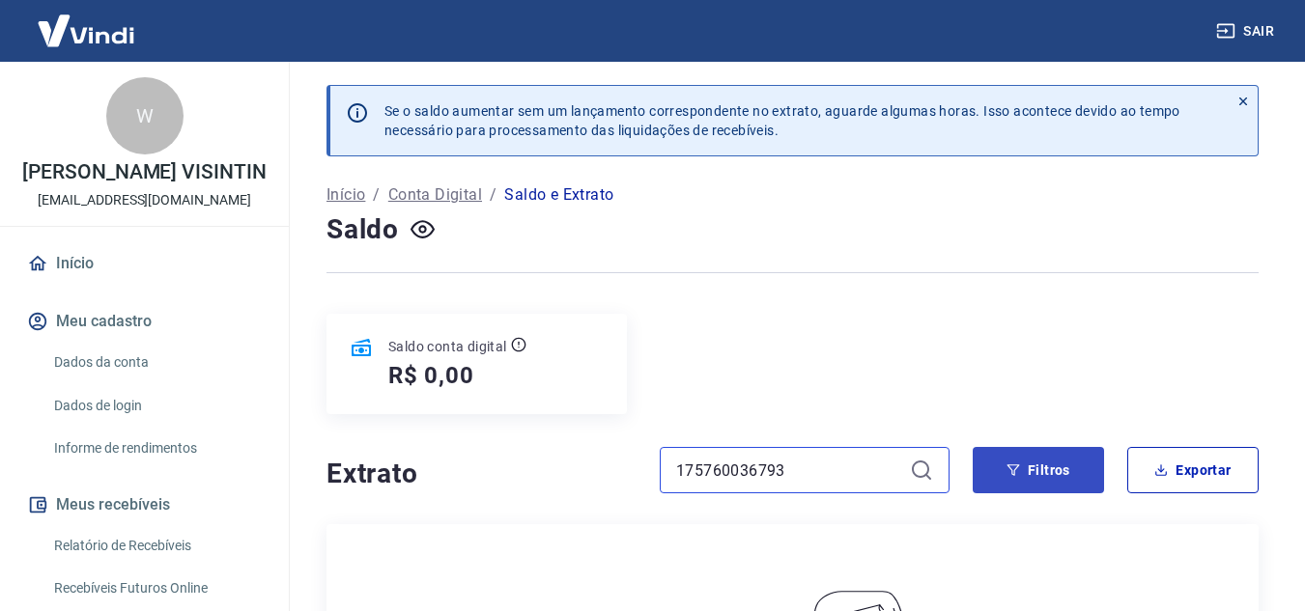
type input "175760036793"
drag, startPoint x: 1035, startPoint y: 453, endPoint x: 981, endPoint y: 425, distance: 60.9
click at [1033, 452] on button "Filtros" at bounding box center [1038, 470] width 131 height 46
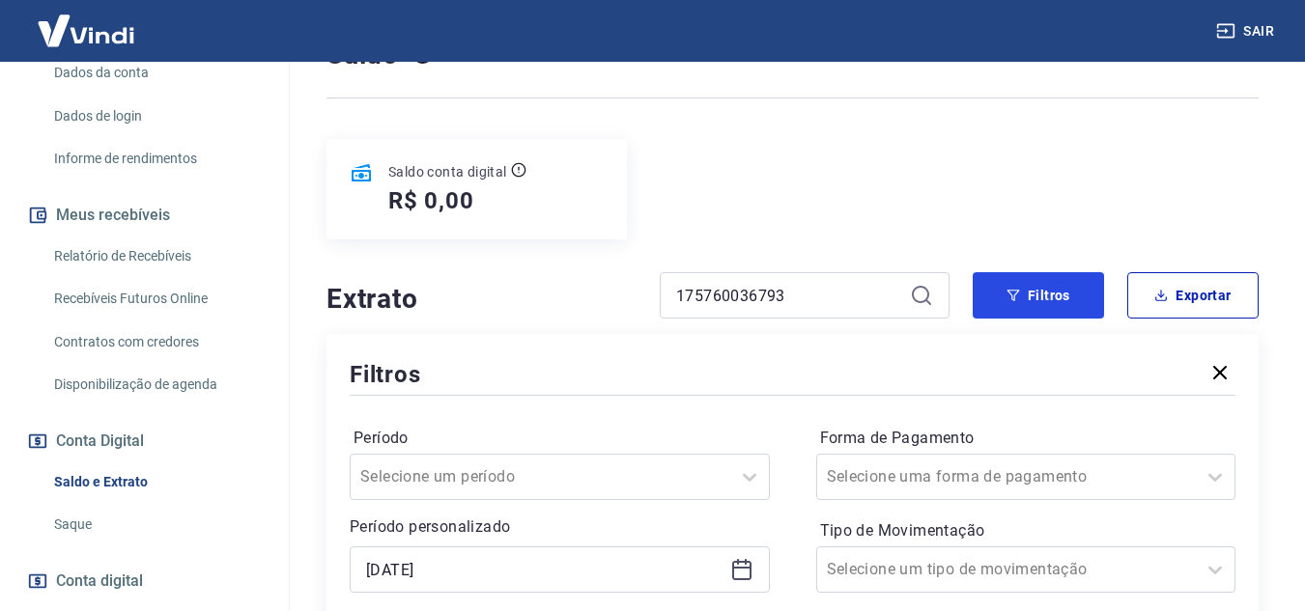
scroll to position [174, 0]
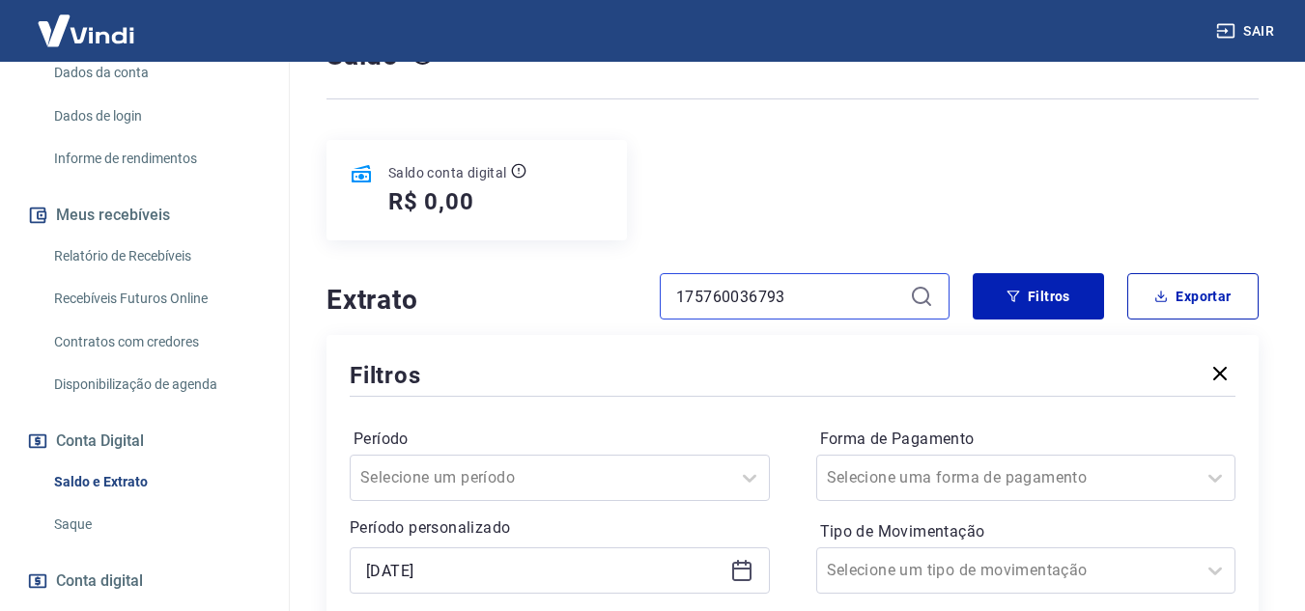
drag, startPoint x: 804, startPoint y: 297, endPoint x: 580, endPoint y: 298, distance: 224.1
click at [580, 298] on div "Extrato 175760036793" at bounding box center [637, 296] width 623 height 46
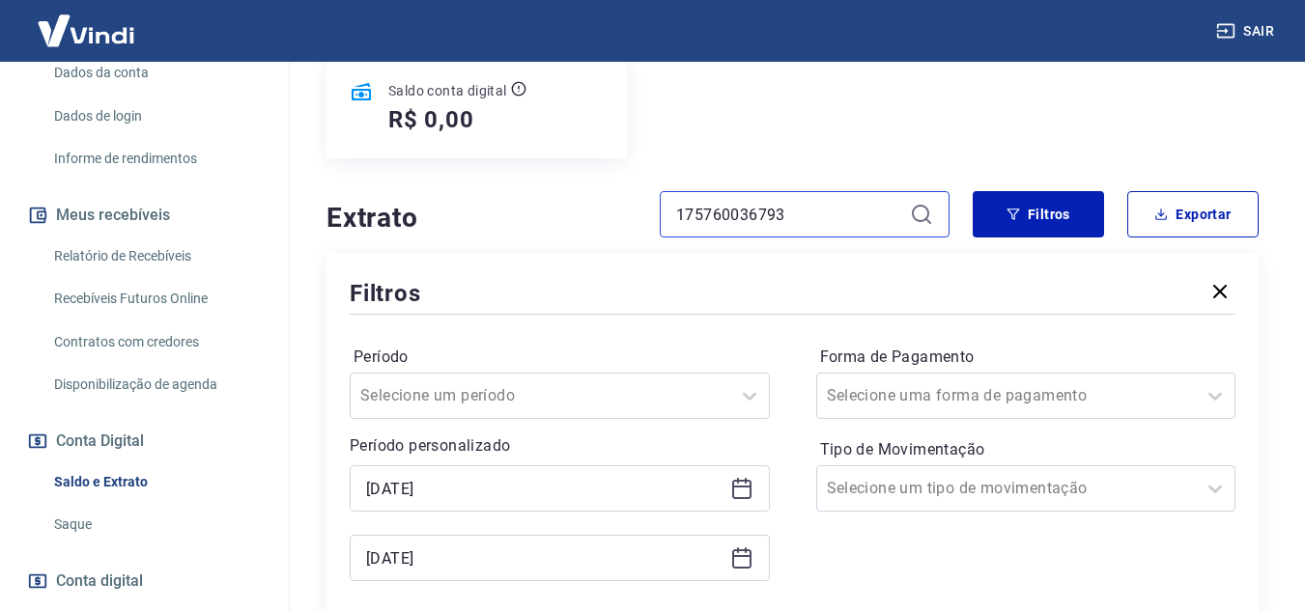
scroll to position [367, 0]
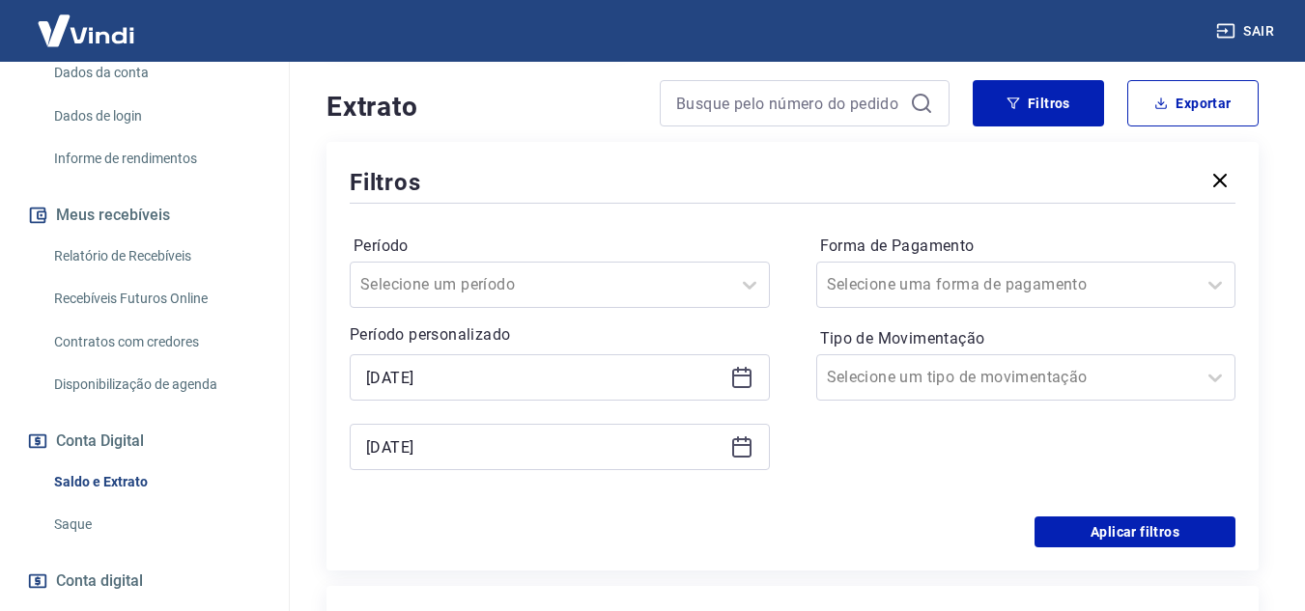
click at [740, 378] on icon at bounding box center [741, 377] width 23 height 23
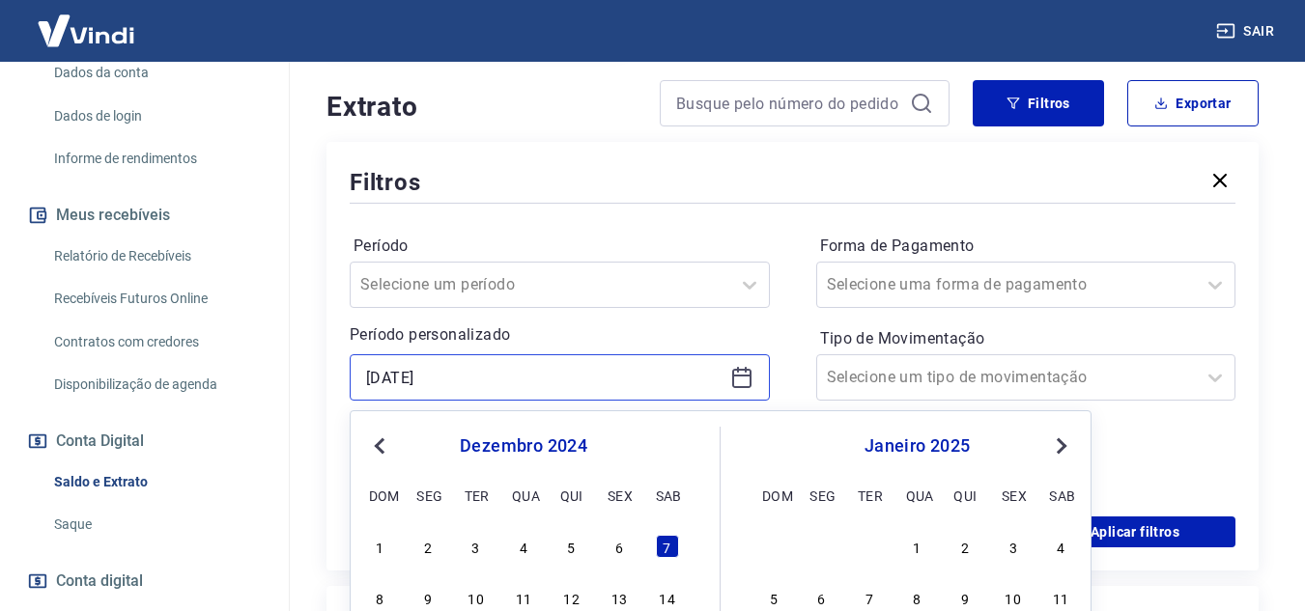
scroll to position [576, 0]
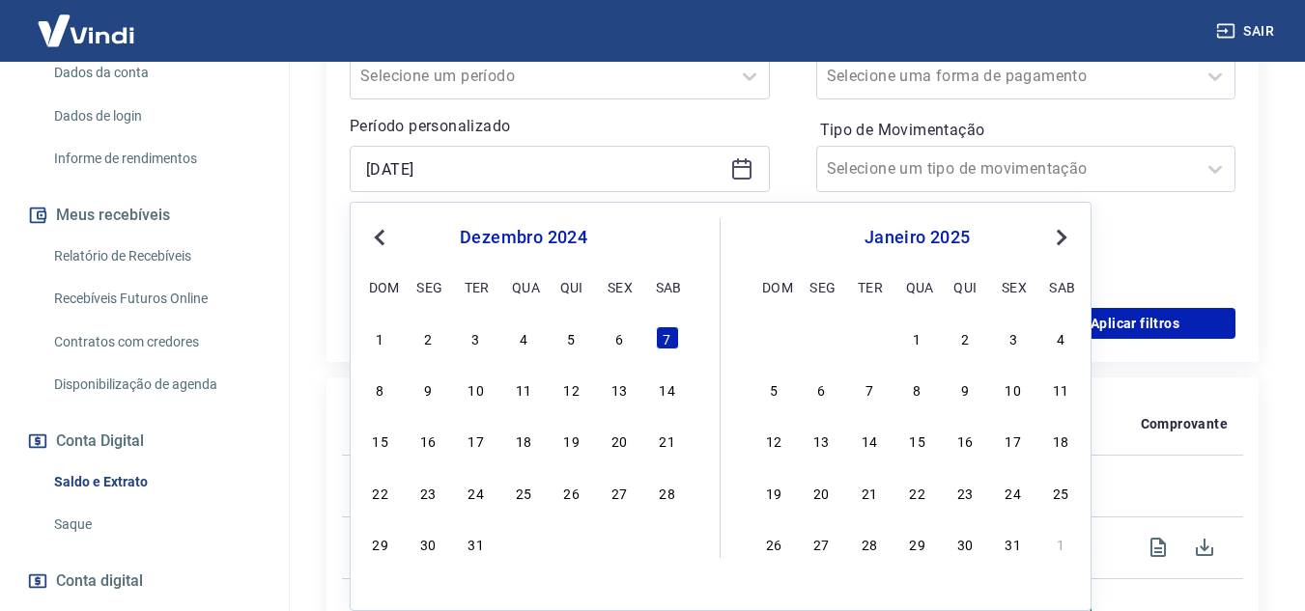
click at [1060, 234] on span "Next Month" at bounding box center [1060, 237] width 0 height 22
drag, startPoint x: 452, startPoint y: 180, endPoint x: 353, endPoint y: 185, distance: 99.7
click at [336, 179] on div "Filtros Período Selecione um período Período personalizado [DATE] Previous Mont…" at bounding box center [792, 147] width 932 height 429
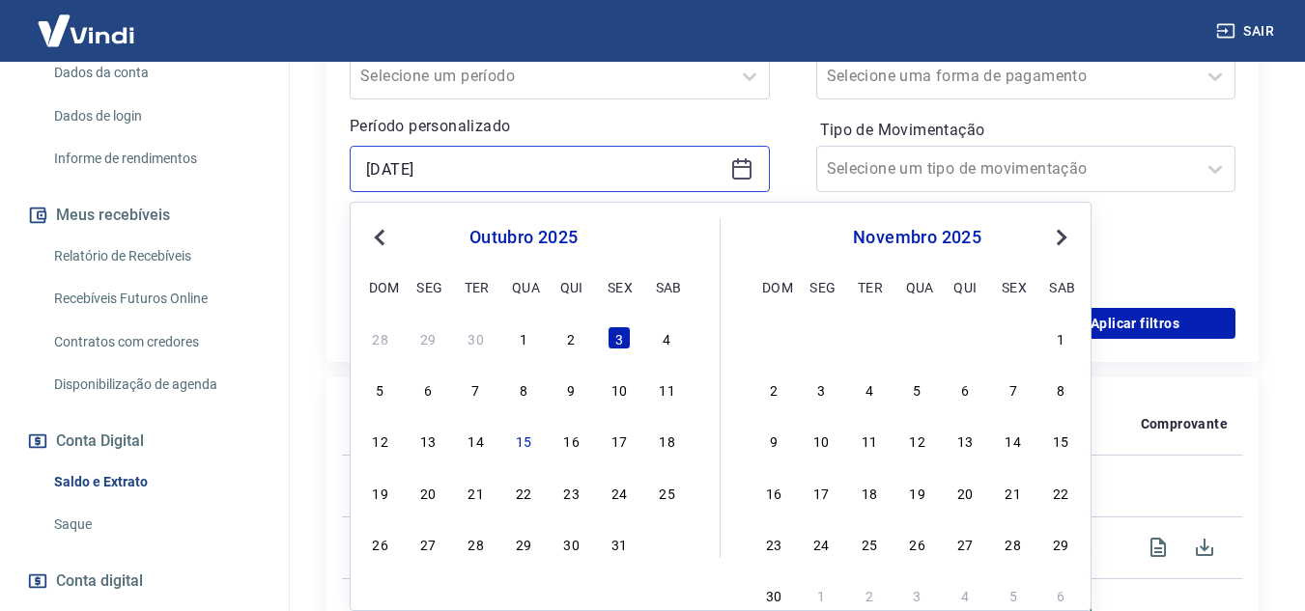
type input "[DATE]"
drag, startPoint x: 489, startPoint y: 169, endPoint x: 583, endPoint y: 156, distance: 95.6
click at [504, 169] on input "[DATE]" at bounding box center [544, 169] width 356 height 29
click at [612, 175] on input "[DATE]" at bounding box center [544, 169] width 356 height 29
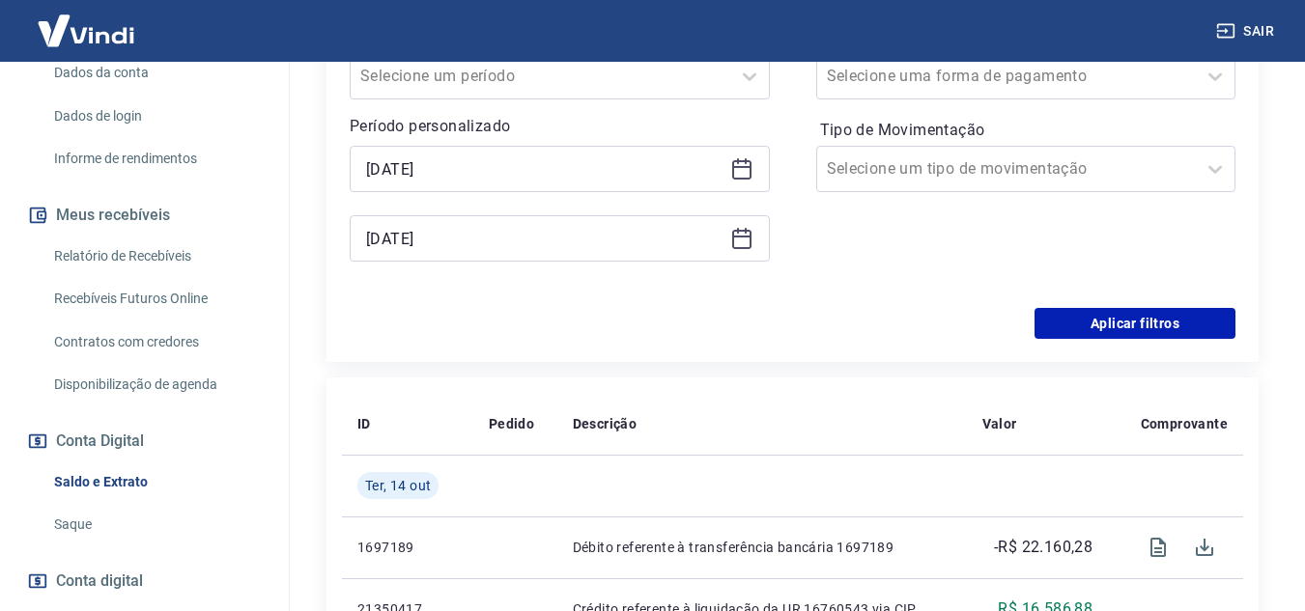
drag, startPoint x: 333, startPoint y: 190, endPoint x: 342, endPoint y: 182, distance: 12.3
click at [341, 183] on div "Filtros Período Selecione um período Período personalizado [DATE] [DATE] Forma …" at bounding box center [792, 147] width 932 height 429
drag, startPoint x: 474, startPoint y: 204, endPoint x: 467, endPoint y: 213, distance: 12.4
click at [467, 212] on div "[DATE] [DATE]" at bounding box center [560, 204] width 420 height 116
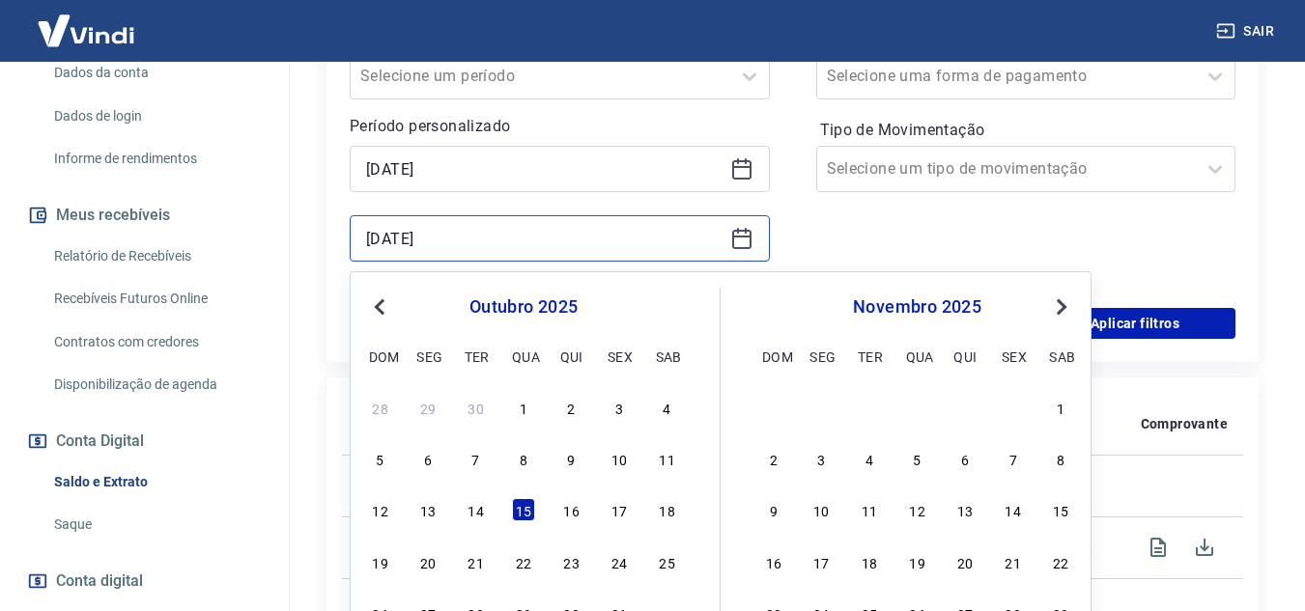
drag, startPoint x: 474, startPoint y: 229, endPoint x: 104, endPoint y: 267, distance: 371.8
type input "[DATE]"
click at [627, 238] on input "[DATE]" at bounding box center [544, 238] width 356 height 29
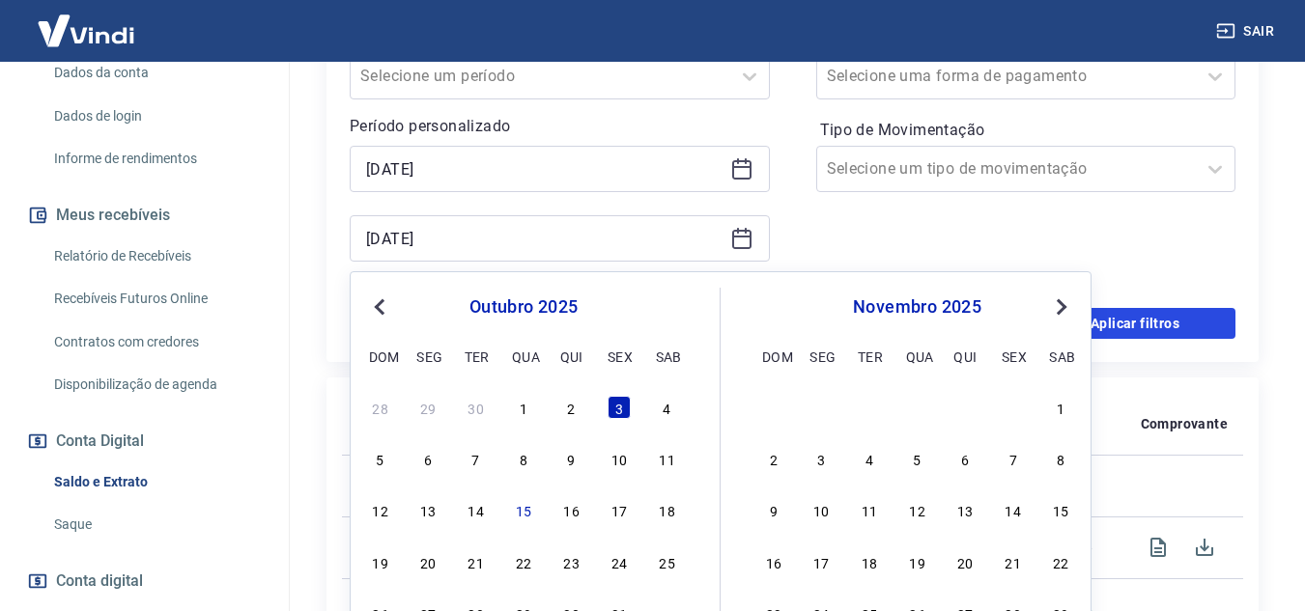
drag, startPoint x: 1181, startPoint y: 311, endPoint x: 1129, endPoint y: 357, distance: 69.8
click at [1181, 308] on button "Aplicar filtros" at bounding box center [1134, 323] width 201 height 31
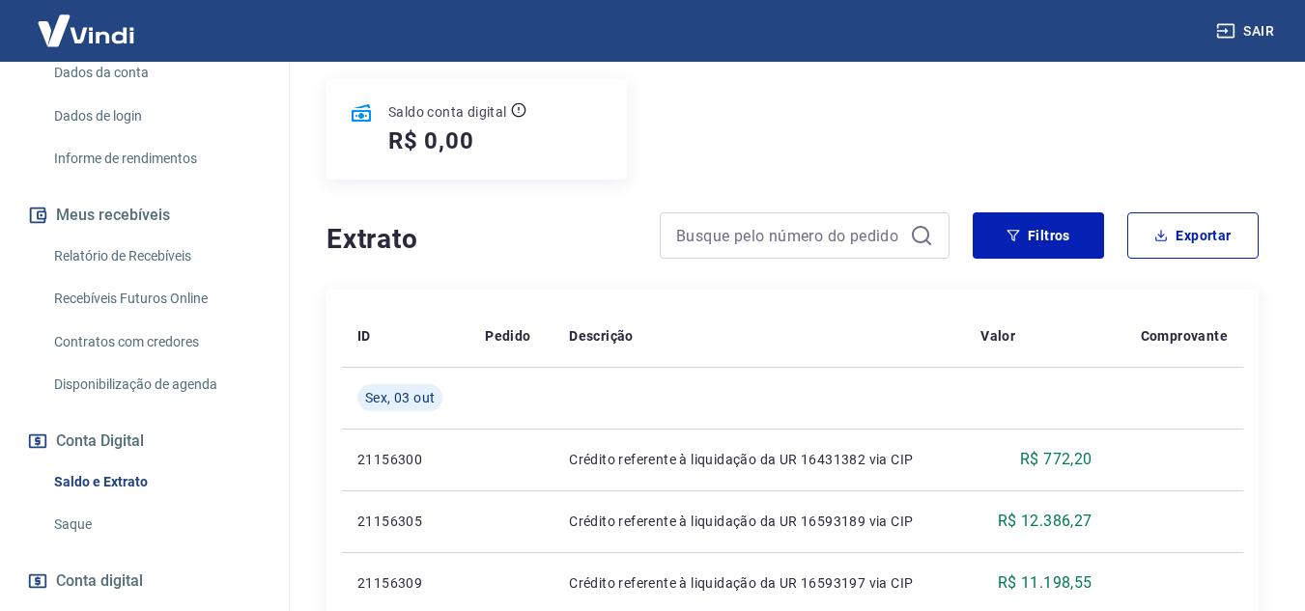
scroll to position [93, 0]
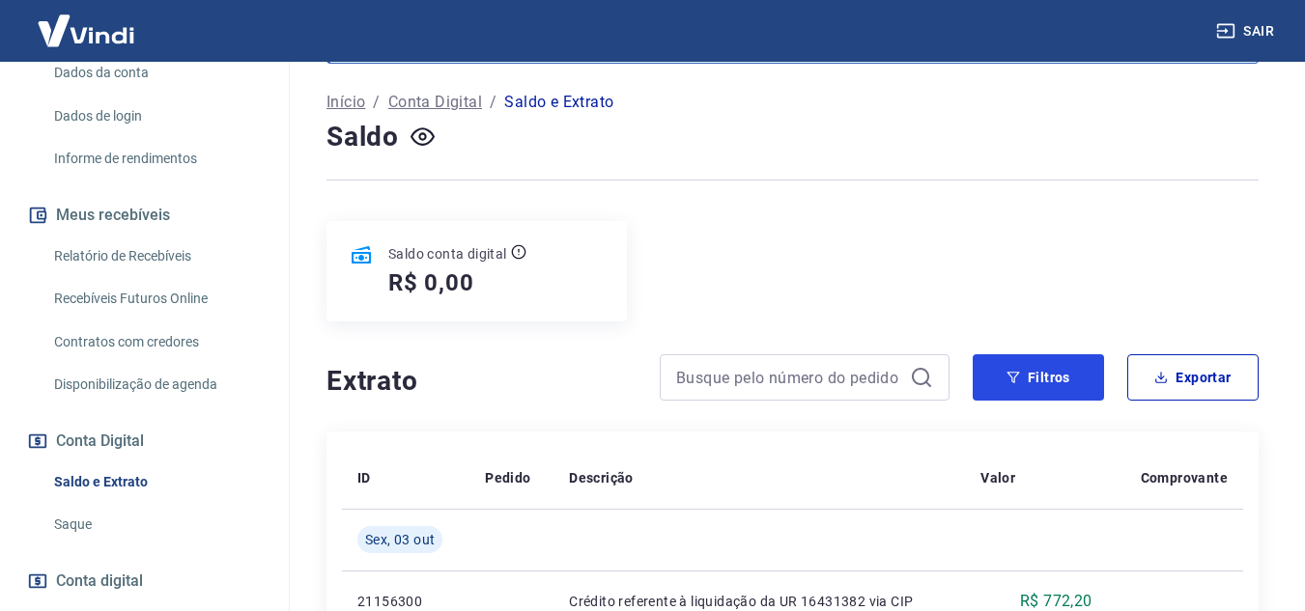
drag, startPoint x: 1080, startPoint y: 373, endPoint x: 1055, endPoint y: 308, distance: 69.4
click at [1080, 372] on button "Filtros" at bounding box center [1038, 377] width 131 height 46
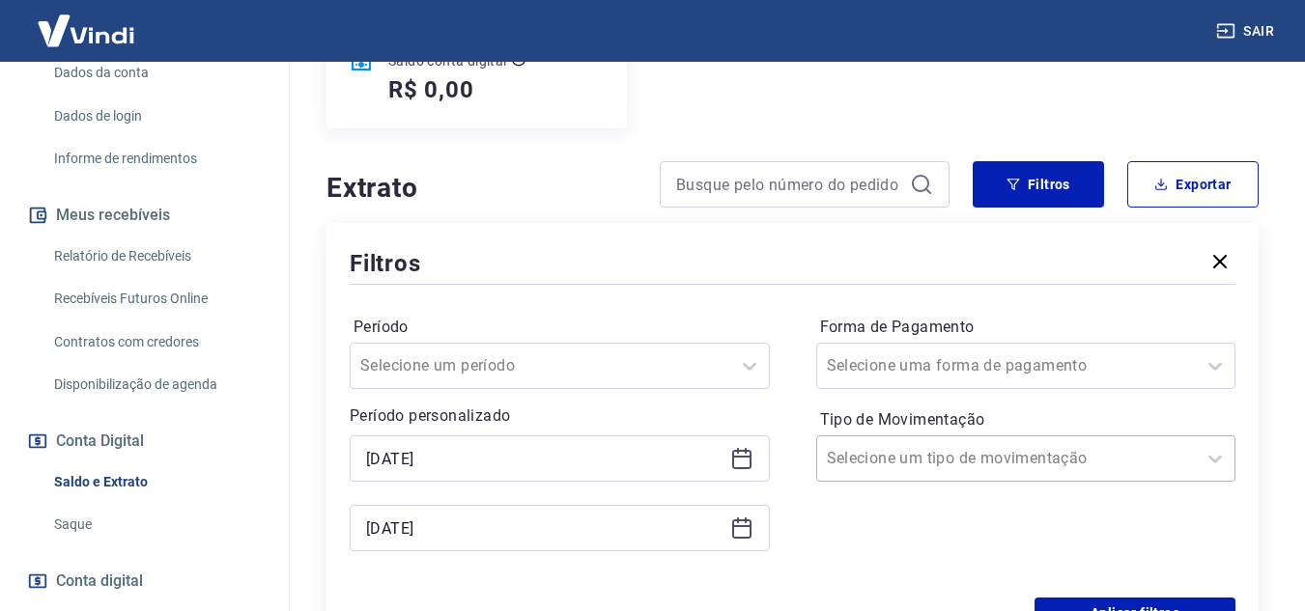
click at [980, 456] on div "Selecione um tipo de movimentação" at bounding box center [1007, 458] width 380 height 35
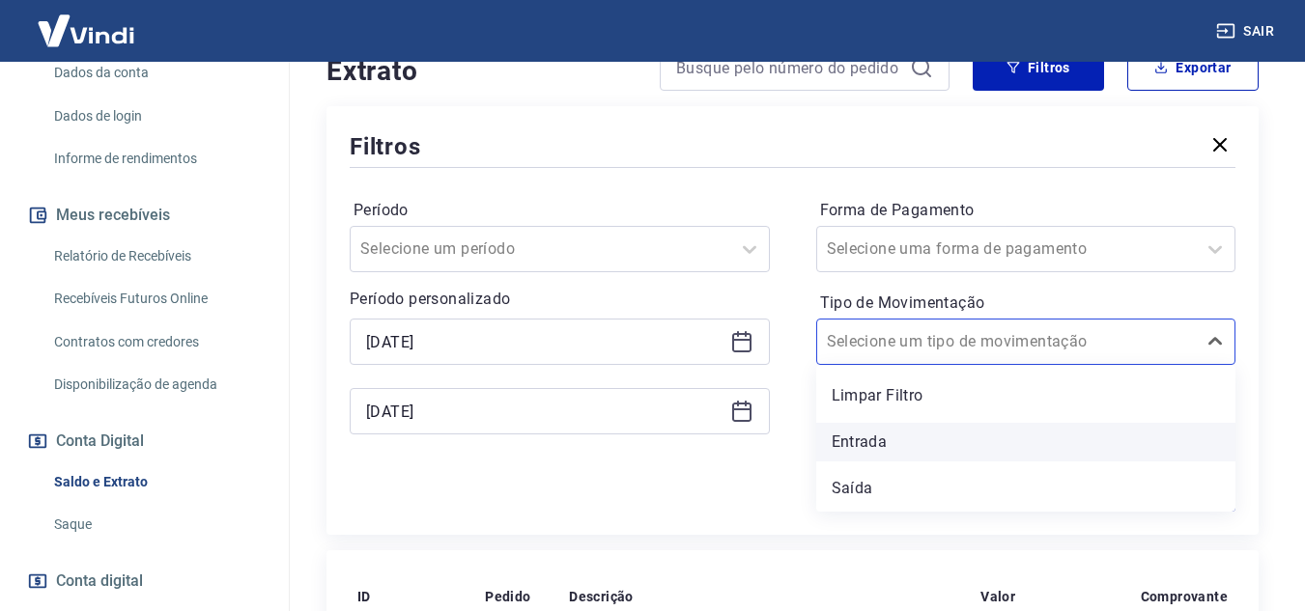
scroll to position [496, 0]
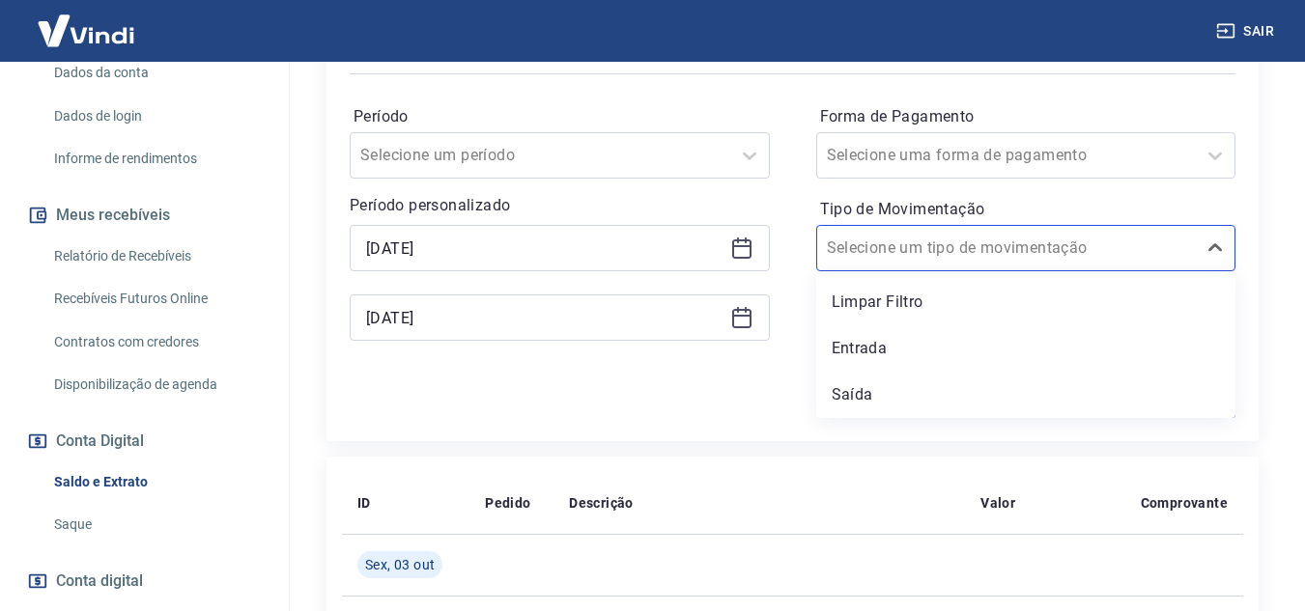
drag, startPoint x: 906, startPoint y: 392, endPoint x: 1118, endPoint y: 339, distance: 219.0
click at [907, 390] on div "Saída" at bounding box center [1026, 395] width 420 height 39
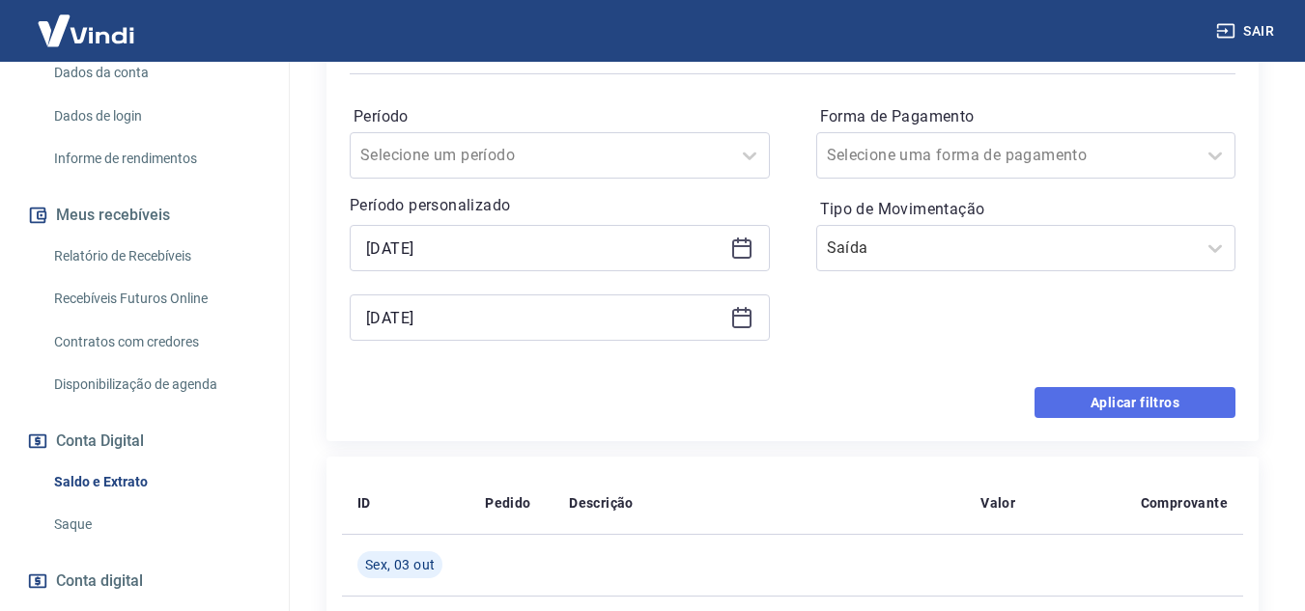
click at [1133, 388] on button "Aplicar filtros" at bounding box center [1134, 402] width 201 height 31
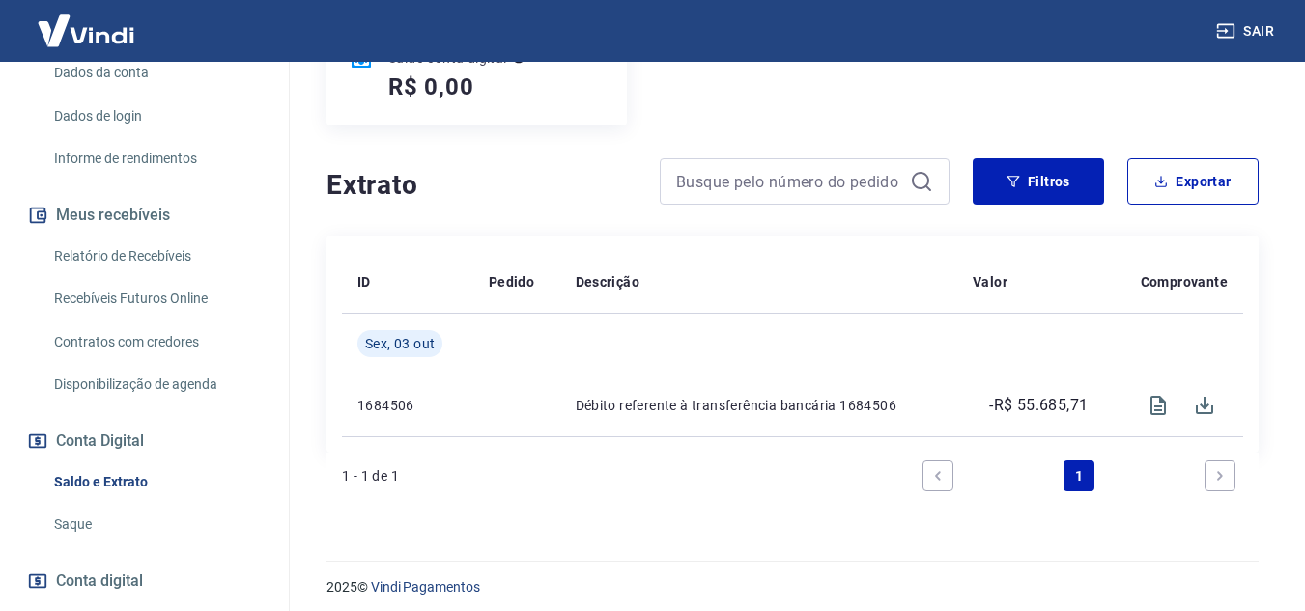
scroll to position [290, 0]
click at [1037, 184] on button "Filtros" at bounding box center [1038, 180] width 131 height 46
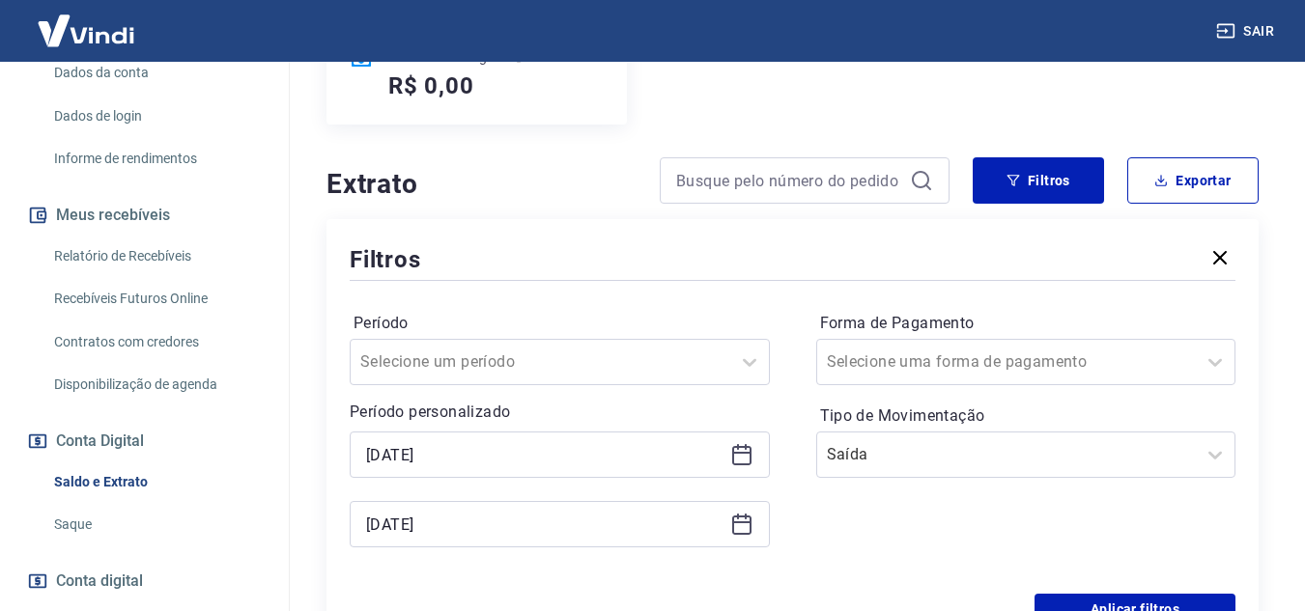
click at [639, 430] on div "Período personalizado [DATE] [DATE]" at bounding box center [560, 474] width 420 height 147
click at [638, 435] on div "[DATE]" at bounding box center [560, 455] width 420 height 46
click at [634, 467] on input "[DATE]" at bounding box center [544, 454] width 356 height 29
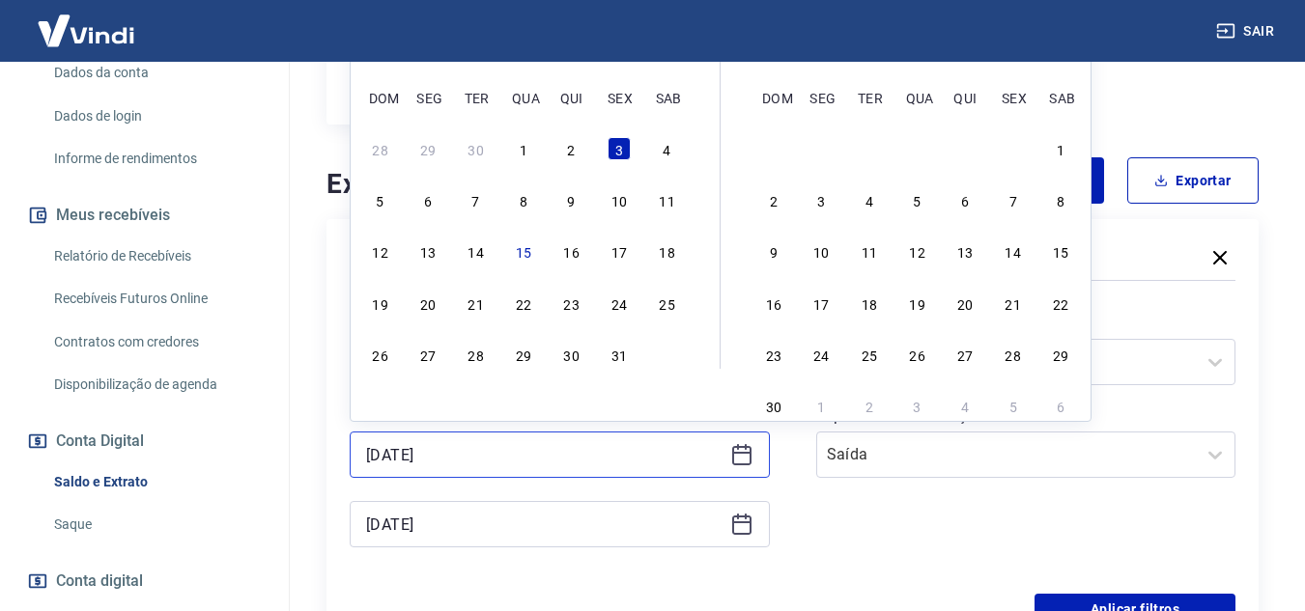
click at [634, 467] on input "[DATE]" at bounding box center [544, 454] width 356 height 29
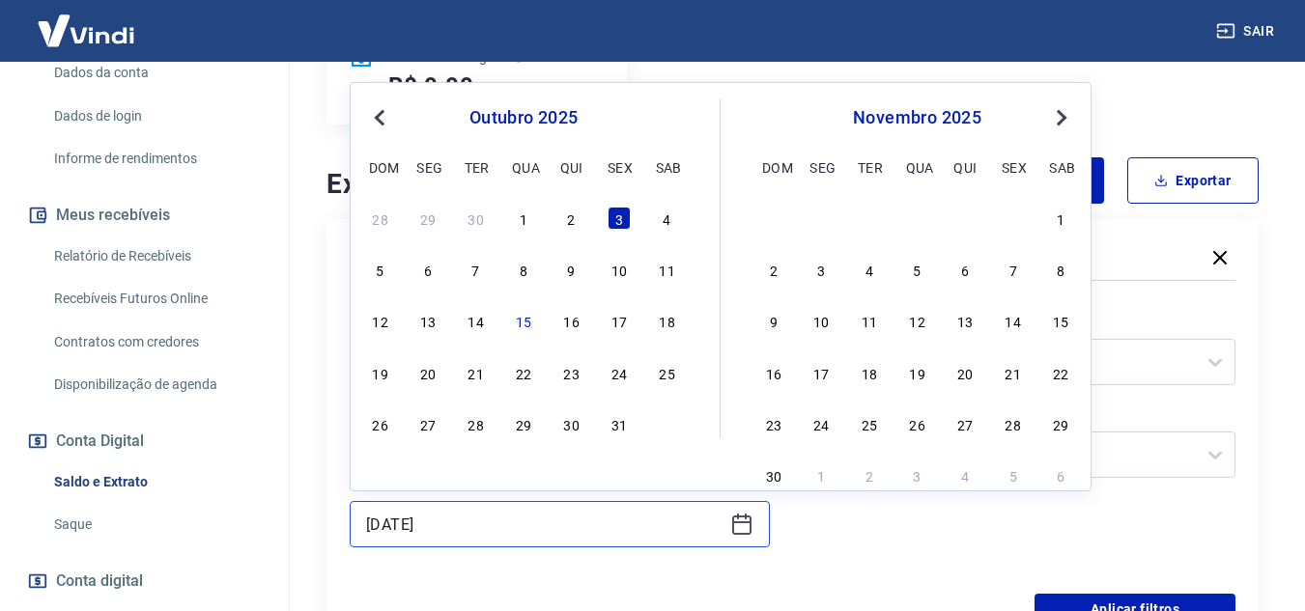
click at [579, 523] on input "[DATE]" at bounding box center [544, 524] width 356 height 29
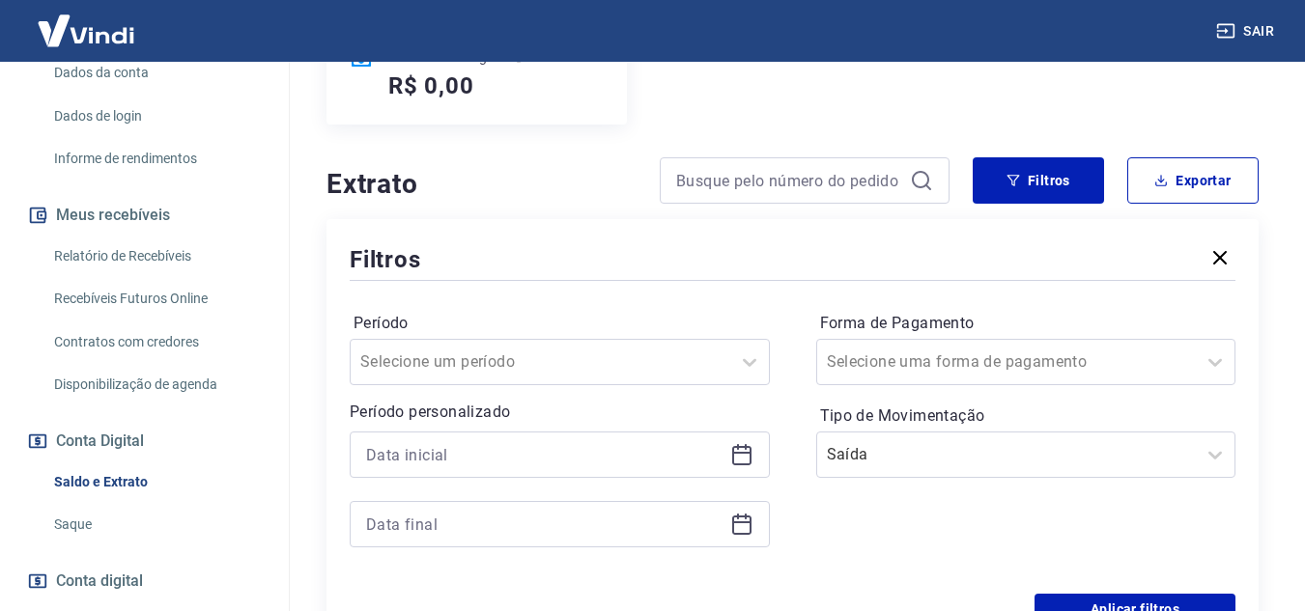
click at [952, 522] on div "Forma de Pagamento Selecione uma forma de pagamento Tipo de Movimentação Saída" at bounding box center [1026, 439] width 420 height 263
click at [837, 184] on input at bounding box center [789, 180] width 226 height 29
paste input "175760036792"
click at [921, 165] on div "17576003679" at bounding box center [805, 180] width 290 height 46
click at [916, 176] on icon at bounding box center [921, 180] width 23 height 23
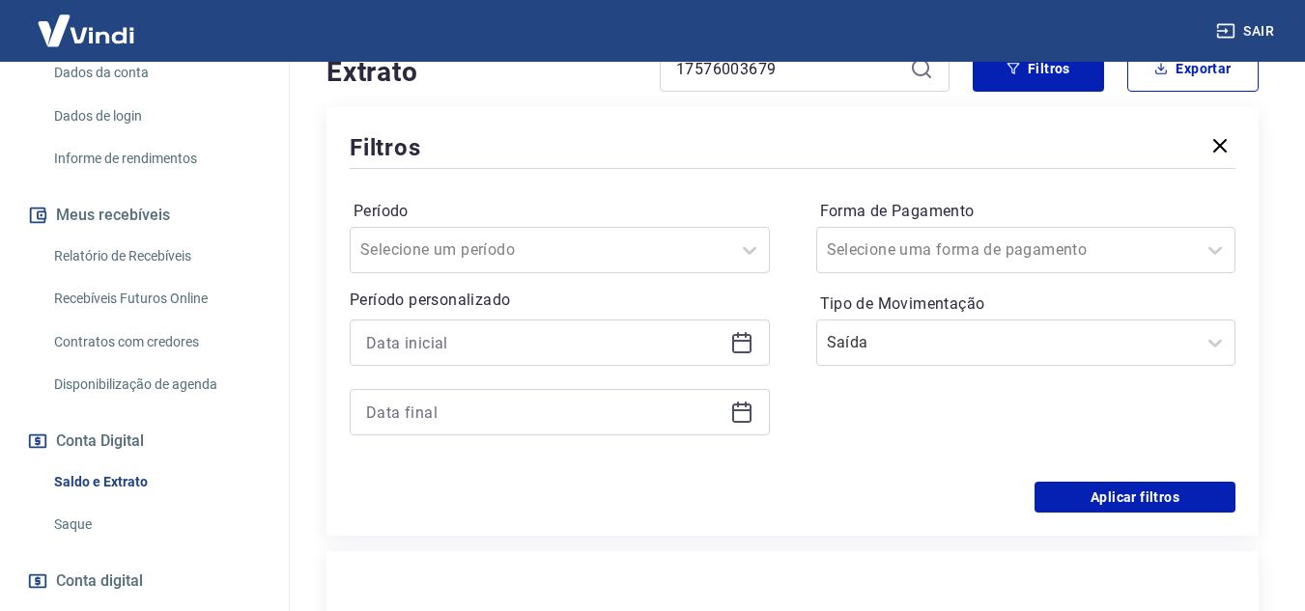
scroll to position [580, 0]
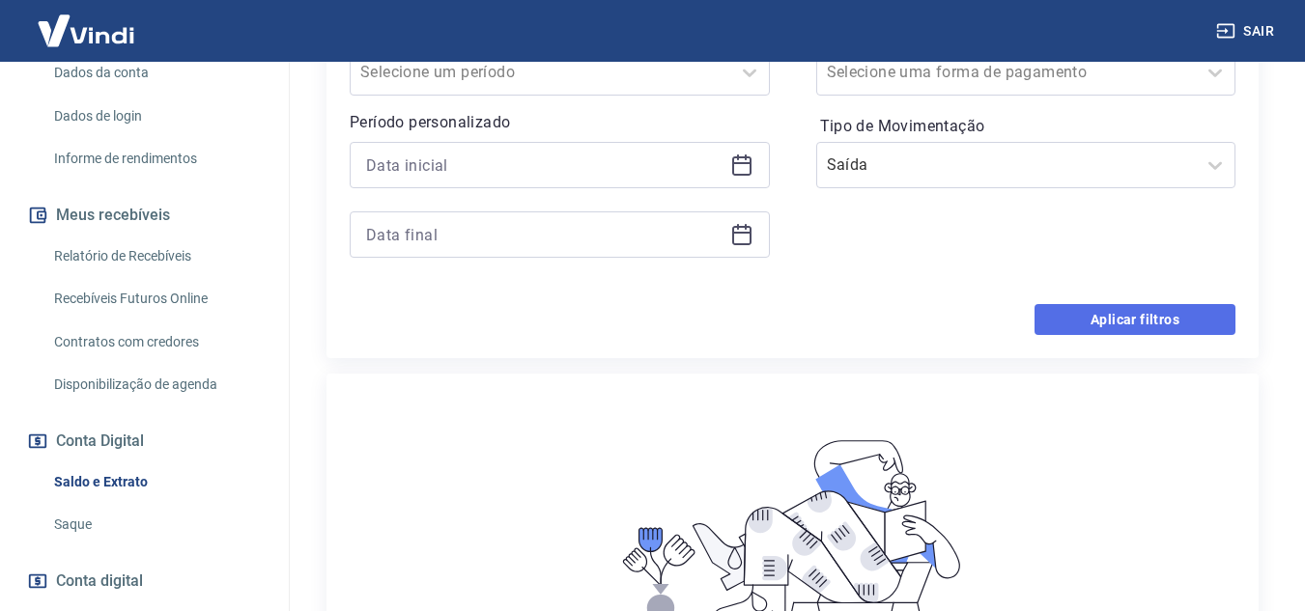
click at [1195, 318] on button "Aplicar filtros" at bounding box center [1134, 319] width 201 height 31
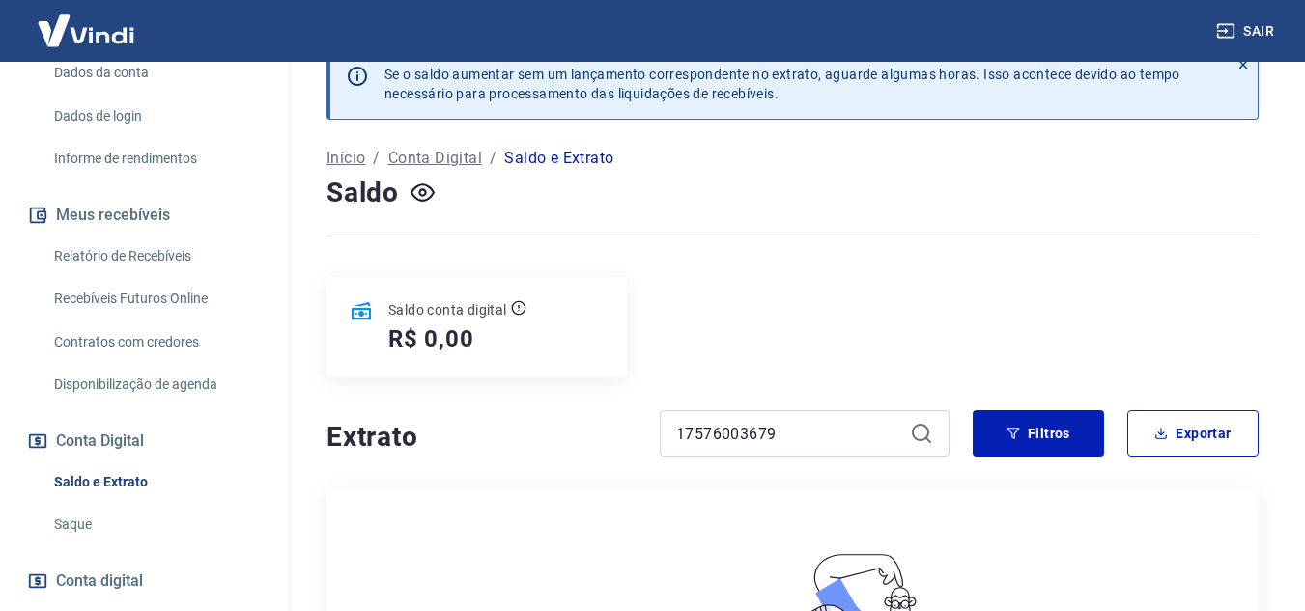
scroll to position [35, 0]
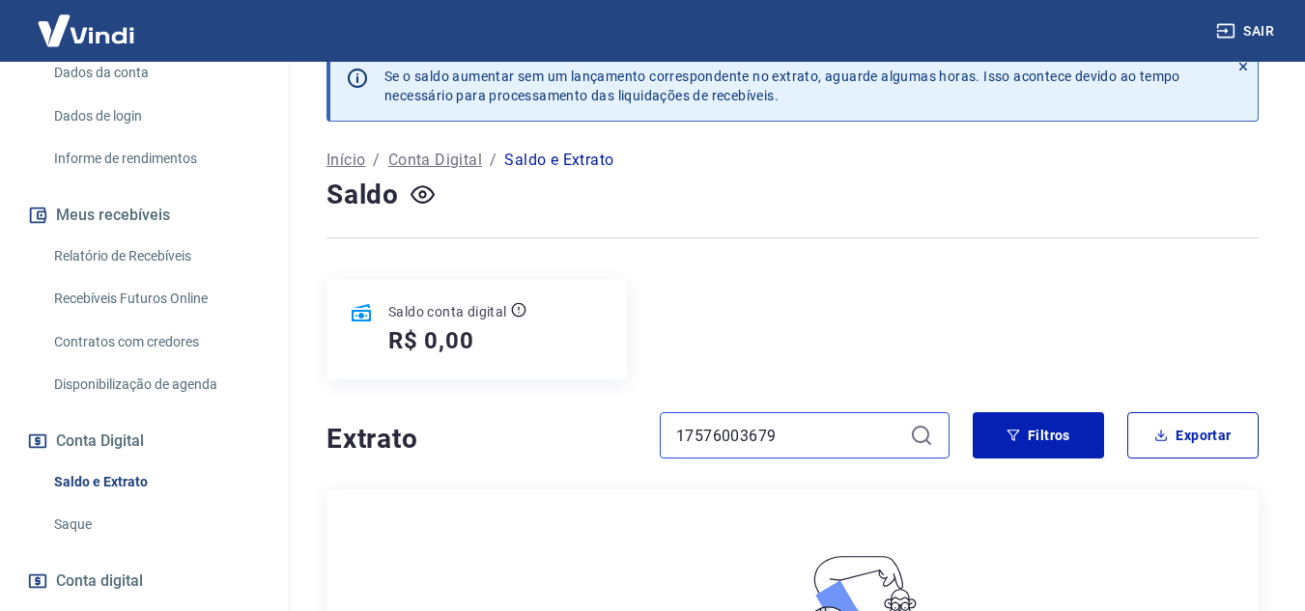
click at [783, 429] on input "17576003679" at bounding box center [789, 435] width 226 height 29
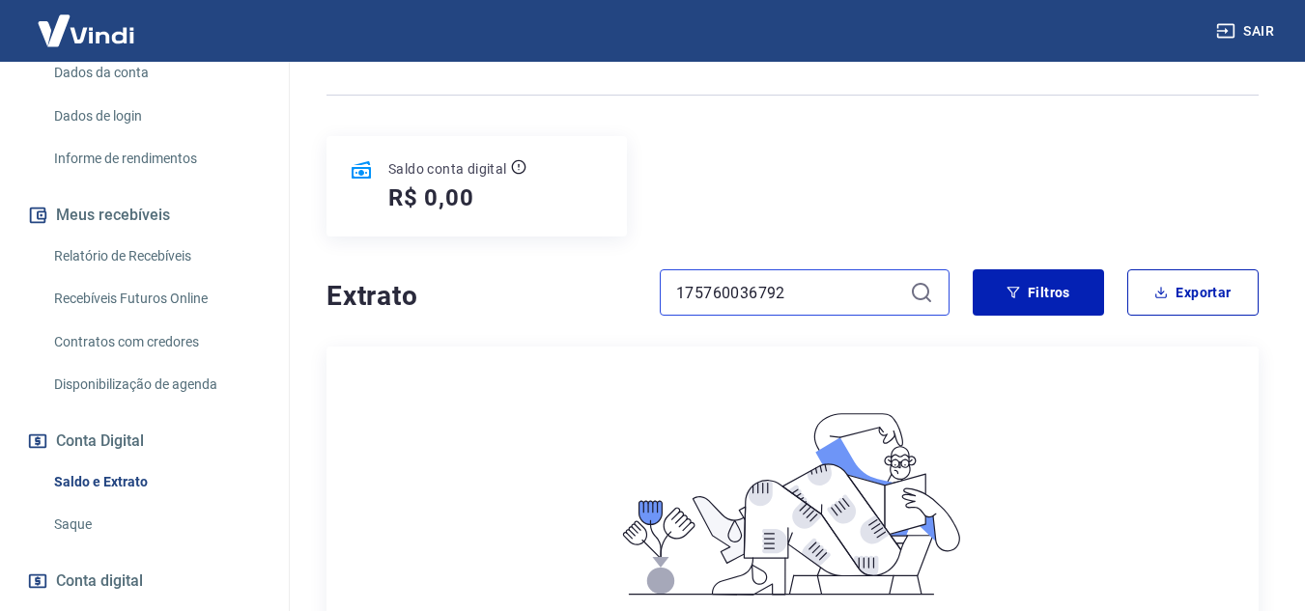
scroll to position [131, 0]
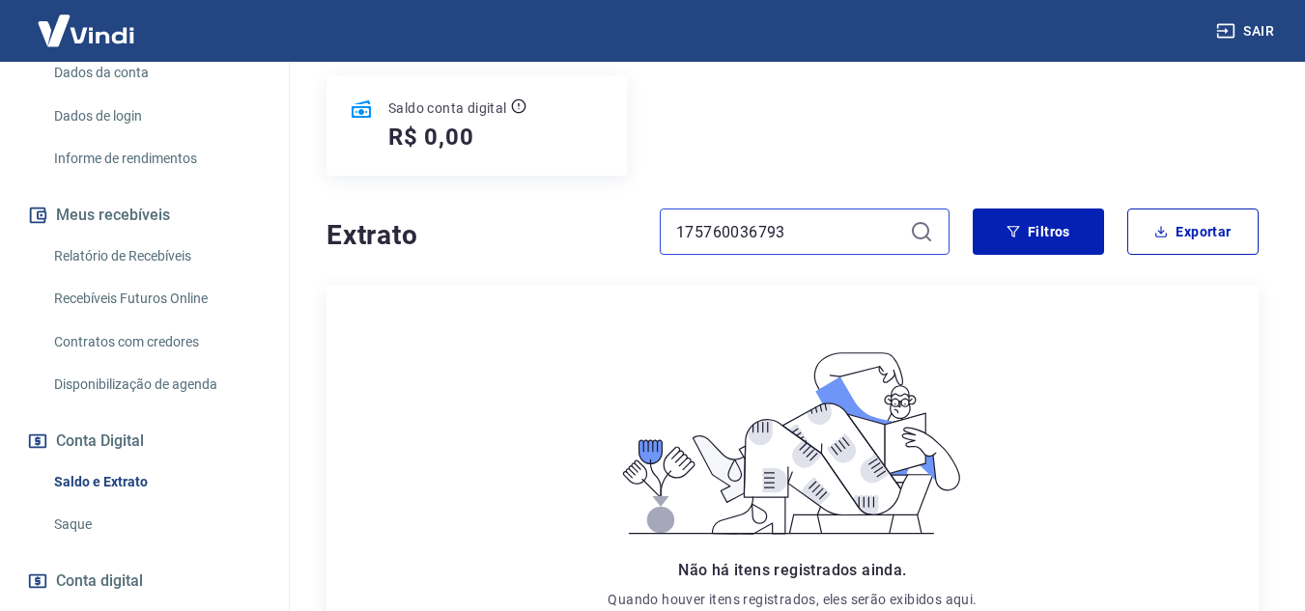
scroll to position [228, 0]
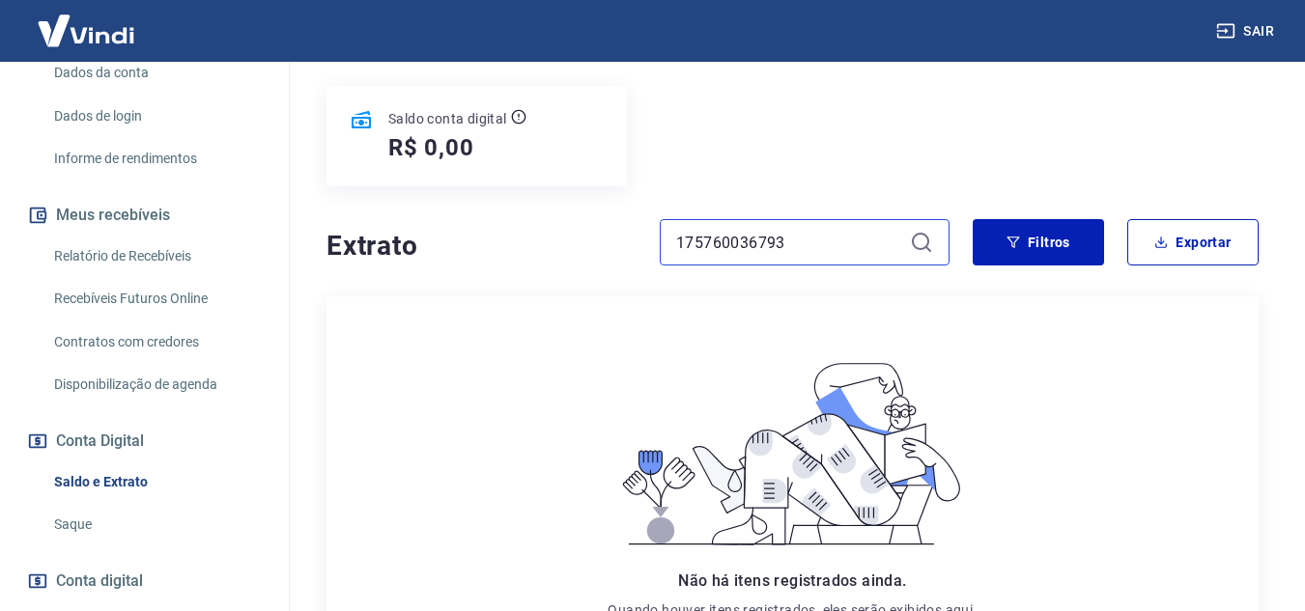
click at [758, 241] on input "175760036793" at bounding box center [789, 242] width 226 height 29
paste input "175760036793"
type input "175760036793"
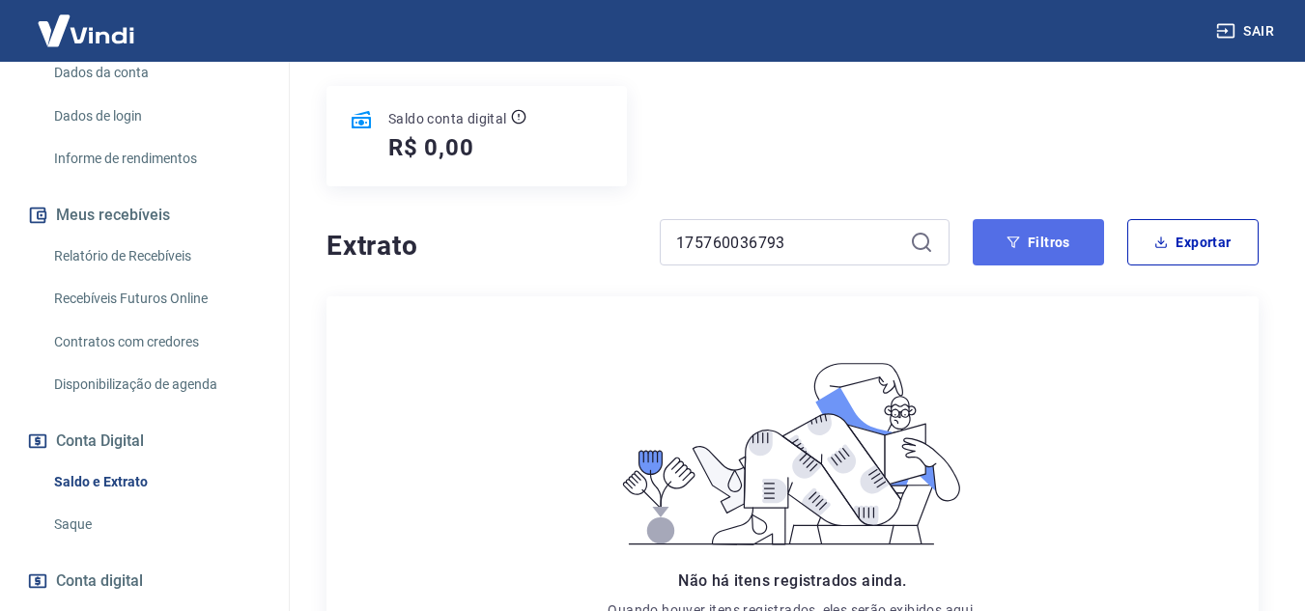
click at [1019, 229] on button "Filtros" at bounding box center [1038, 242] width 131 height 46
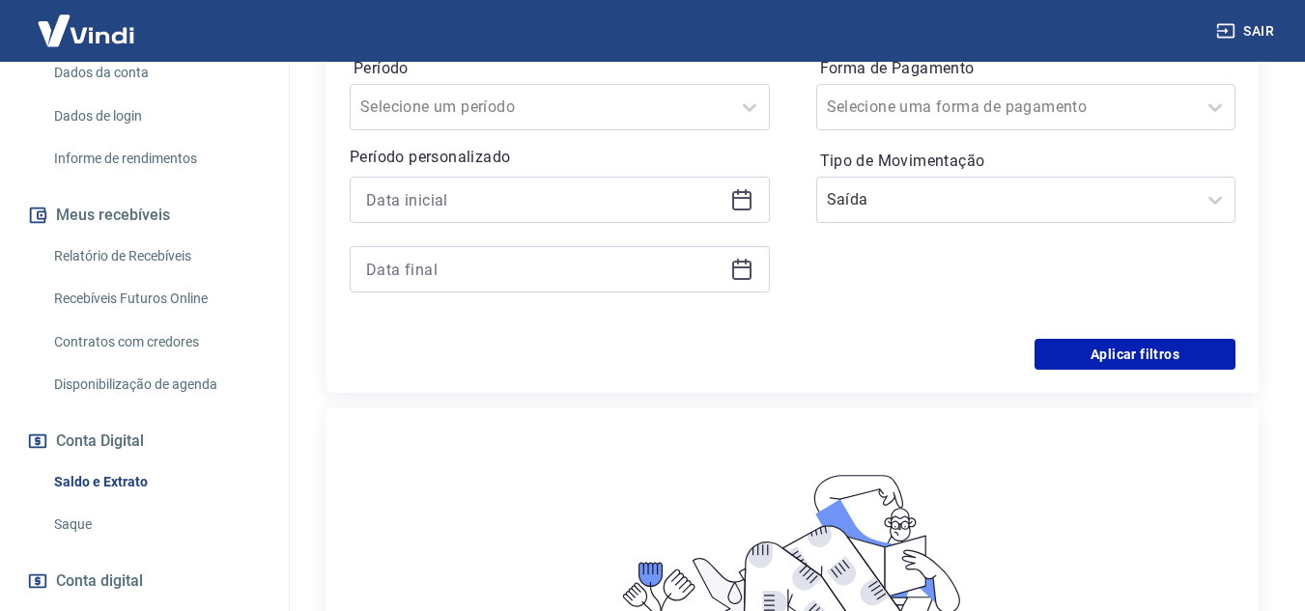
scroll to position [614, 0]
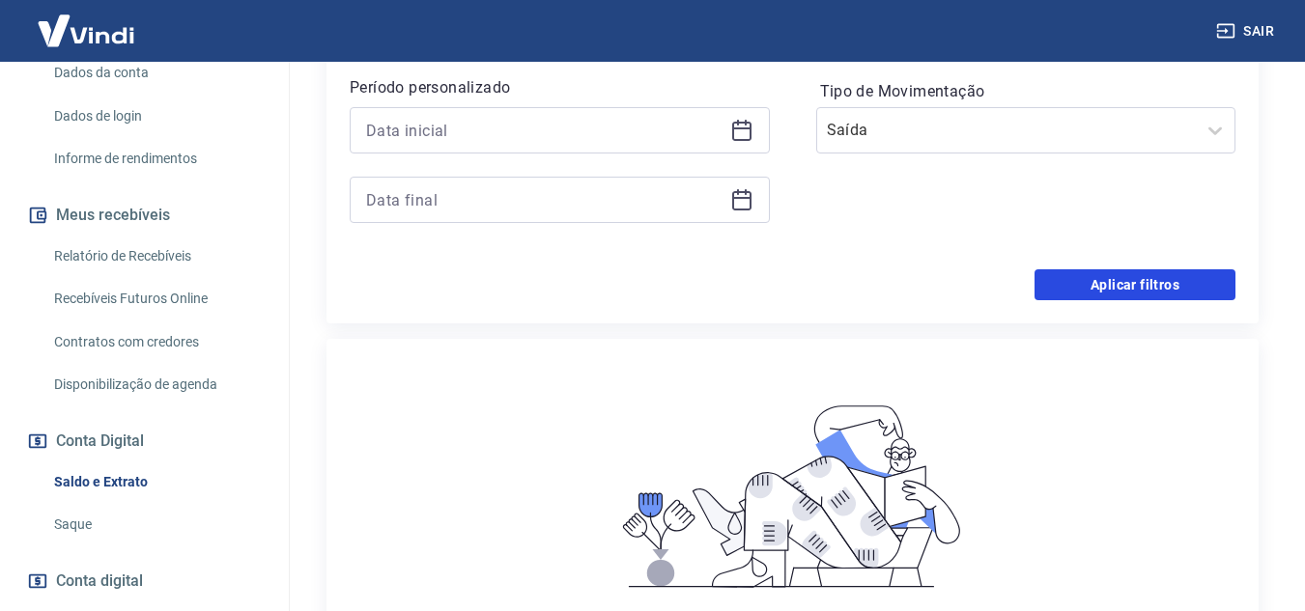
drag, startPoint x: 1084, startPoint y: 294, endPoint x: 892, endPoint y: 65, distance: 298.3
click at [1071, 262] on form "Período Selecione um período Período personalizado Forma de Pagamento Selecione…" at bounding box center [793, 130] width 886 height 340
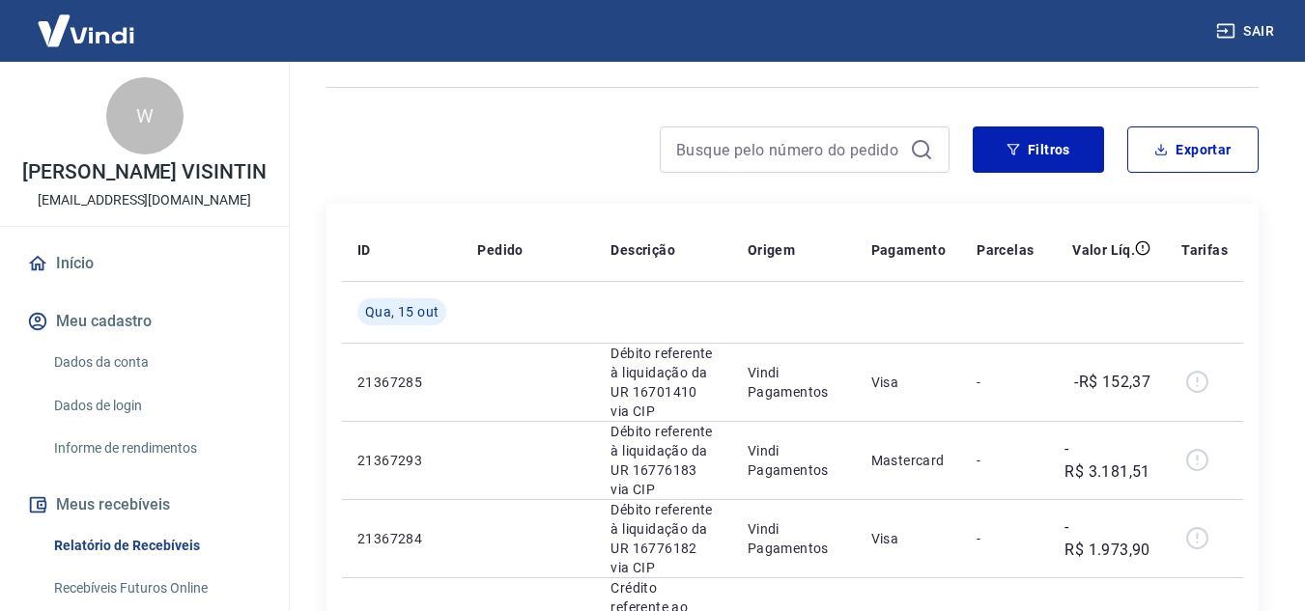
scroll to position [193, 0]
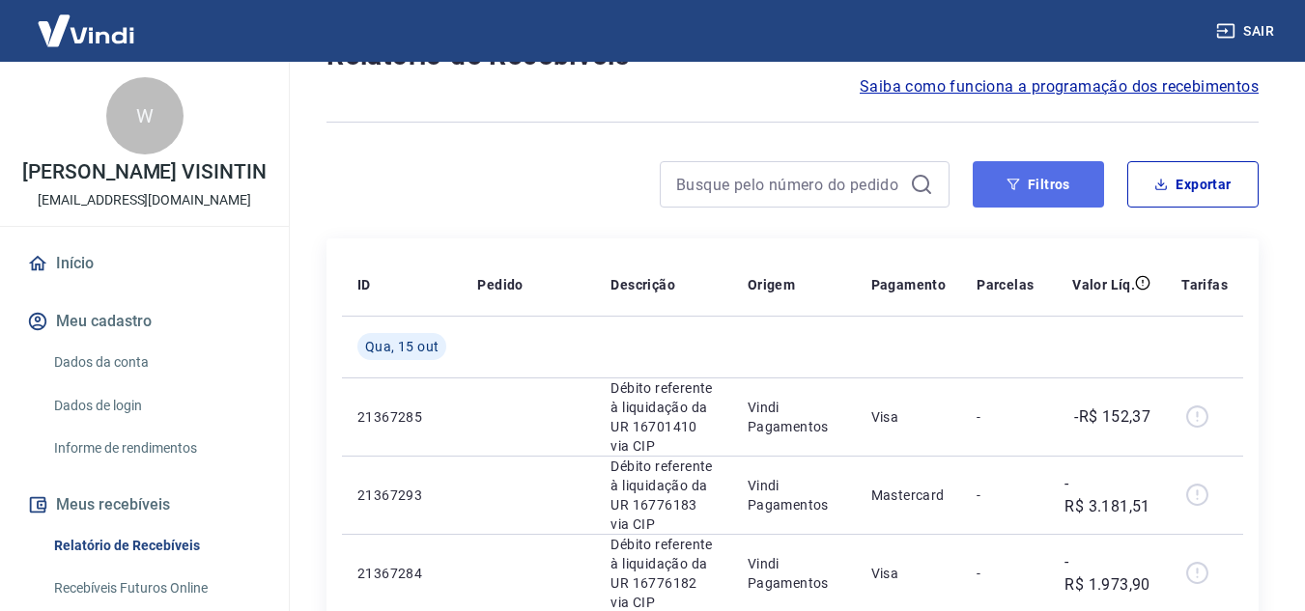
click at [1050, 183] on button "Filtros" at bounding box center [1038, 184] width 131 height 46
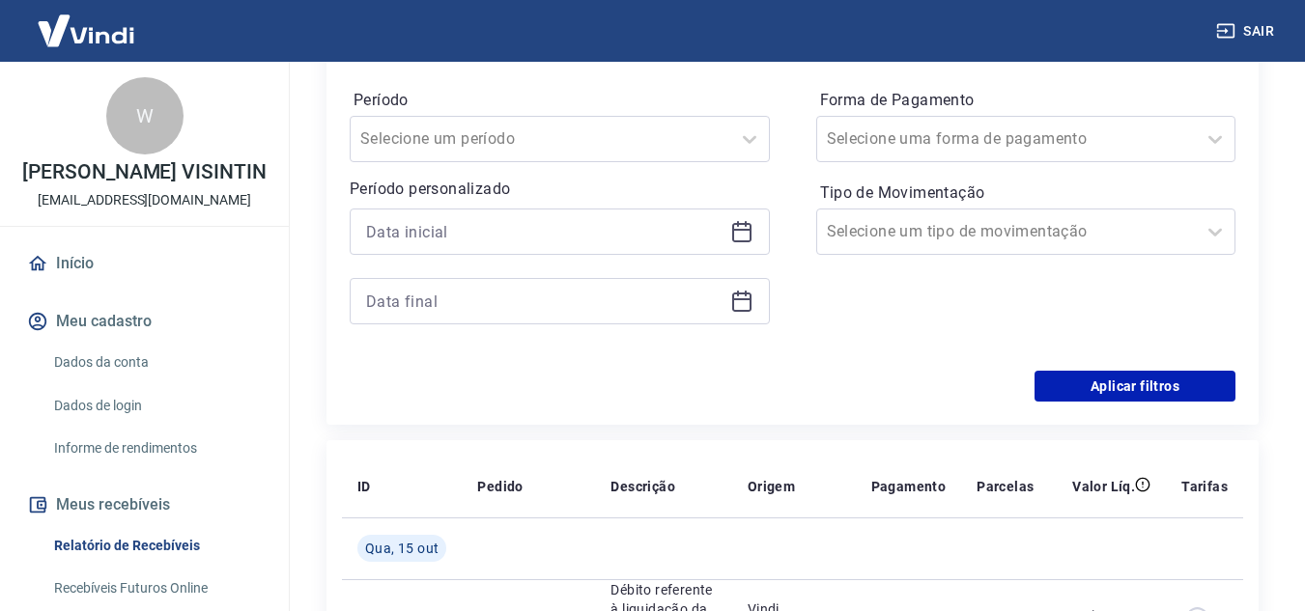
scroll to position [386, 0]
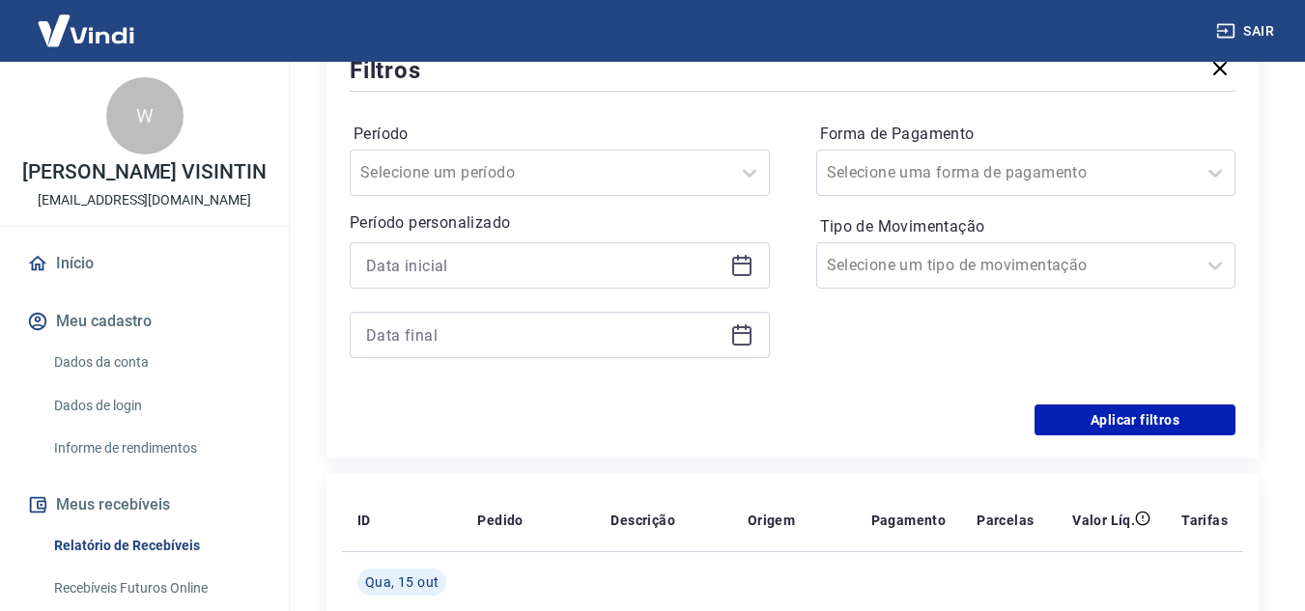
click at [747, 258] on icon at bounding box center [741, 266] width 19 height 19
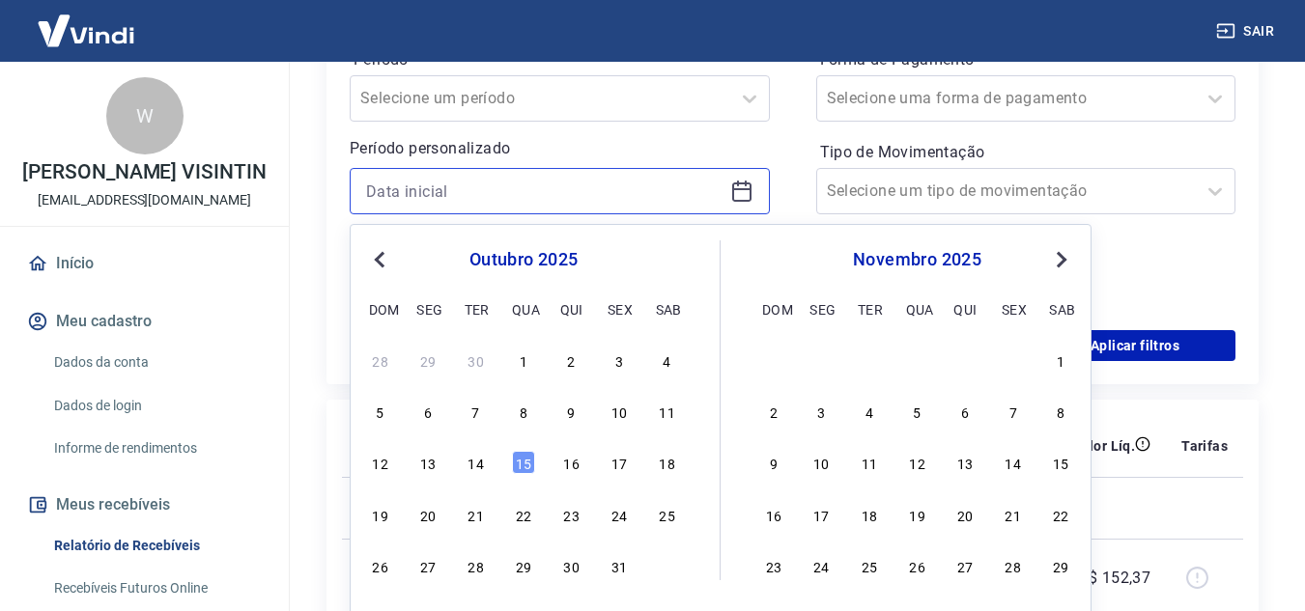
scroll to position [483, 0]
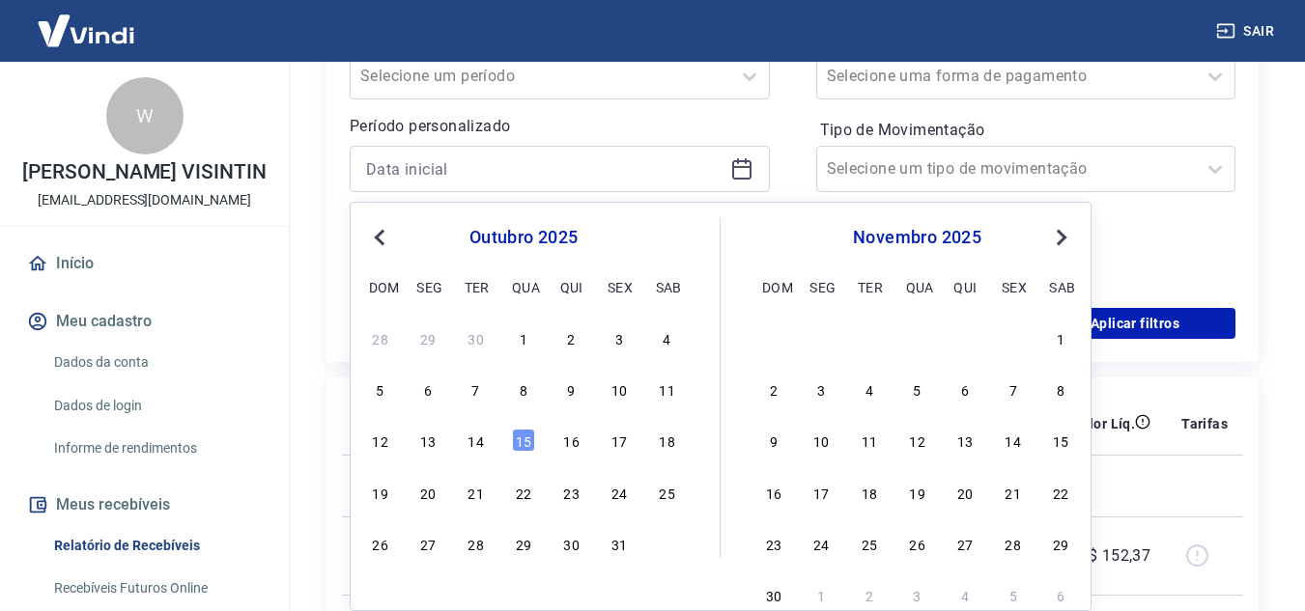
drag, startPoint x: 618, startPoint y: 336, endPoint x: 621, endPoint y: 348, distance: 11.9
click at [616, 336] on div "3" at bounding box center [619, 337] width 23 height 23
type input "[DATE]"
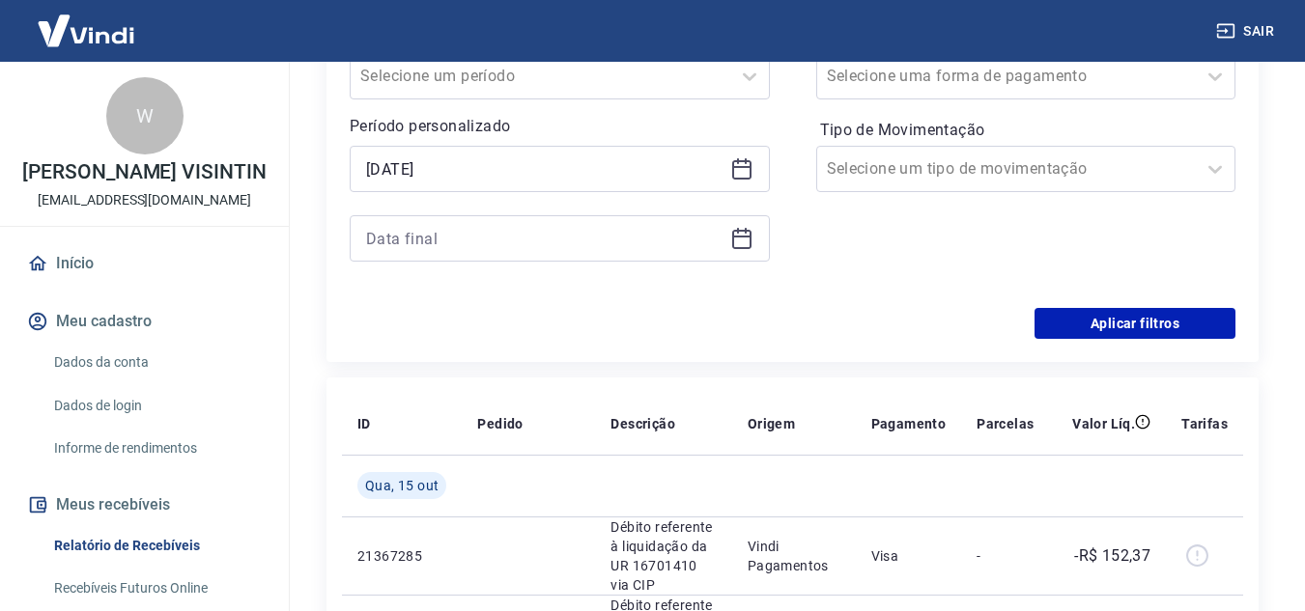
click at [747, 231] on icon at bounding box center [741, 239] width 19 height 19
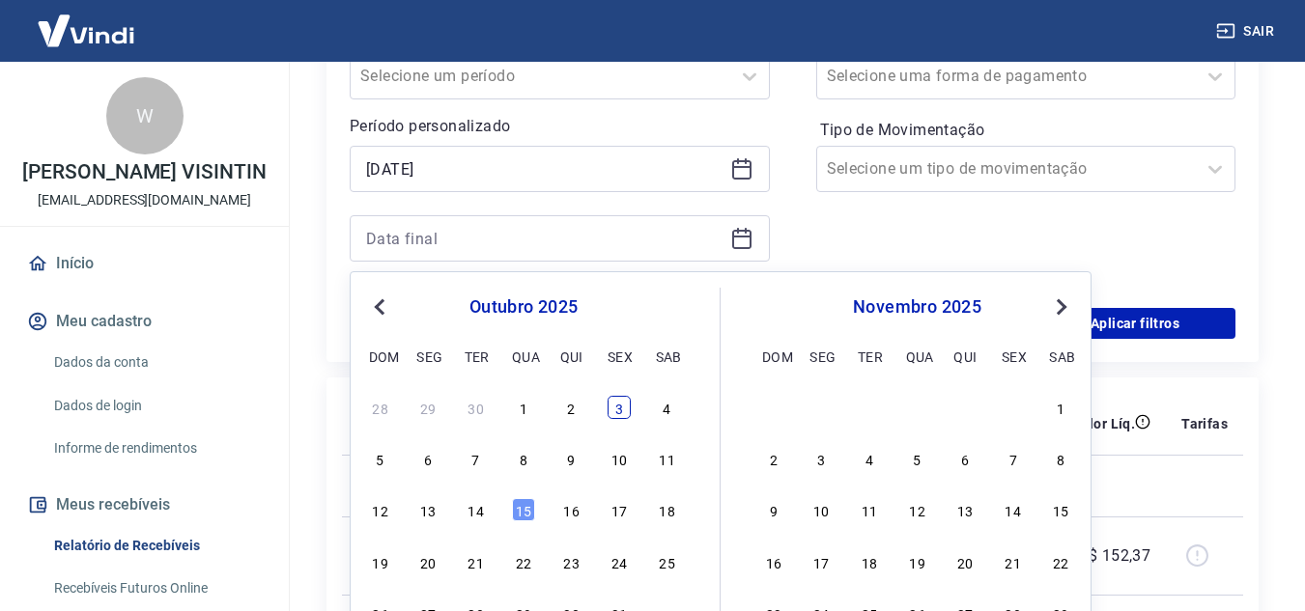
click at [622, 418] on div "3" at bounding box center [619, 407] width 23 height 23
type input "[DATE]"
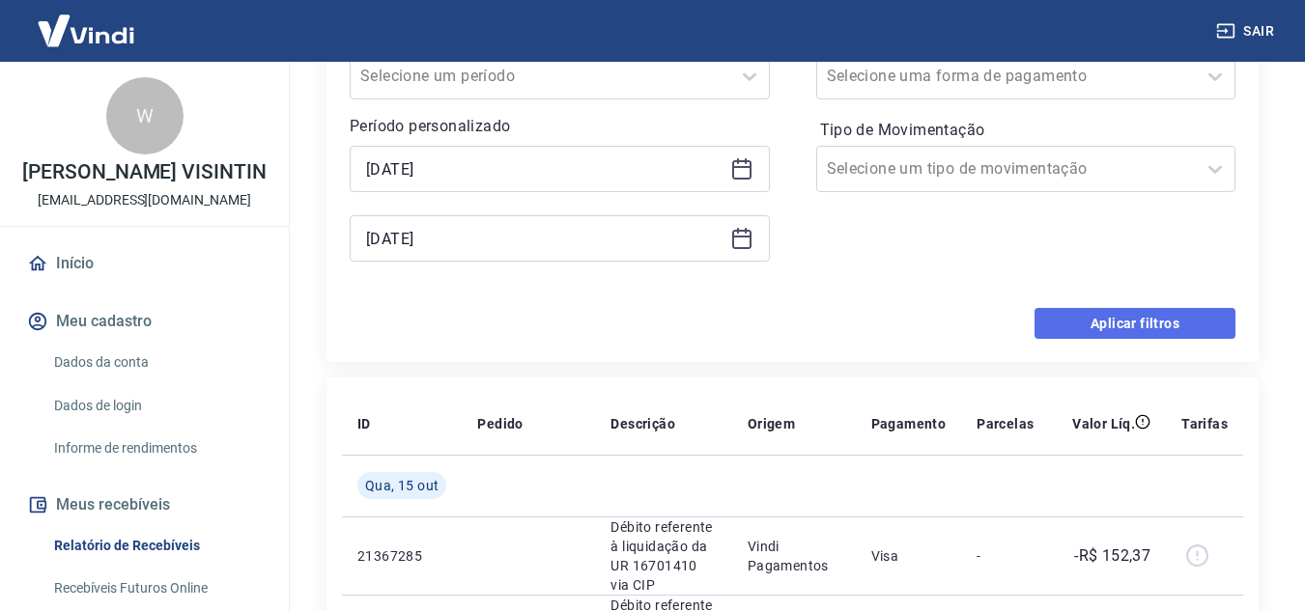
click at [1164, 315] on button "Aplicar filtros" at bounding box center [1134, 323] width 201 height 31
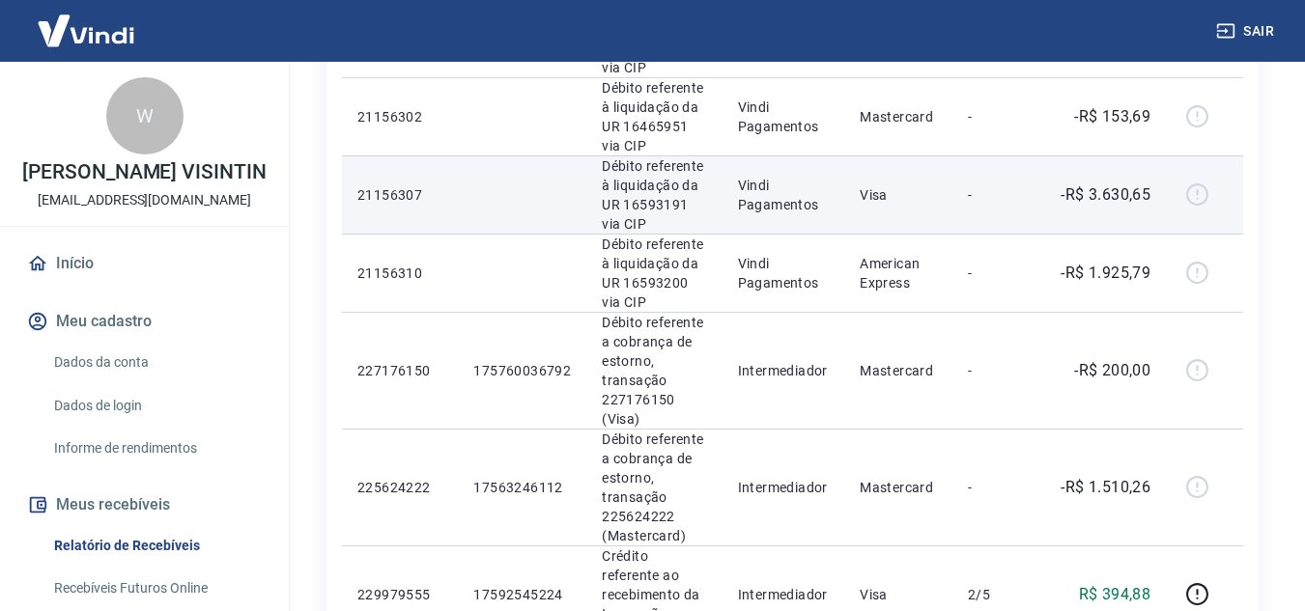
scroll to position [1449, 0]
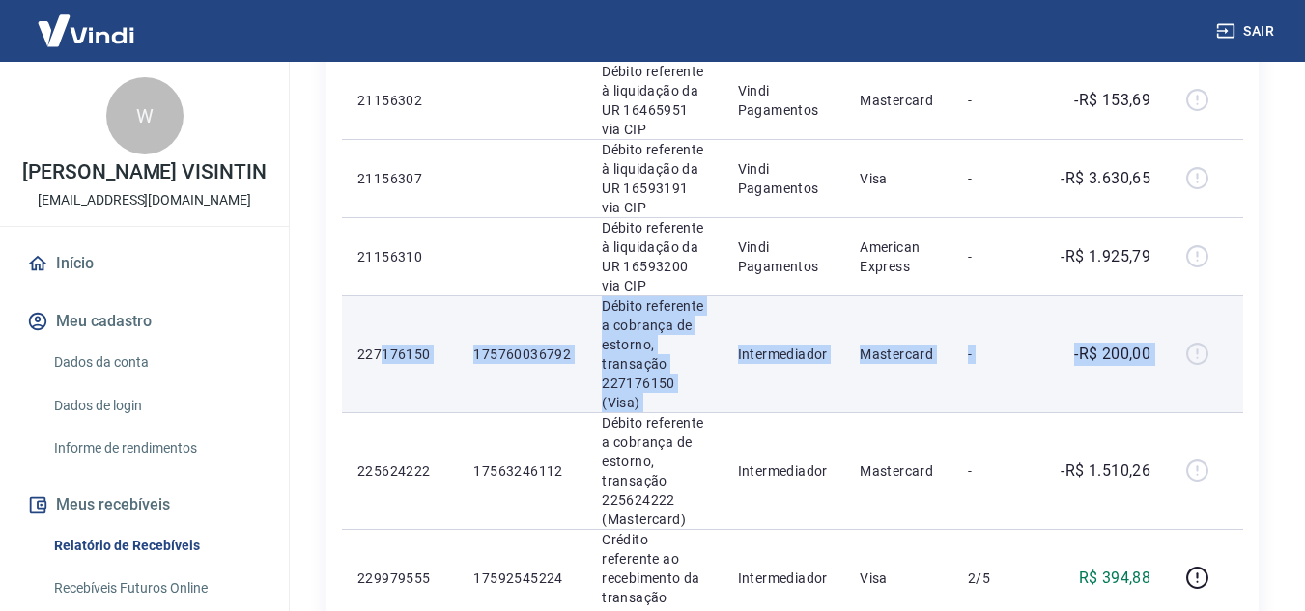
drag, startPoint x: 379, startPoint y: 345, endPoint x: 1194, endPoint y: 335, distance: 815.2
click at [1194, 335] on tr "227176150 175760036792 Débito referente a cobrança de estorno, transação 227176…" at bounding box center [792, 354] width 901 height 117
click at [519, 350] on p "175760036792" at bounding box center [522, 354] width 98 height 19
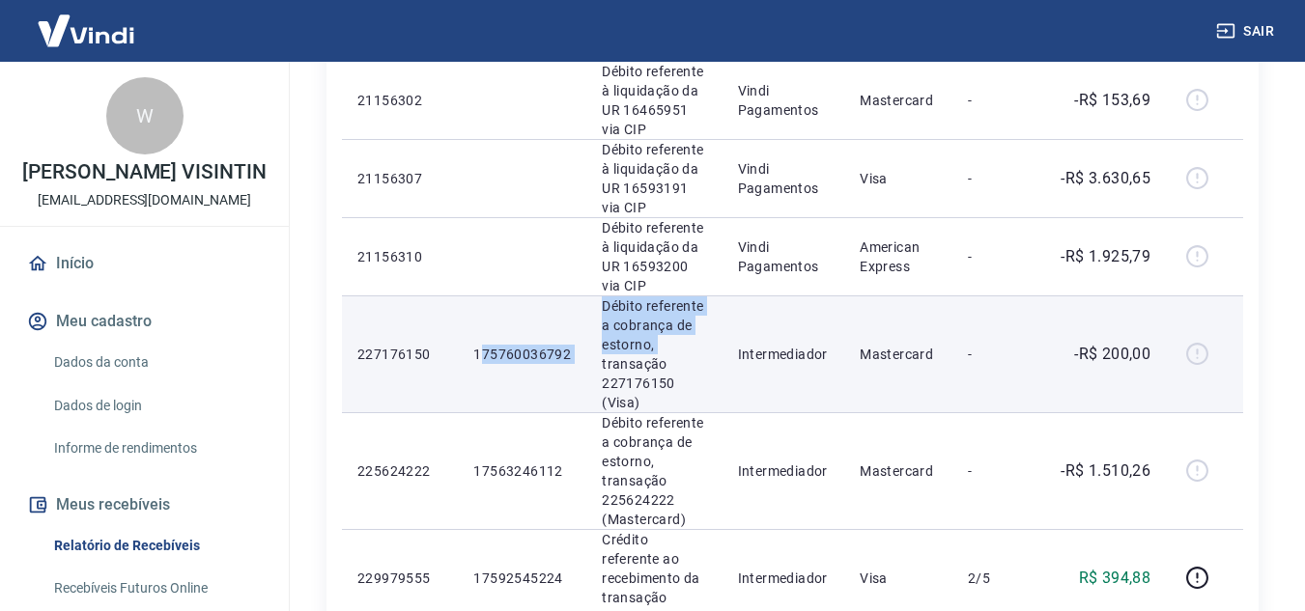
drag, startPoint x: 583, startPoint y: 358, endPoint x: 479, endPoint y: 363, distance: 104.4
click at [479, 363] on tr "227176150 175760036792 Débito referente a cobrança de estorno, transação 227176…" at bounding box center [792, 354] width 901 height 117
click at [485, 362] on p "175760036792" at bounding box center [522, 354] width 98 height 19
drag, startPoint x: 475, startPoint y: 353, endPoint x: 574, endPoint y: 354, distance: 98.5
click at [574, 354] on td "175760036792" at bounding box center [522, 354] width 128 height 117
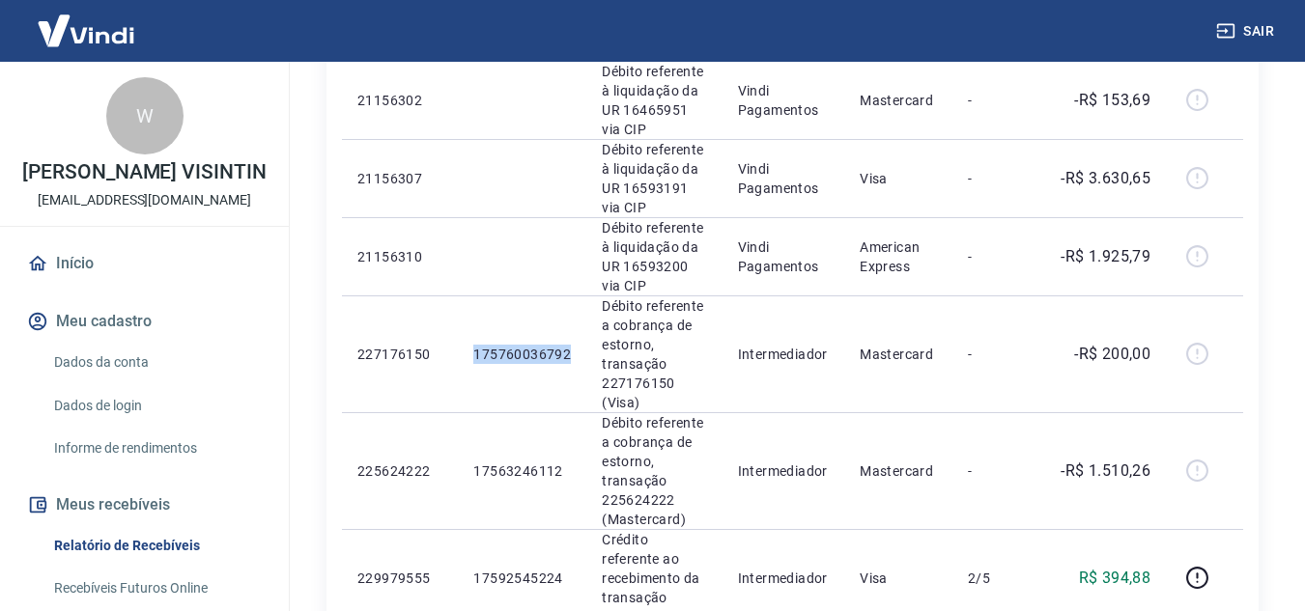
copy p "175760036792"
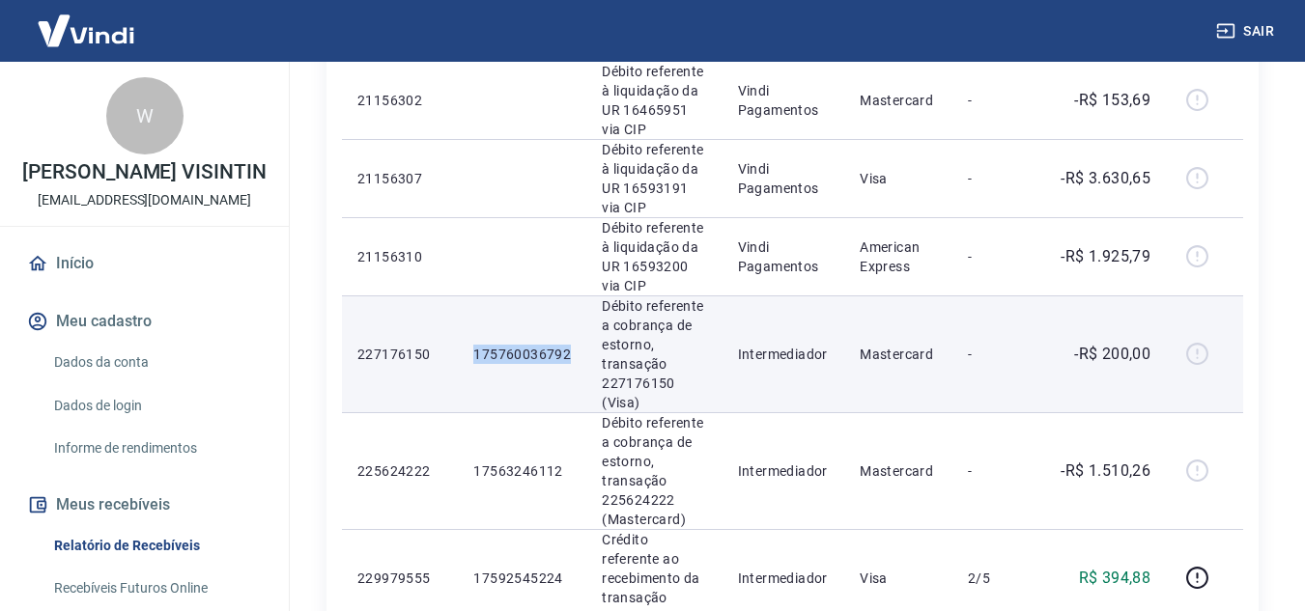
copy p "175760036792"
